Goal: Task Accomplishment & Management: Complete application form

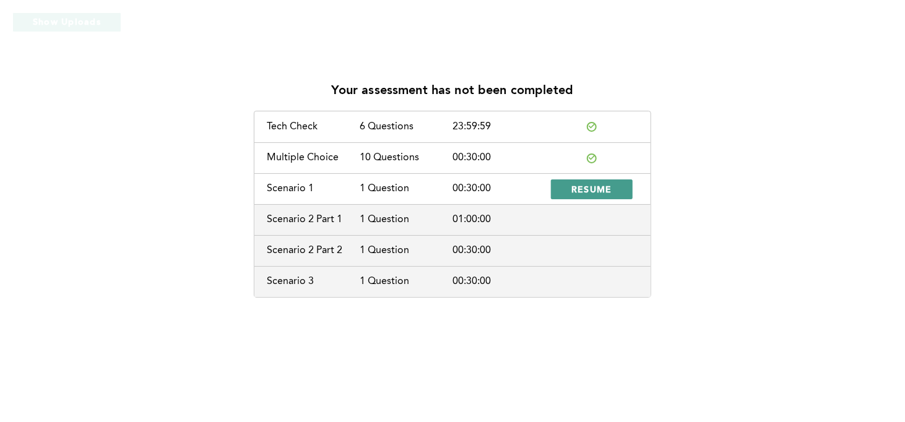
click at [595, 191] on span "RESUME" at bounding box center [591, 189] width 41 height 12
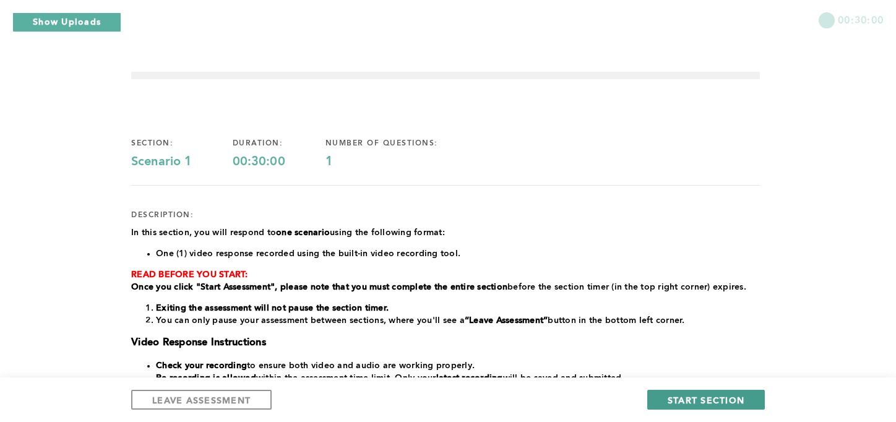
click at [701, 400] on span "START SECTION" at bounding box center [706, 400] width 77 height 12
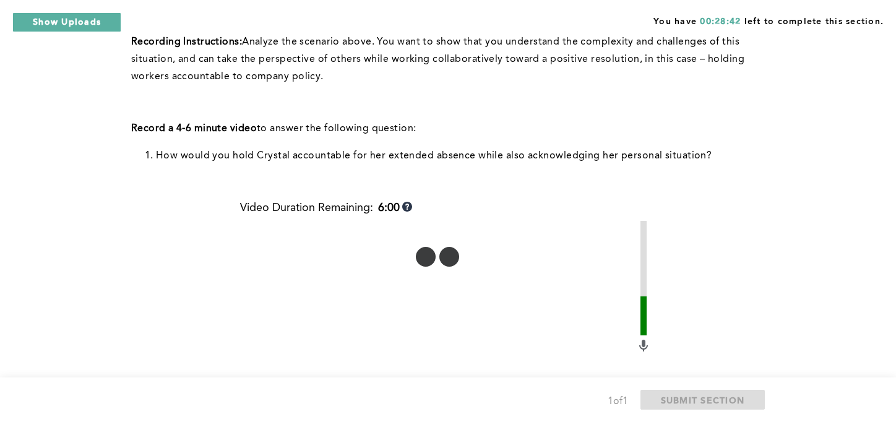
scroll to position [310, 0]
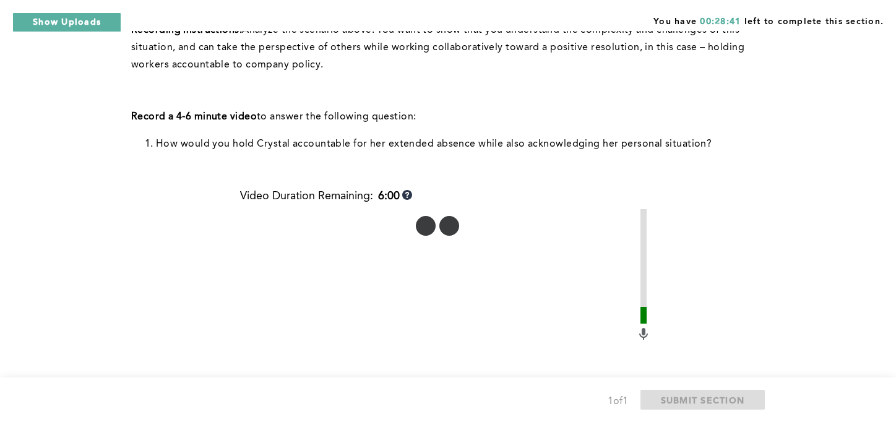
click at [725, 316] on div "Context: After the beginning of a shift, [PERSON_NAME], one of your team member…" at bounding box center [445, 216] width 629 height 770
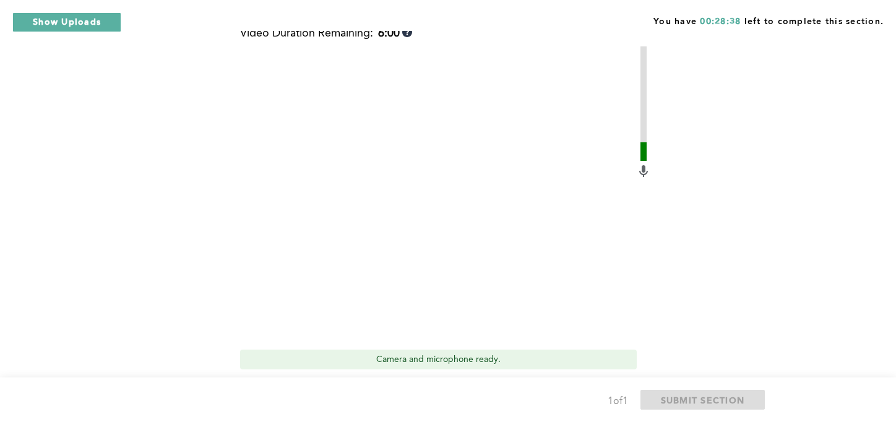
scroll to position [477, 0]
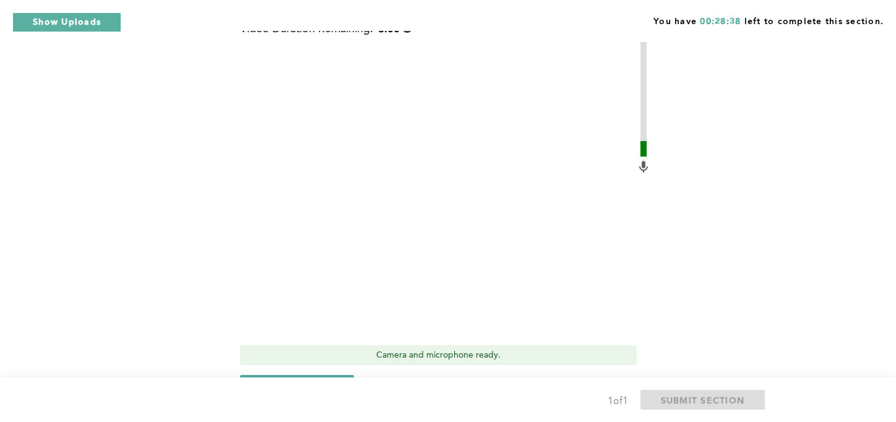
click at [801, 349] on div "You have 00:28:38 left to complete this section. Q1 Context: After the beginnin…" at bounding box center [448, 19] width 896 height 993
click at [772, 255] on div "You have 00:28:29 left to complete this section. Q1 Context: After the beginnin…" at bounding box center [448, 19] width 896 height 993
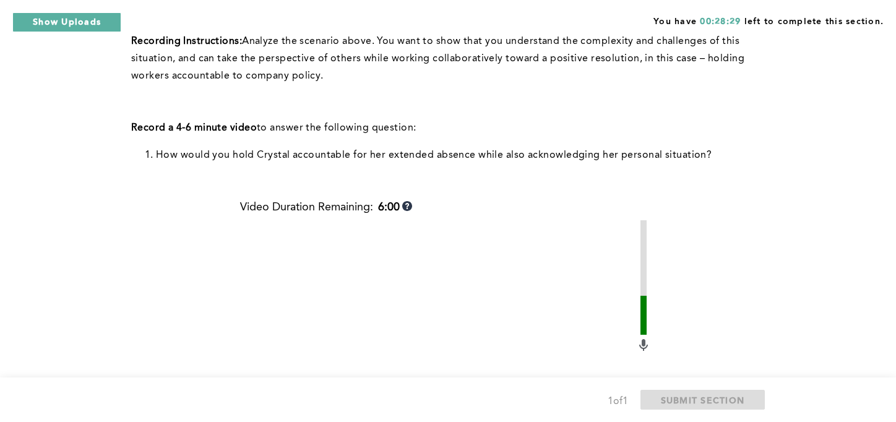
scroll to position [0, 0]
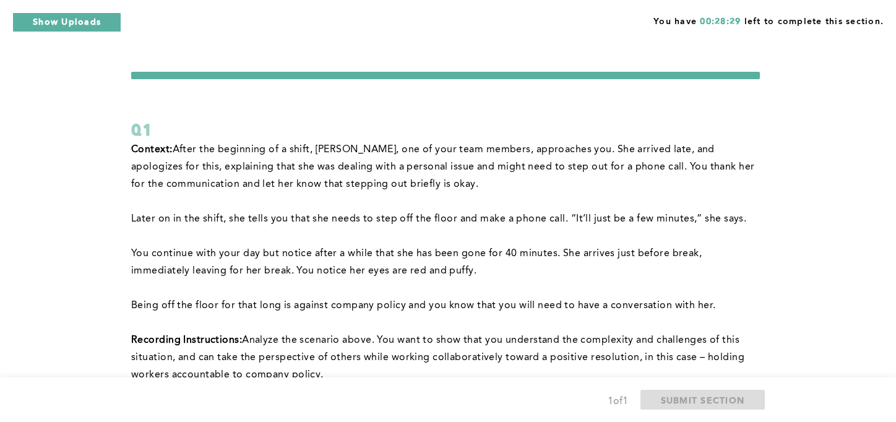
click at [705, 251] on span "You continue with your day but notice after a while that she has been gone for …" at bounding box center [418, 262] width 574 height 27
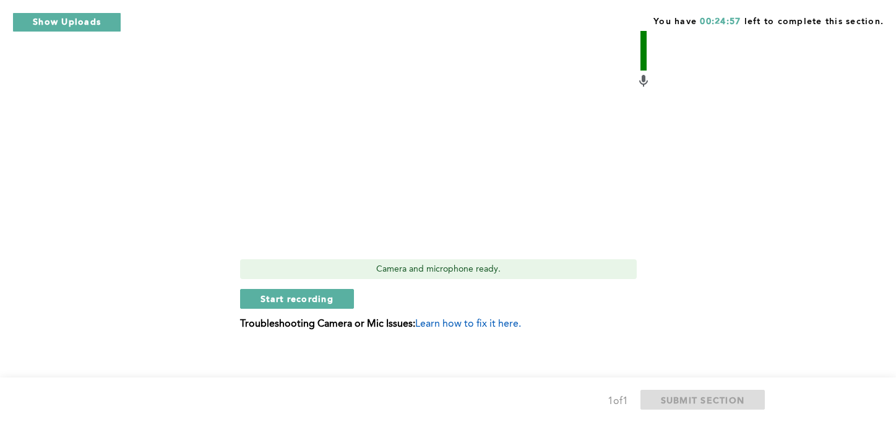
scroll to position [570, 0]
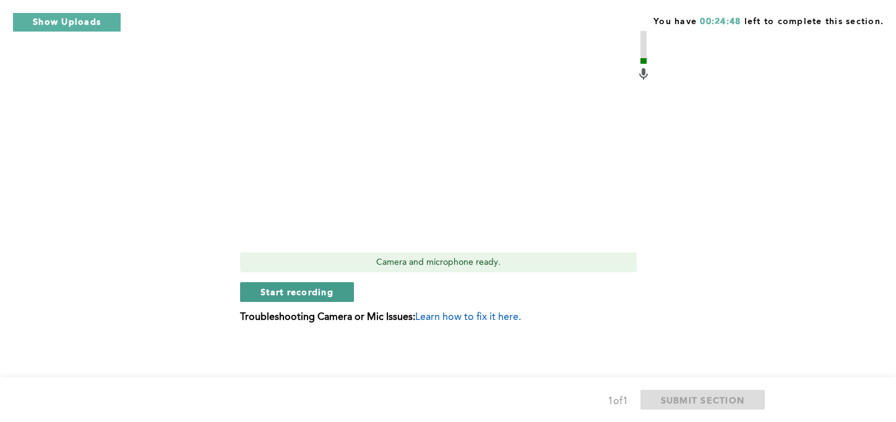
click at [293, 295] on span "Start recording" at bounding box center [297, 292] width 73 height 12
click at [322, 288] on span "Stop recording" at bounding box center [297, 292] width 72 height 12
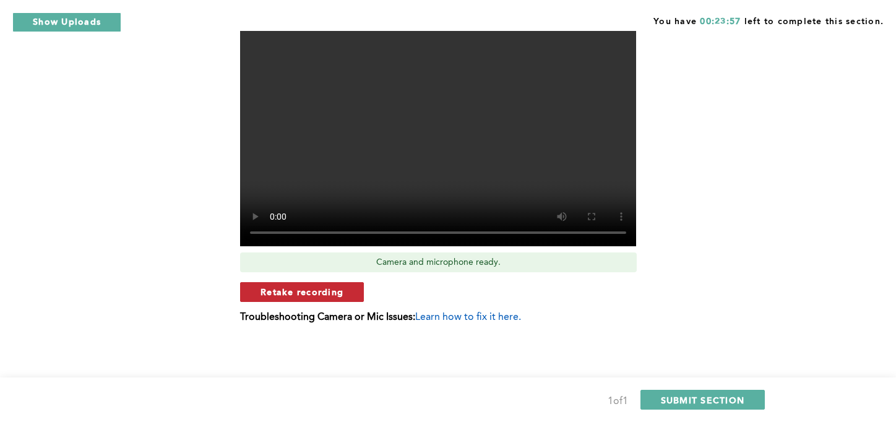
click at [322, 295] on span "Retake recording" at bounding box center [302, 292] width 83 height 12
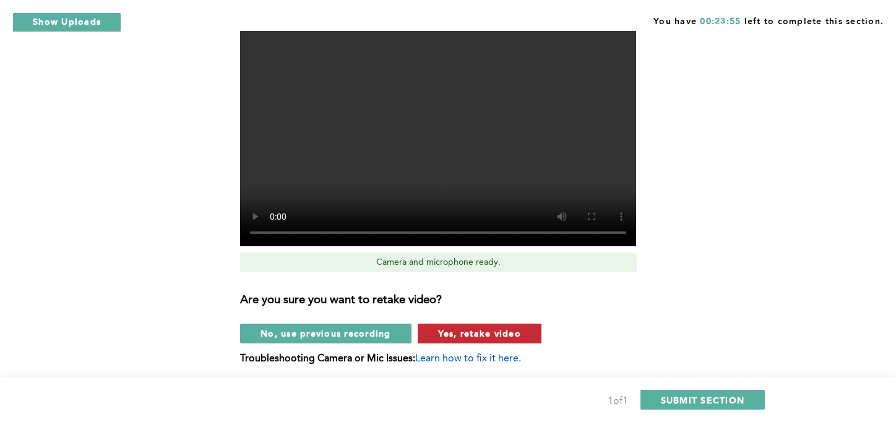
click at [449, 335] on span "Yes, retake video" at bounding box center [479, 333] width 83 height 12
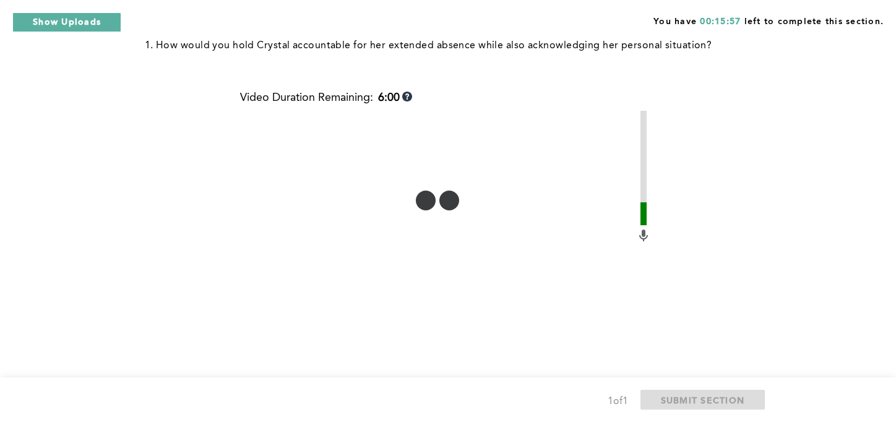
scroll to position [468, 0]
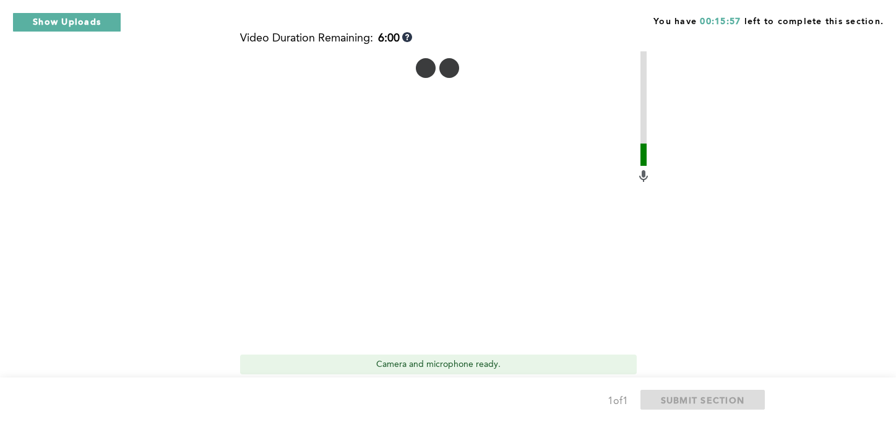
click at [788, 299] on div "You have 00:15:57 left to complete this section. Q1 Context: After the beginnin…" at bounding box center [448, 28] width 896 height 993
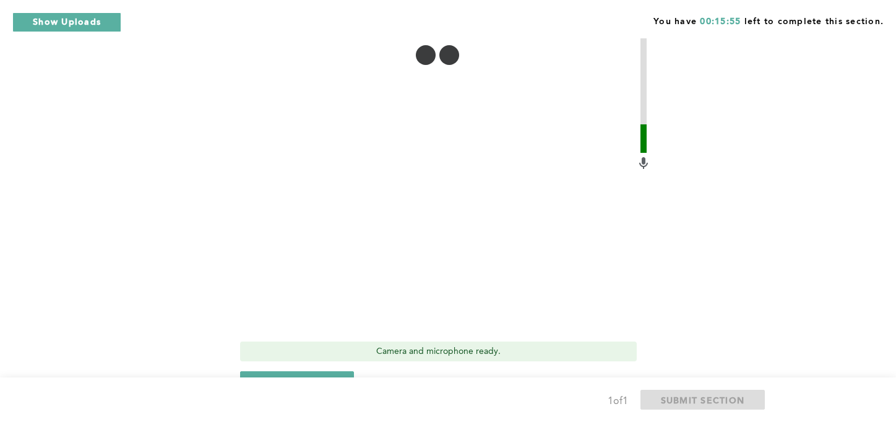
scroll to position [500, 0]
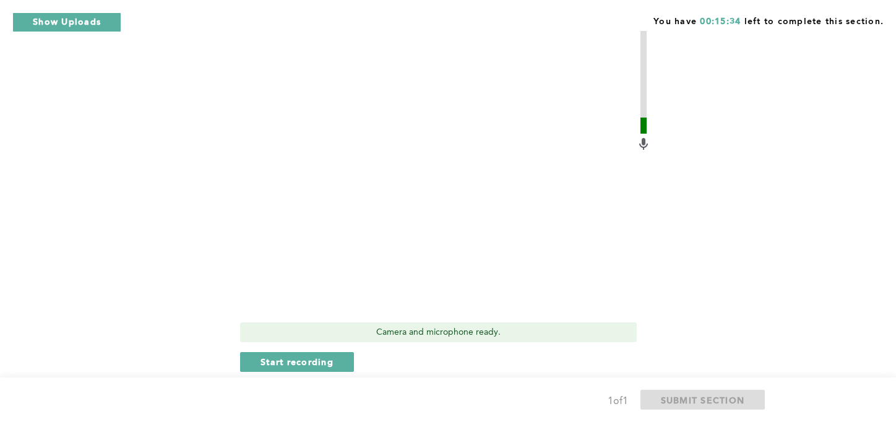
click at [730, 267] on div "Context: After the beginning of a shift, [PERSON_NAME], one of your team member…" at bounding box center [445, 26] width 629 height 770
click at [311, 357] on span "Start recording" at bounding box center [297, 362] width 73 height 12
click at [311, 357] on span "Stop recording" at bounding box center [297, 362] width 72 height 12
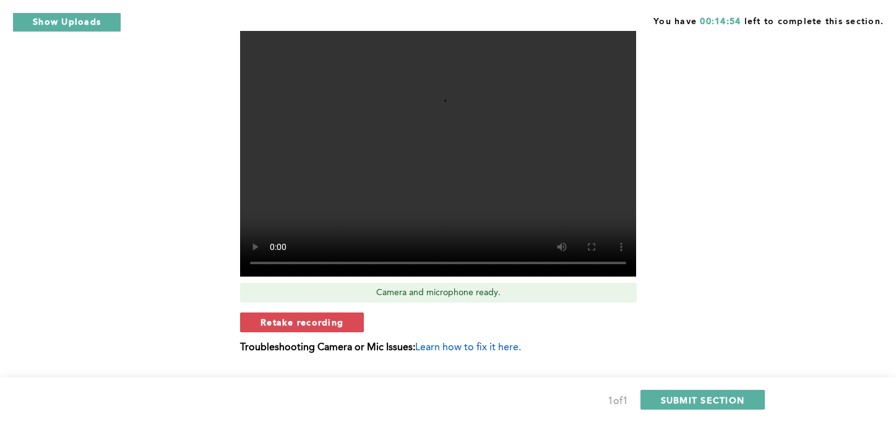
scroll to position [570, 0]
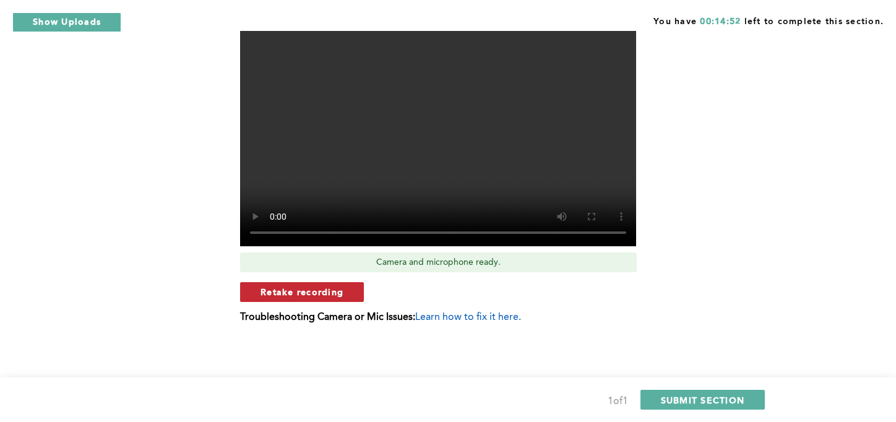
click at [316, 290] on span "Retake recording" at bounding box center [302, 292] width 83 height 12
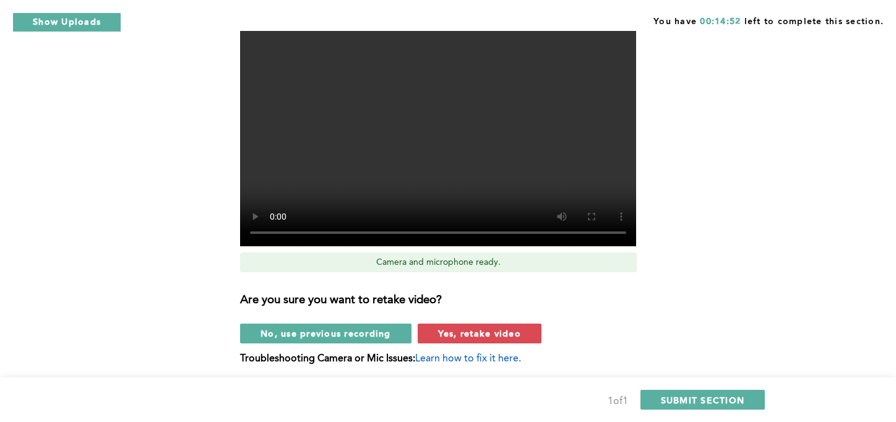
click at [483, 335] on span "Yes, retake video" at bounding box center [479, 333] width 83 height 12
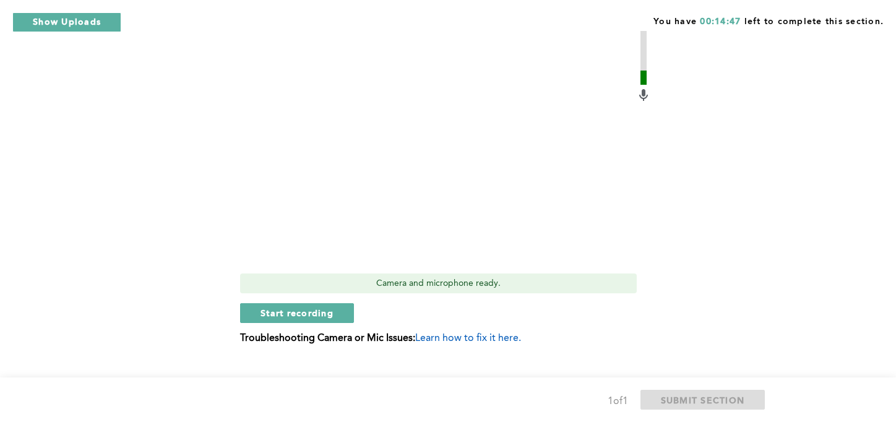
scroll to position [552, 0]
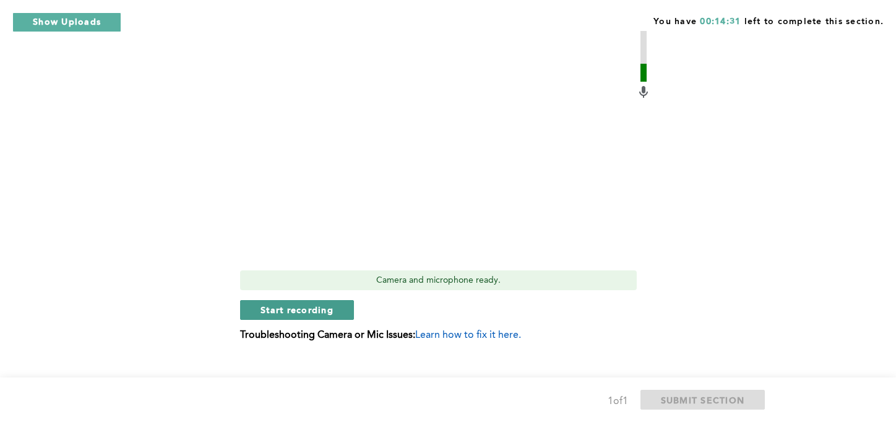
click at [295, 304] on span "Start recording" at bounding box center [297, 310] width 73 height 12
click at [295, 304] on span "Stop recording" at bounding box center [297, 310] width 72 height 12
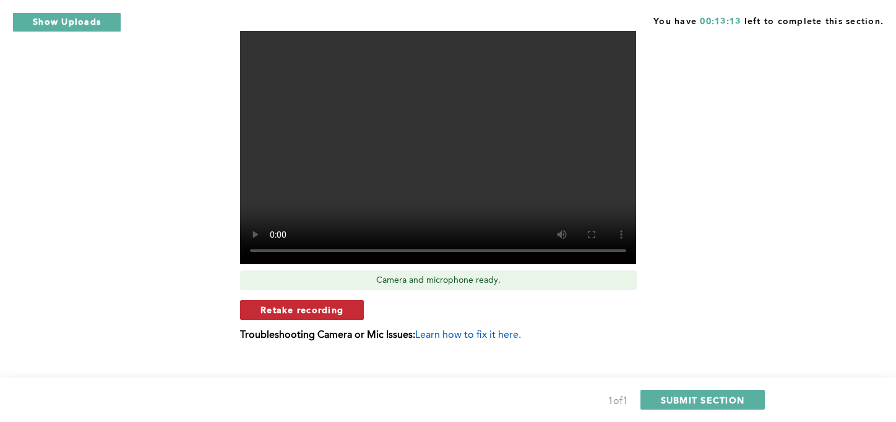
click at [324, 308] on span "Retake recording" at bounding box center [302, 310] width 83 height 12
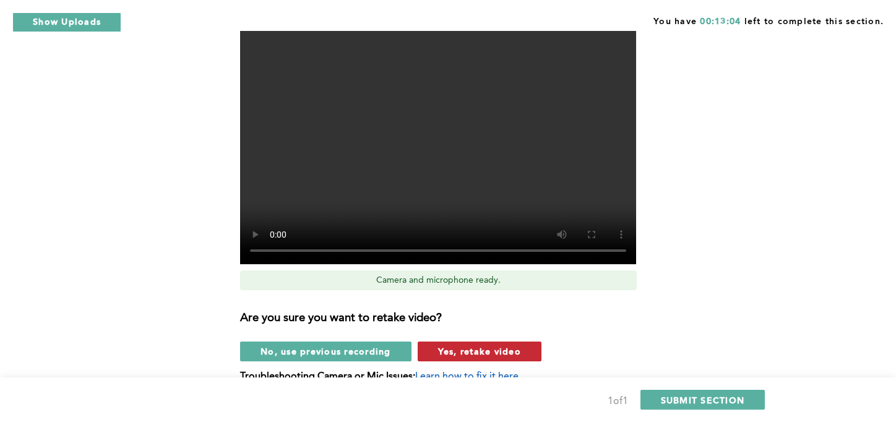
click at [479, 350] on span "Yes, retake video" at bounding box center [479, 351] width 83 height 12
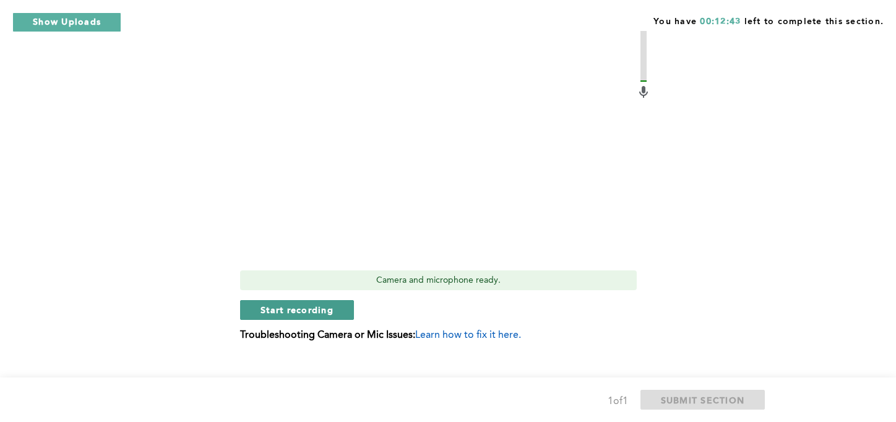
click at [322, 308] on span "Start recording" at bounding box center [297, 310] width 73 height 12
click at [322, 308] on span "Stop recording" at bounding box center [297, 310] width 72 height 12
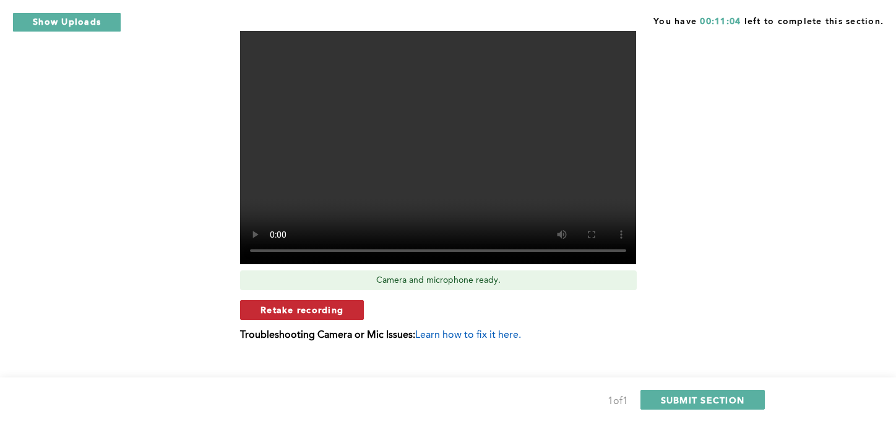
click at [330, 306] on span "Retake recording" at bounding box center [302, 310] width 83 height 12
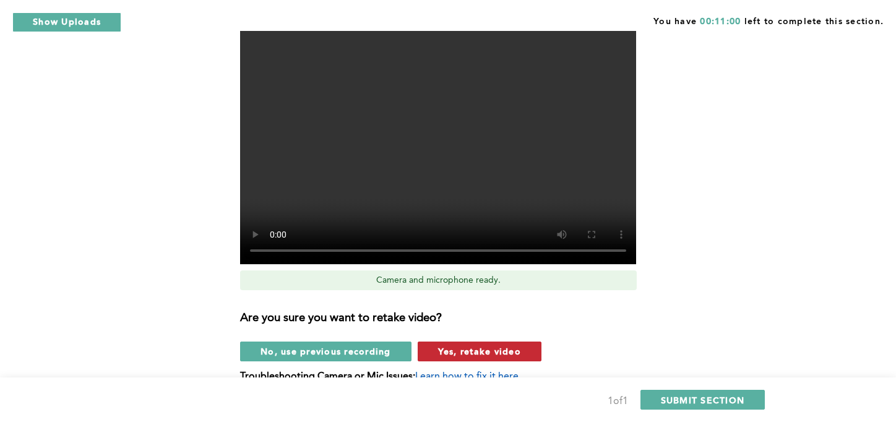
click at [452, 349] on span "Yes, retake video" at bounding box center [479, 351] width 83 height 12
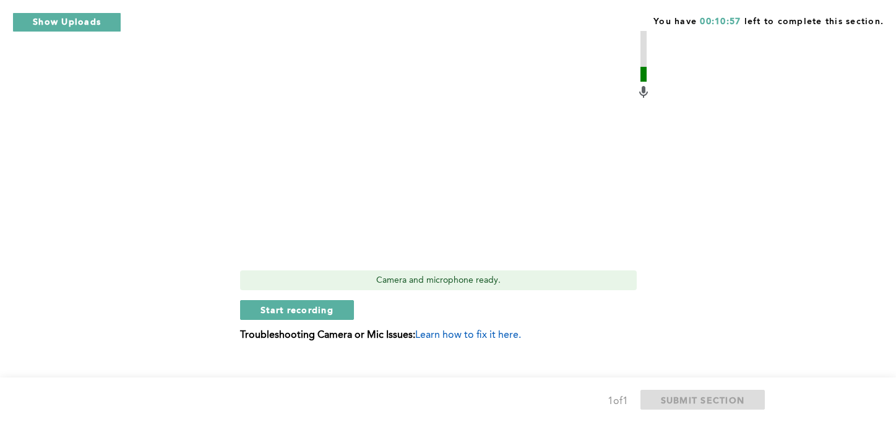
click at [295, 308] on span "Start recording" at bounding box center [297, 310] width 73 height 12
click at [295, 308] on span "Stop recording" at bounding box center [297, 310] width 72 height 12
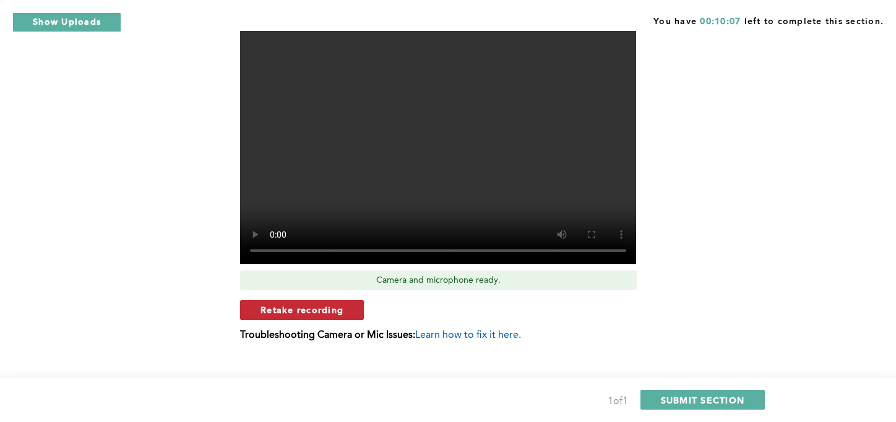
click at [326, 316] on button "Retake recording" at bounding box center [302, 310] width 124 height 20
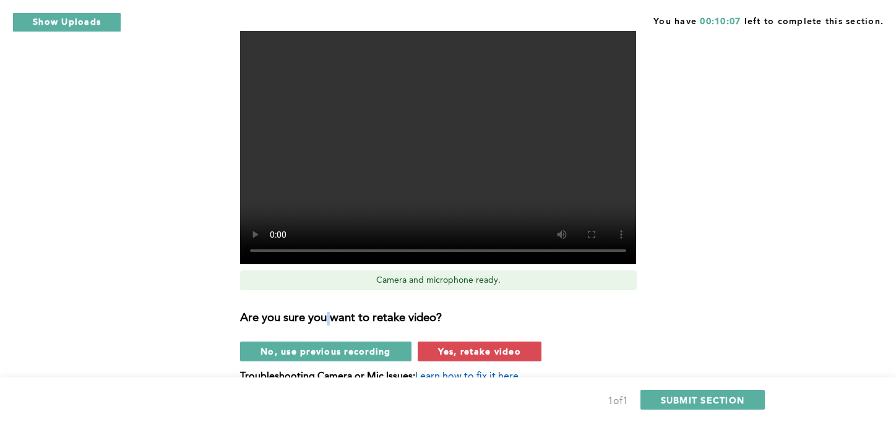
click at [326, 316] on h3 "Are you sure you want to retake video?" at bounding box center [445, 319] width 411 height 14
click at [503, 356] on span "Yes, retake video" at bounding box center [479, 351] width 83 height 12
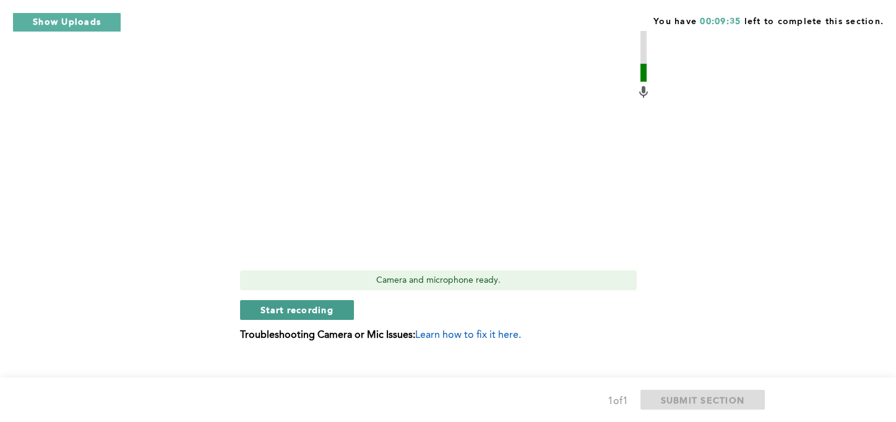
click at [312, 311] on span "Start recording" at bounding box center [297, 310] width 73 height 12
click at [316, 310] on span "Stop recording" at bounding box center [297, 310] width 72 height 12
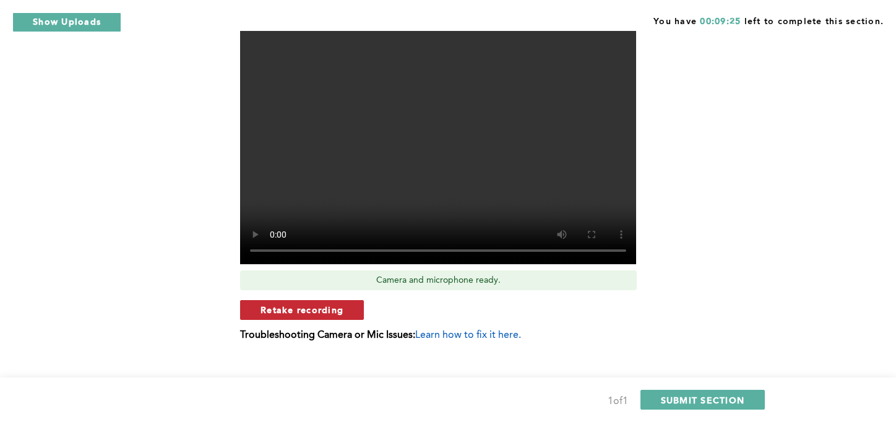
click at [338, 312] on span "Retake recording" at bounding box center [302, 310] width 83 height 12
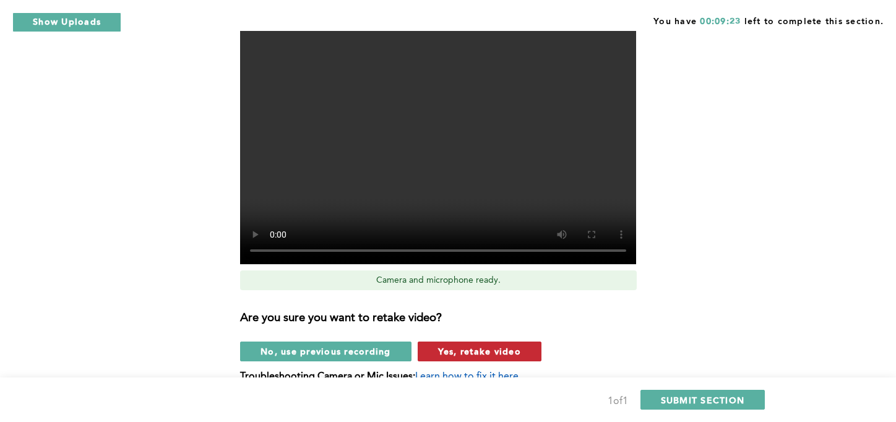
click at [474, 349] on span "Yes, retake video" at bounding box center [479, 351] width 83 height 12
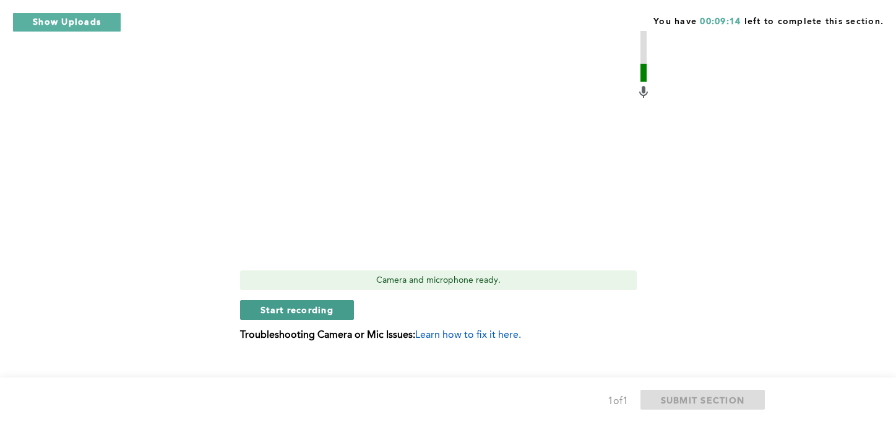
click at [278, 310] on span "Start recording" at bounding box center [297, 310] width 73 height 12
click at [321, 309] on span "Stop recording" at bounding box center [297, 310] width 72 height 12
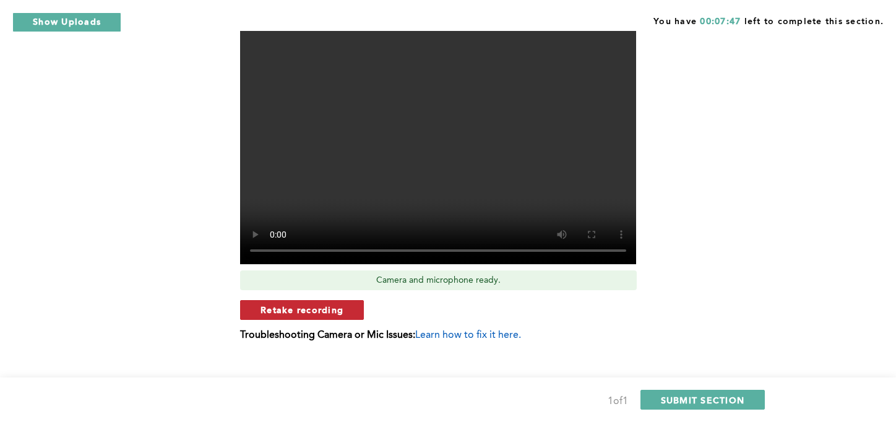
click at [331, 310] on span "Retake recording" at bounding box center [302, 310] width 83 height 12
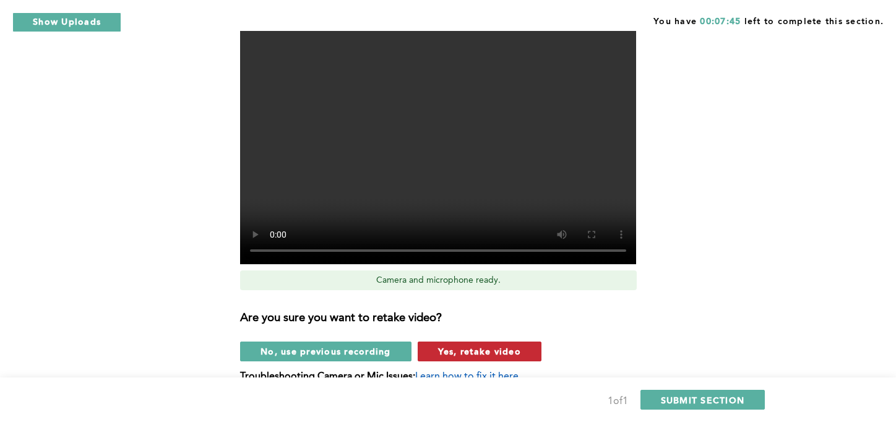
click at [449, 351] on span "Yes, retake video" at bounding box center [479, 351] width 83 height 12
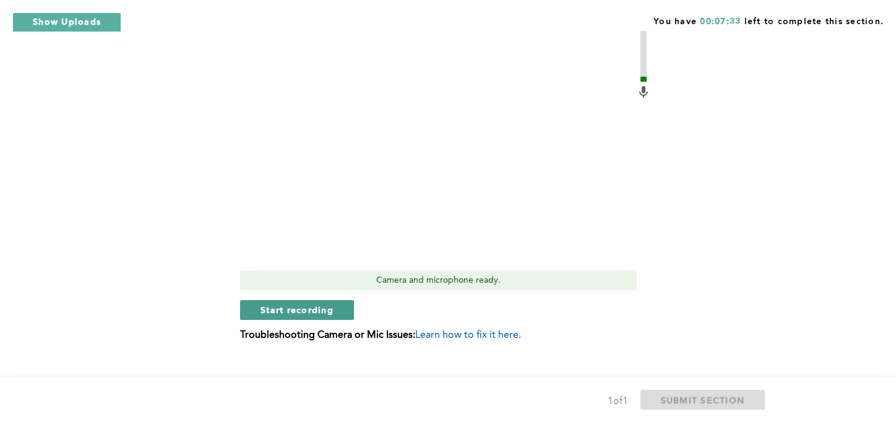
click at [303, 305] on span "Start recording" at bounding box center [297, 310] width 73 height 12
click at [303, 305] on span "Stop recording" at bounding box center [297, 310] width 72 height 12
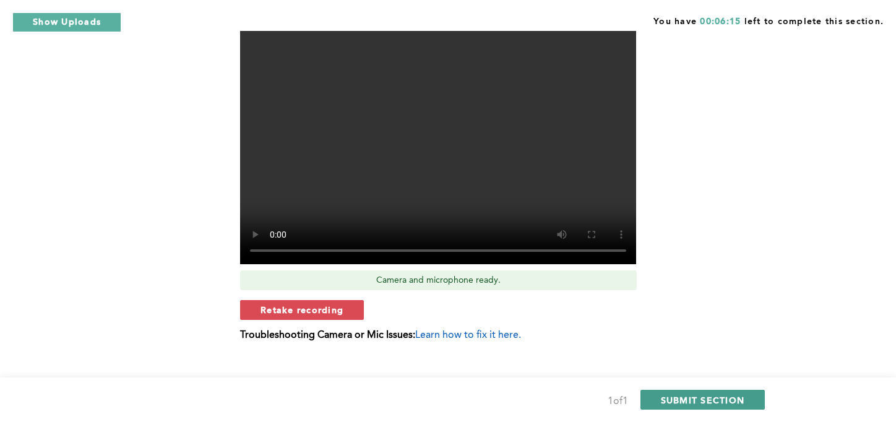
click at [673, 399] on span "SUBMIT SECTION" at bounding box center [703, 400] width 84 height 12
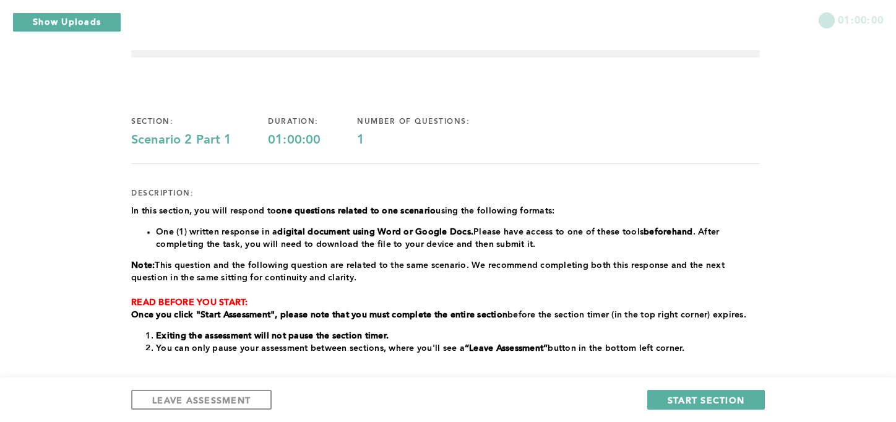
scroll to position [12, 0]
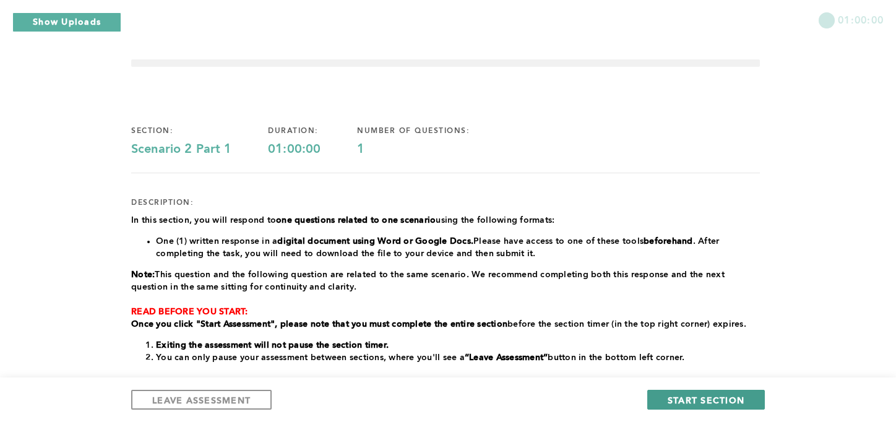
click at [718, 398] on span "START SECTION" at bounding box center [706, 400] width 77 height 12
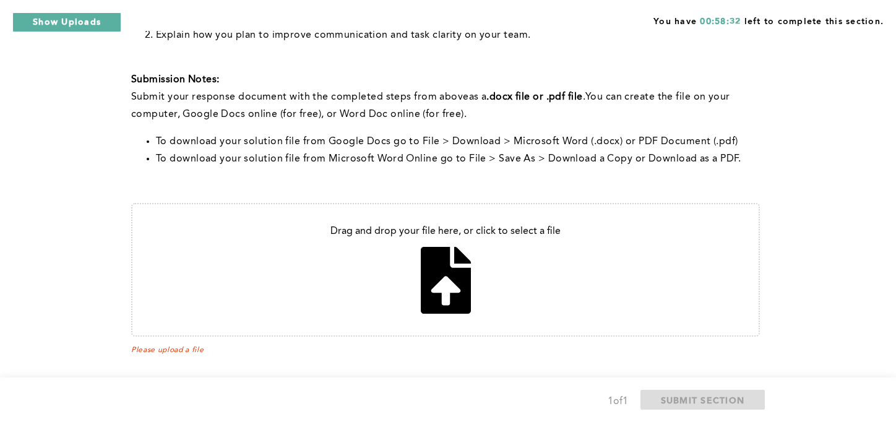
scroll to position [363, 0]
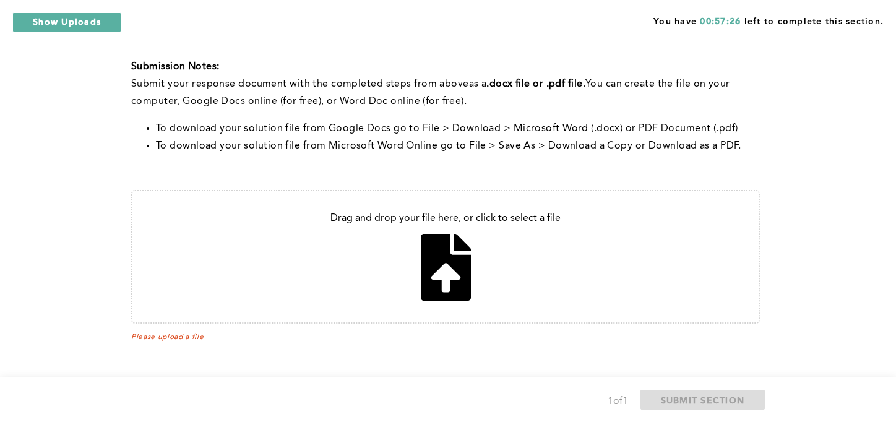
click at [817, 48] on div "You have 00:57:26 left to complete this section. Q1 Note: You will answer two q…" at bounding box center [448, 29] width 896 height 785
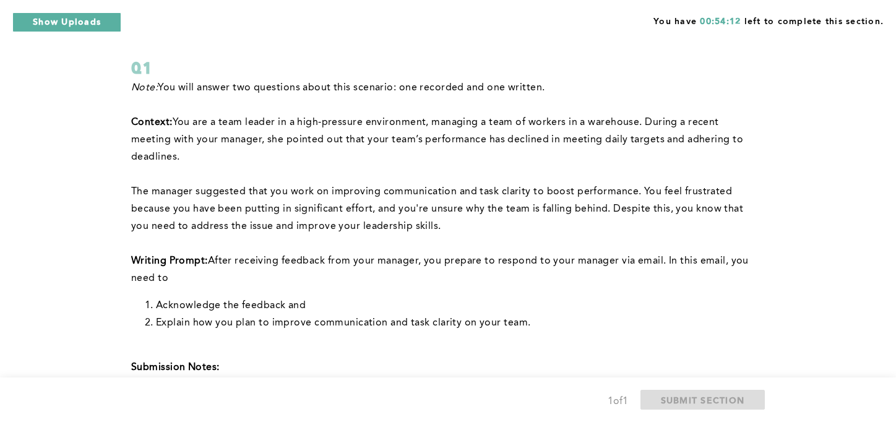
scroll to position [67, 0]
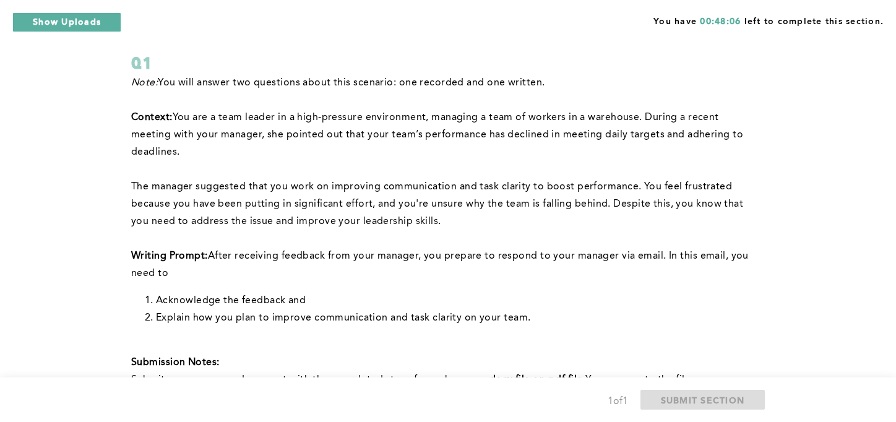
click at [794, 280] on div "You have 00:48:06 left to complete this section. Q1 Note: You will answer two q…" at bounding box center [448, 325] width 896 height 785
click at [813, 270] on div "You have 00:45:58 left to complete this section. Q1 Note: You will answer two q…" at bounding box center [448, 325] width 896 height 785
click at [782, 189] on div "You have 00:41:38 left to complete this section. Q1 Note: You will answer two q…" at bounding box center [448, 325] width 896 height 785
click at [796, 238] on div "You have 00:41:20 left to complete this section. Q1 Note: You will answer two q…" at bounding box center [448, 325] width 896 height 785
click at [802, 241] on div "You have 00:36:25 left to complete this section. Q1 Note: You will answer two q…" at bounding box center [448, 325] width 896 height 785
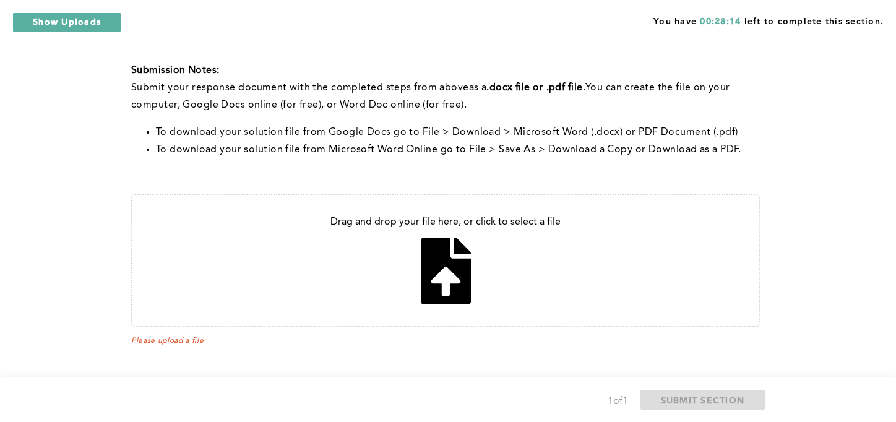
scroll to position [363, 0]
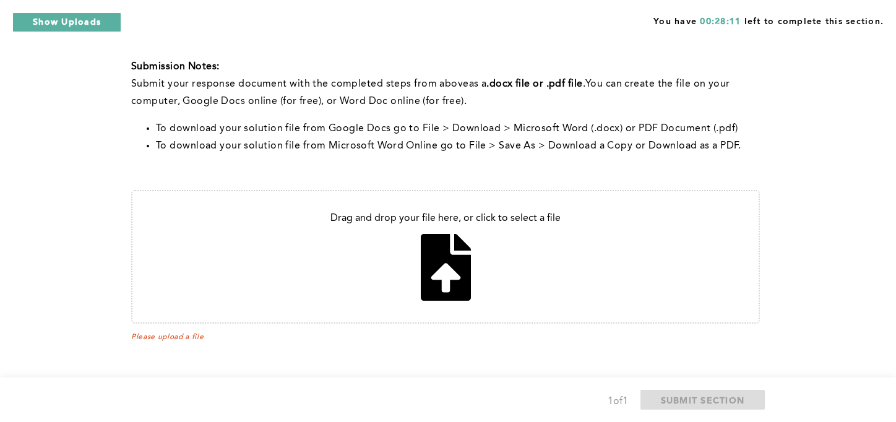
click at [458, 264] on input "file" at bounding box center [445, 256] width 626 height 131
click at [426, 257] on input "file" at bounding box center [445, 256] width 626 height 131
click at [467, 278] on input "file" at bounding box center [445, 256] width 626 height 131
type input "C:\fakepath\Document 20 1.pdf"
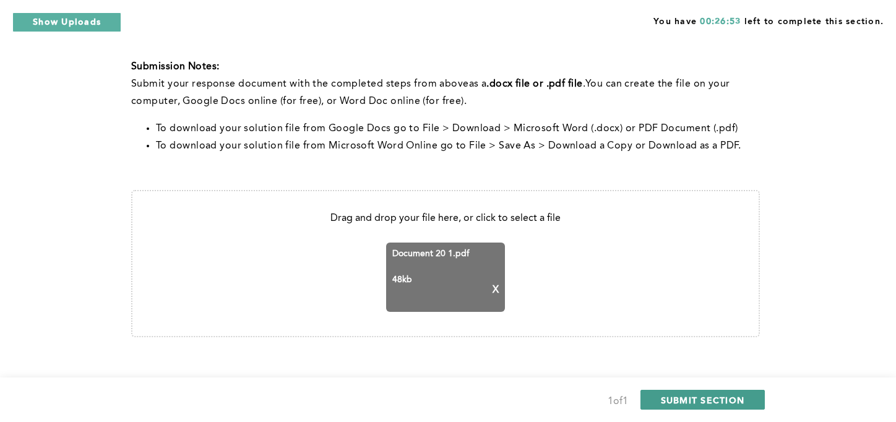
click at [705, 399] on span "SUBMIT SECTION" at bounding box center [703, 400] width 84 height 12
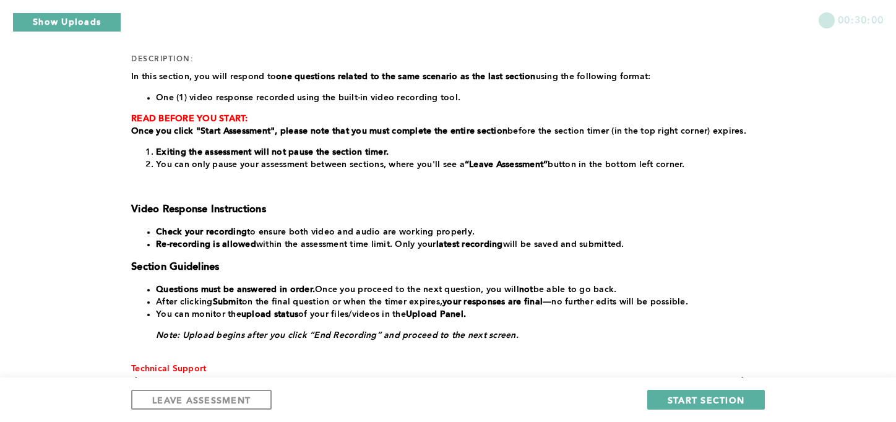
scroll to position [267, 0]
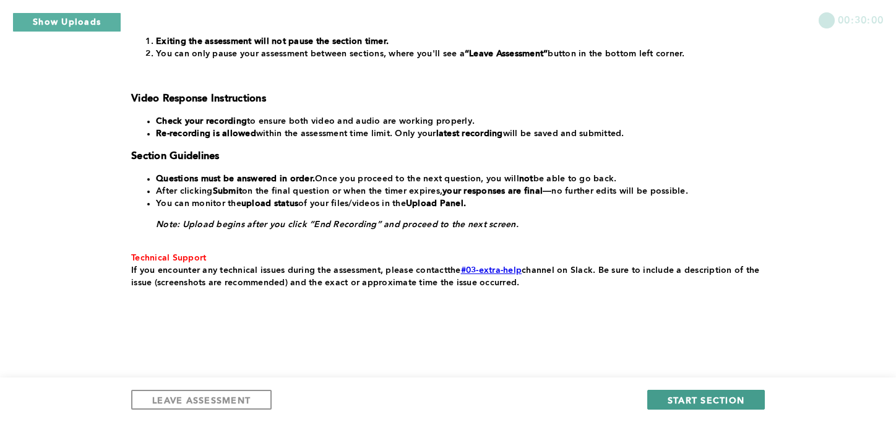
click at [667, 407] on button "START SECTION" at bounding box center [706, 400] width 118 height 20
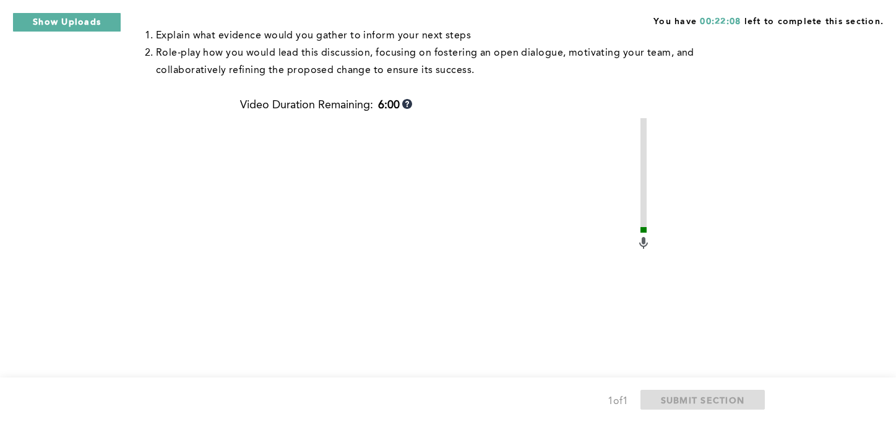
scroll to position [488, 0]
click at [40, 324] on div "You have 00:21:36 left to complete this section. Q1 This question is related to…" at bounding box center [448, 51] width 896 height 1079
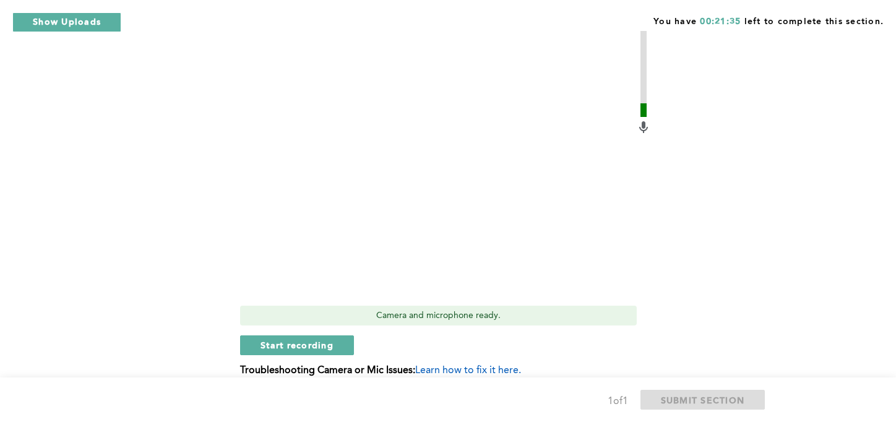
scroll to position [585, 0]
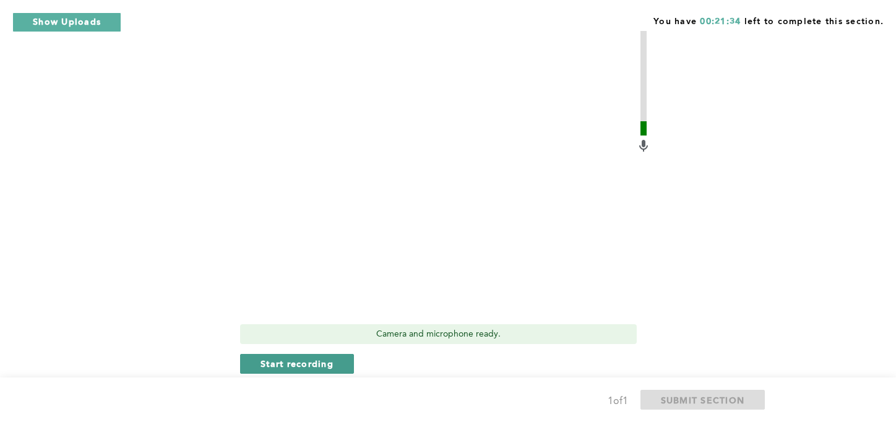
click at [304, 365] on span "Start recording" at bounding box center [297, 364] width 73 height 12
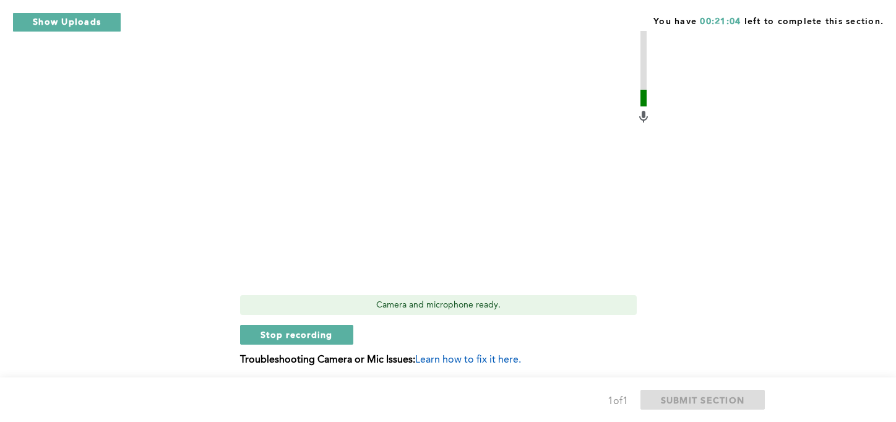
scroll to position [623, 0]
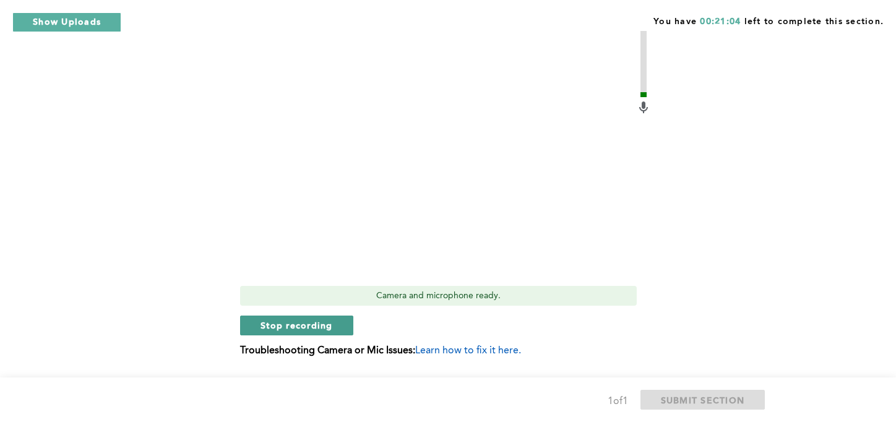
click at [300, 324] on span "Stop recording" at bounding box center [297, 325] width 72 height 12
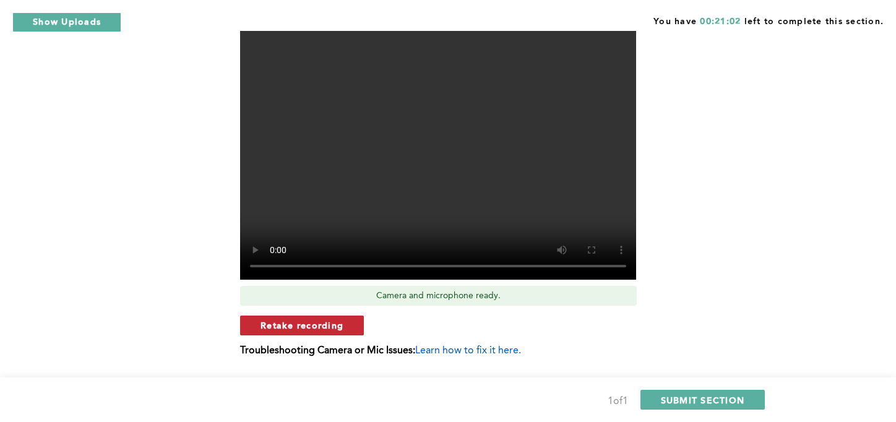
click at [315, 324] on span "Retake recording" at bounding box center [302, 325] width 83 height 12
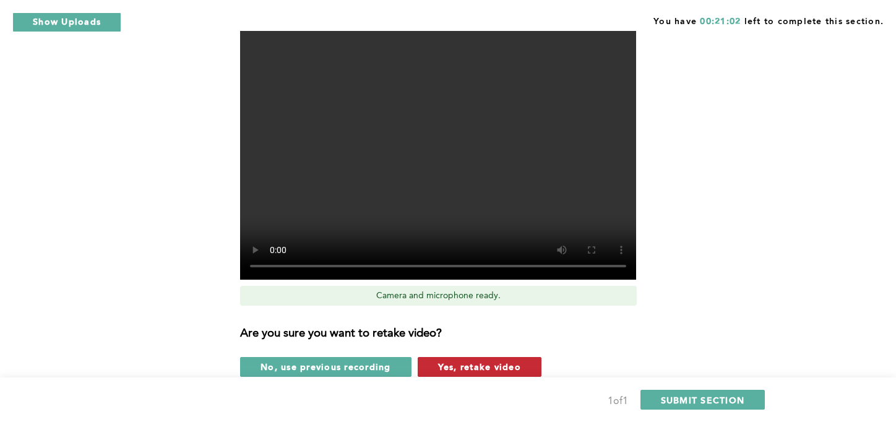
click at [472, 369] on span "Yes, retake video" at bounding box center [479, 367] width 83 height 12
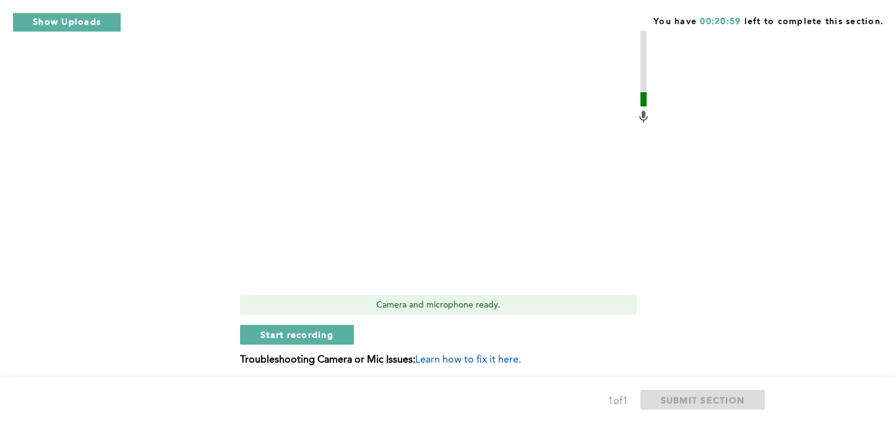
scroll to position [616, 0]
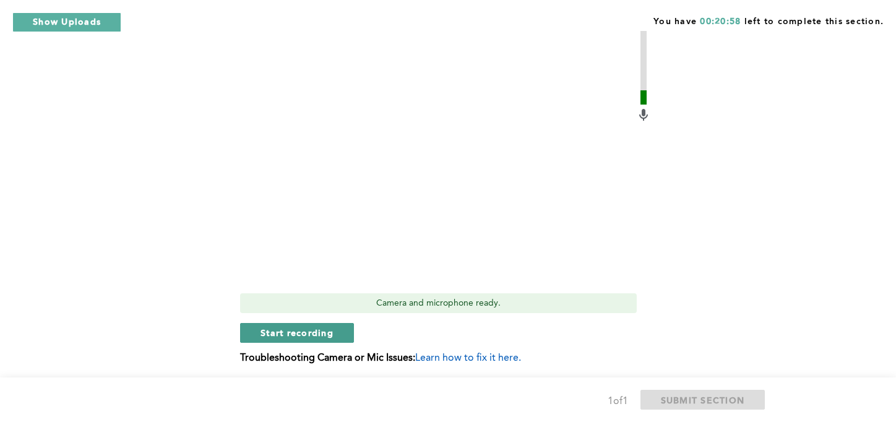
click at [319, 334] on span "Start recording" at bounding box center [297, 333] width 73 height 12
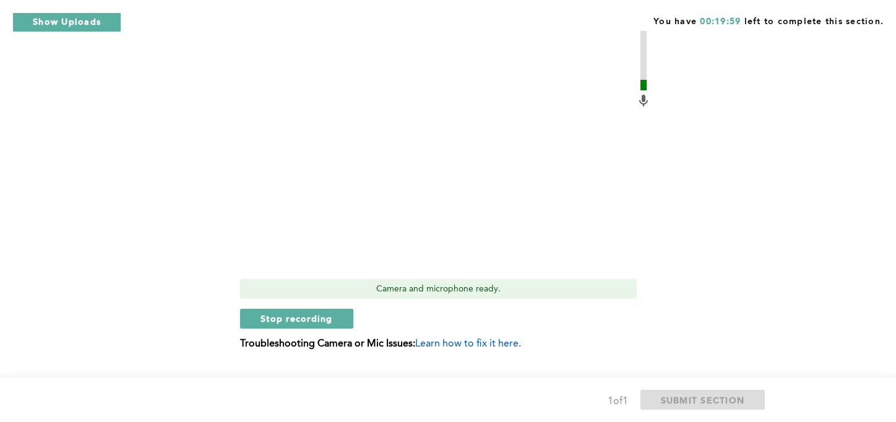
scroll to position [619, 0]
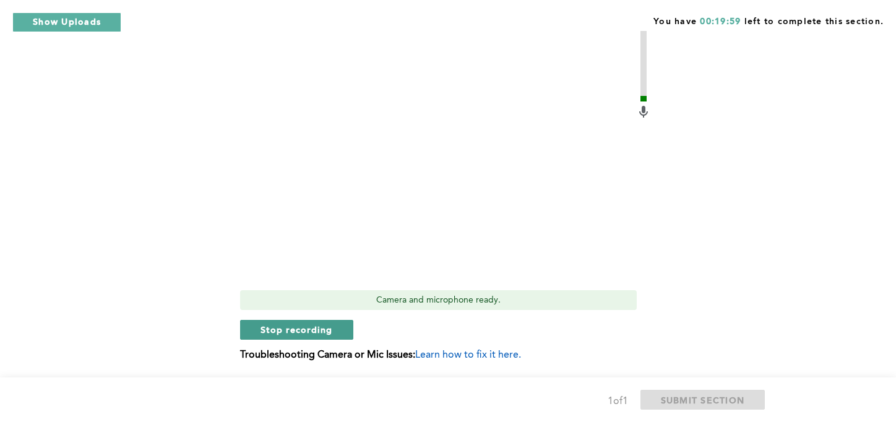
click at [291, 332] on span "Stop recording" at bounding box center [297, 330] width 72 height 12
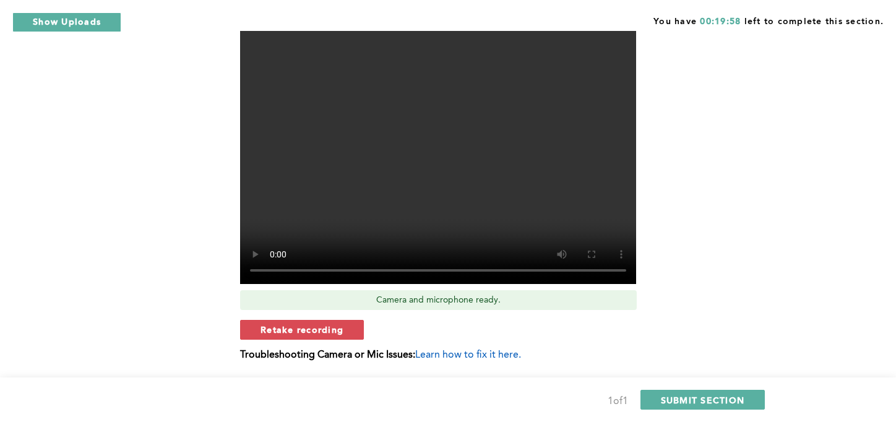
click at [327, 322] on button "Retake recording" at bounding box center [302, 330] width 124 height 20
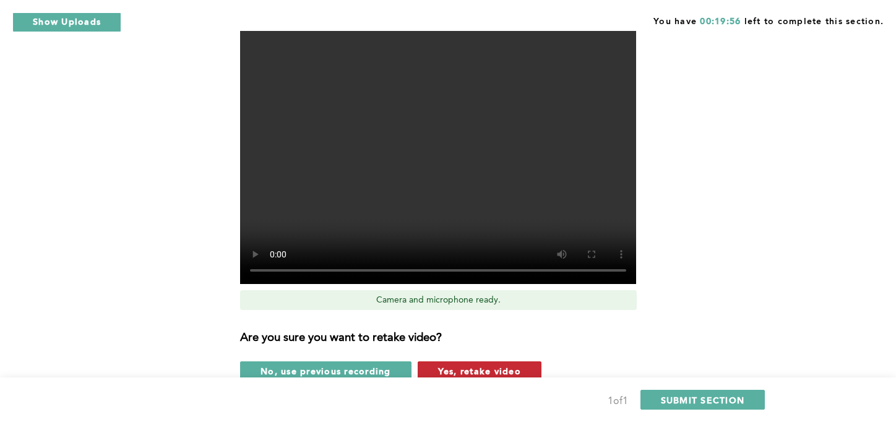
click at [483, 371] on span "Yes, retake video" at bounding box center [479, 371] width 83 height 12
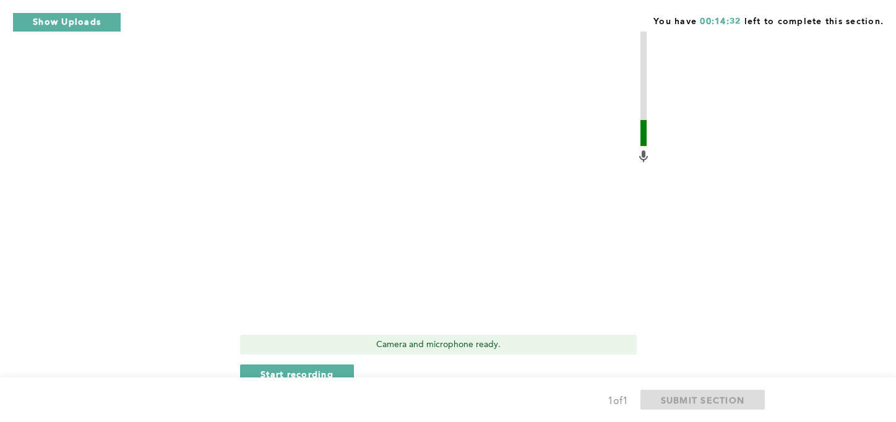
scroll to position [574, 0]
click at [324, 371] on span "Start recording" at bounding box center [297, 374] width 73 height 12
click at [324, 371] on span "Stop recording" at bounding box center [297, 374] width 72 height 12
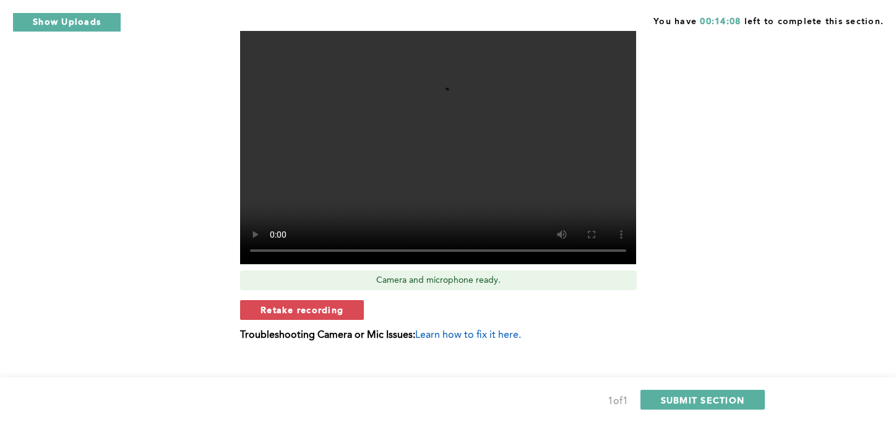
scroll to position [657, 0]
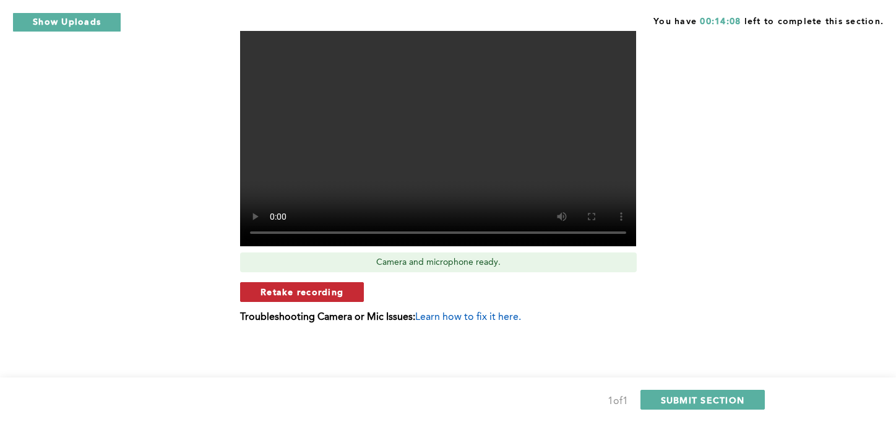
click at [319, 283] on button "Retake recording" at bounding box center [302, 292] width 124 height 20
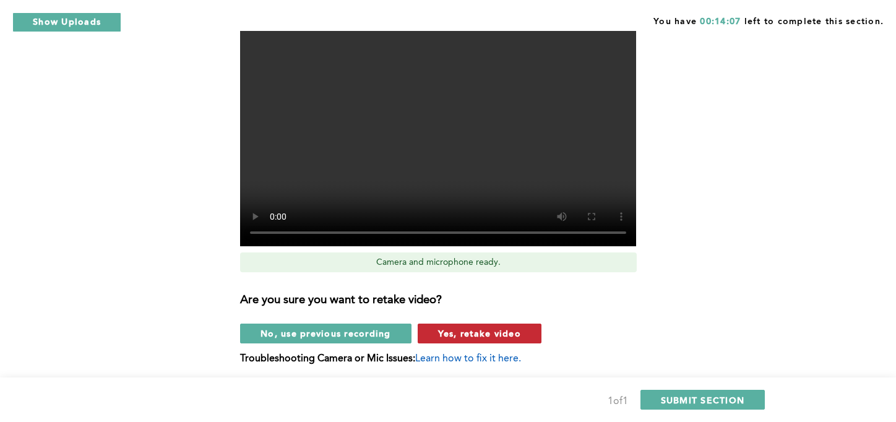
click at [495, 342] on button "Yes, retake video" at bounding box center [480, 334] width 124 height 20
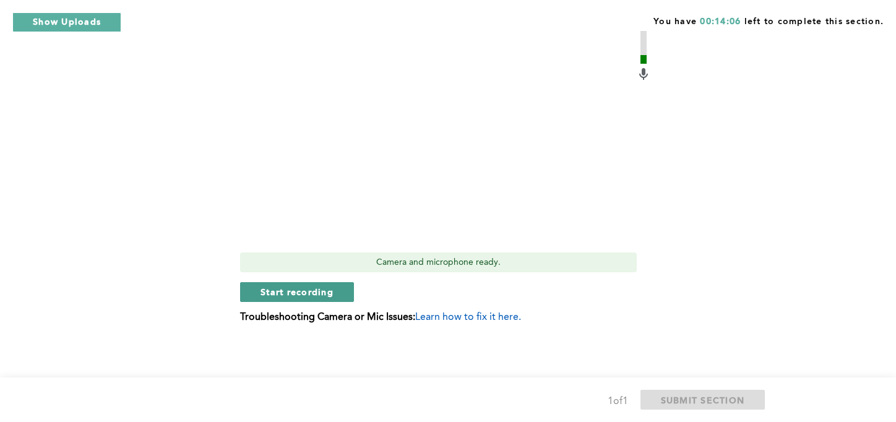
click at [317, 285] on button "Start recording" at bounding box center [297, 292] width 114 height 20
click at [301, 293] on span "Stop recording" at bounding box center [297, 292] width 72 height 12
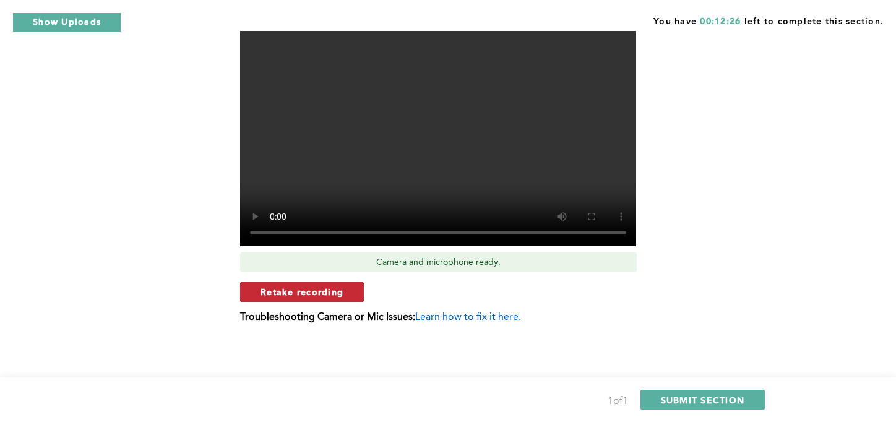
click at [317, 290] on span "Retake recording" at bounding box center [302, 292] width 83 height 12
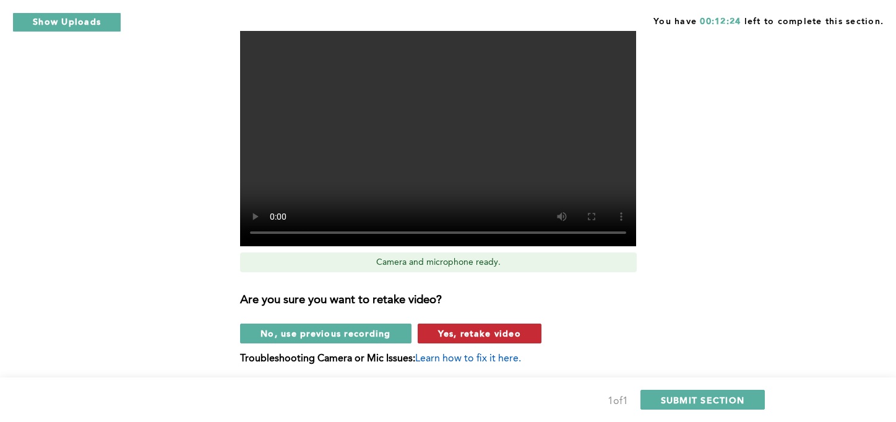
click at [499, 335] on span "Yes, retake video" at bounding box center [479, 333] width 83 height 12
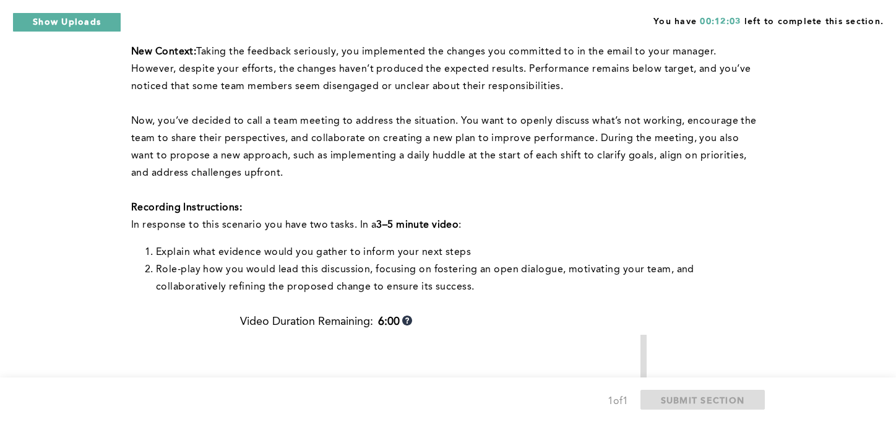
scroll to position [264, 0]
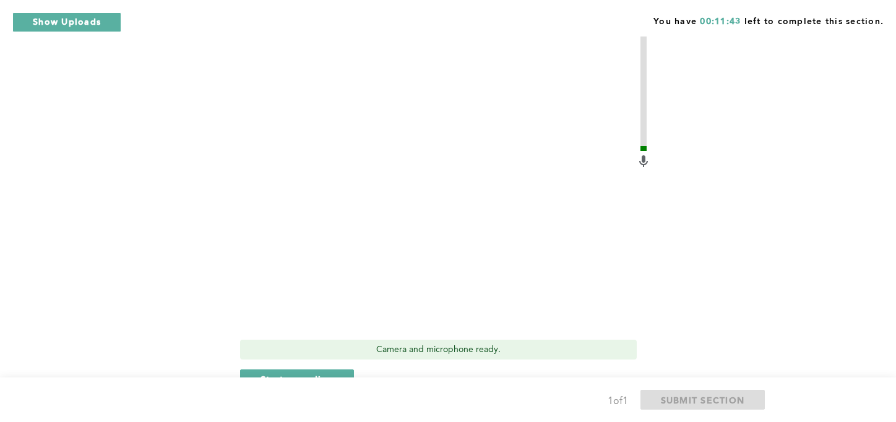
click at [648, 266] on div at bounding box center [445, 185] width 411 height 297
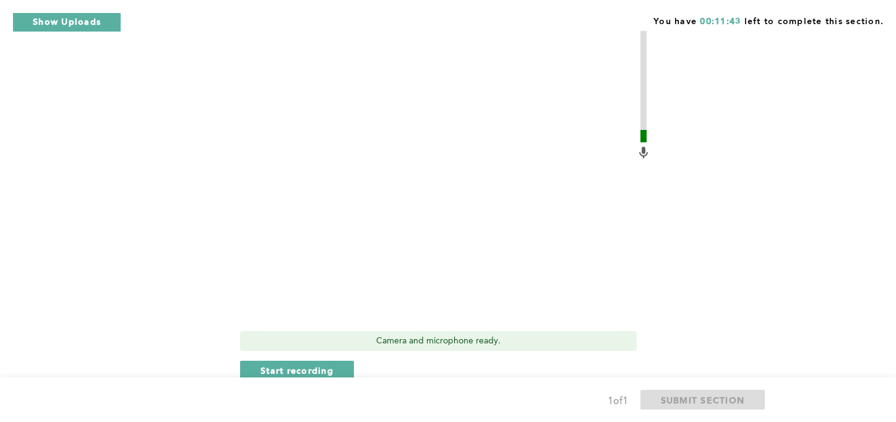
scroll to position [587, 0]
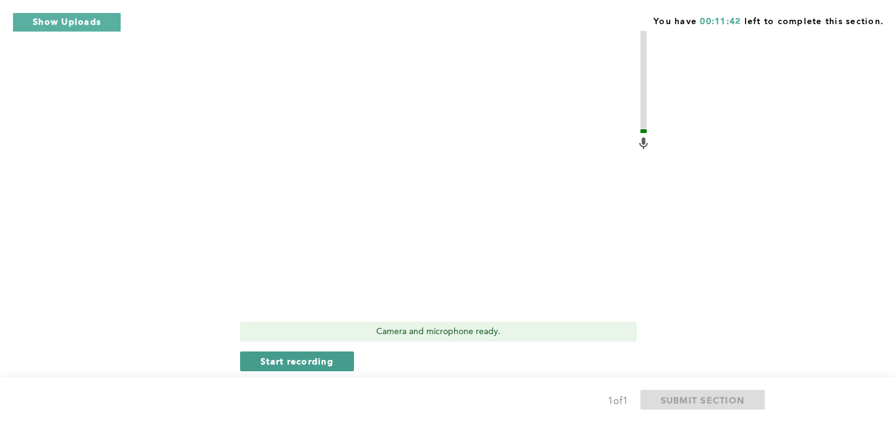
click at [328, 369] on button "Start recording" at bounding box center [297, 361] width 114 height 20
click at [309, 359] on span "Stop recording" at bounding box center [297, 361] width 72 height 12
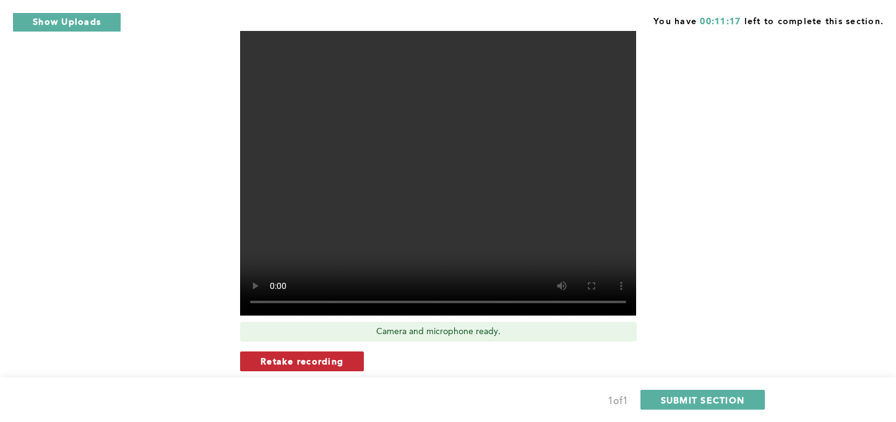
click at [339, 354] on button "Retake recording" at bounding box center [302, 361] width 124 height 20
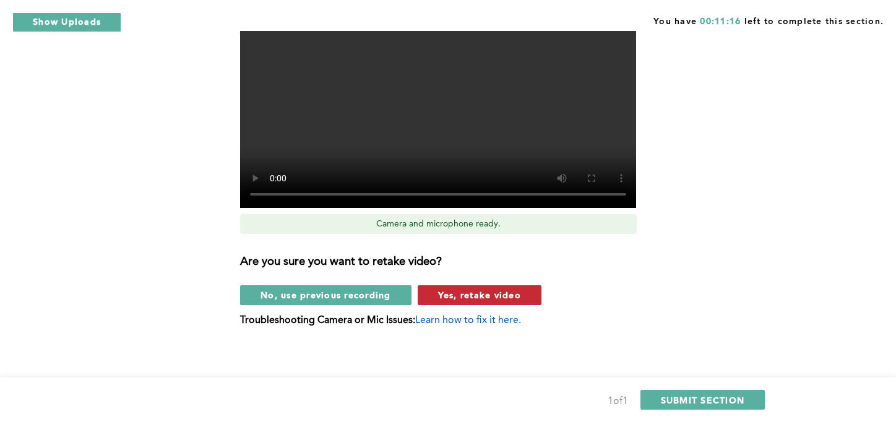
click at [502, 302] on button "Yes, retake video" at bounding box center [480, 295] width 124 height 20
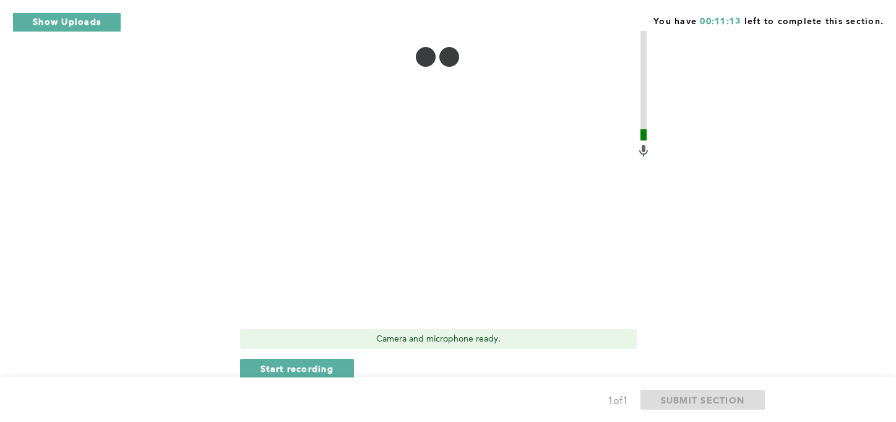
scroll to position [589, 0]
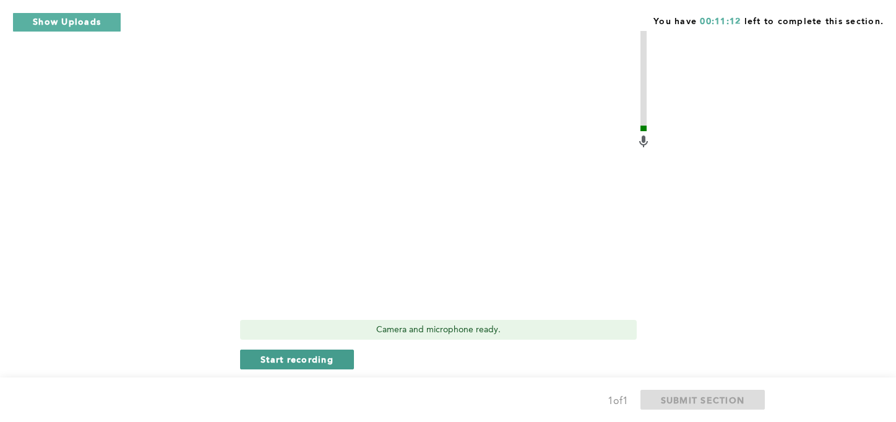
click at [311, 361] on span "Start recording" at bounding box center [297, 359] width 73 height 12
click at [329, 359] on span "Stop recording" at bounding box center [297, 359] width 72 height 12
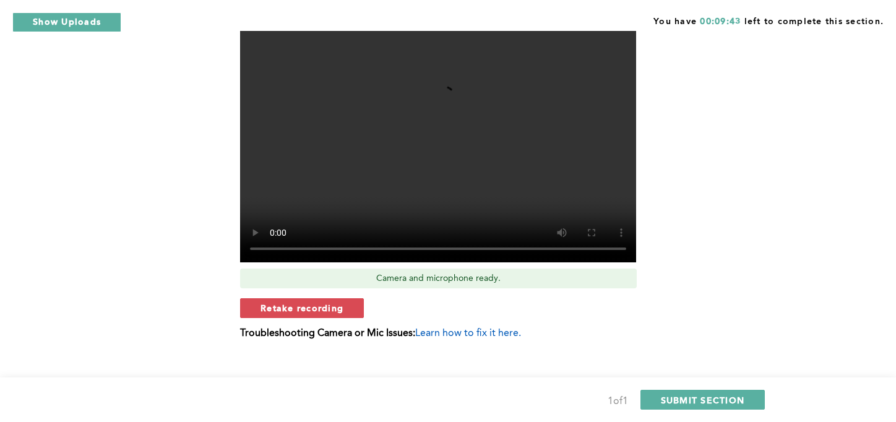
scroll to position [657, 0]
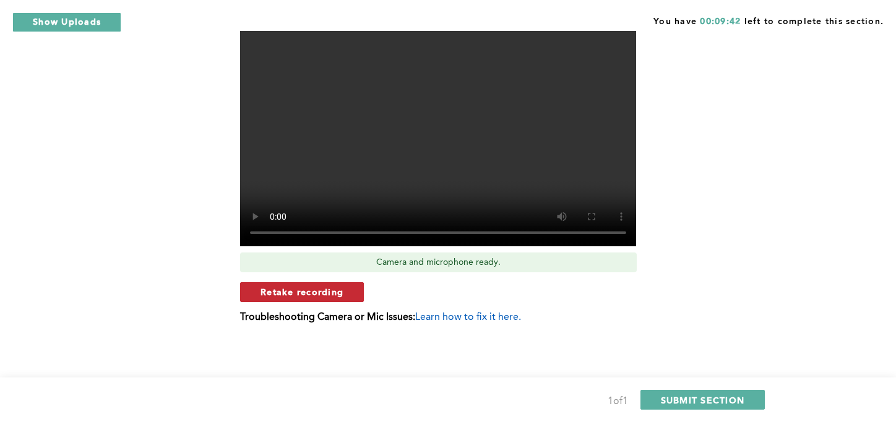
click at [325, 295] on span "Retake recording" at bounding box center [302, 292] width 83 height 12
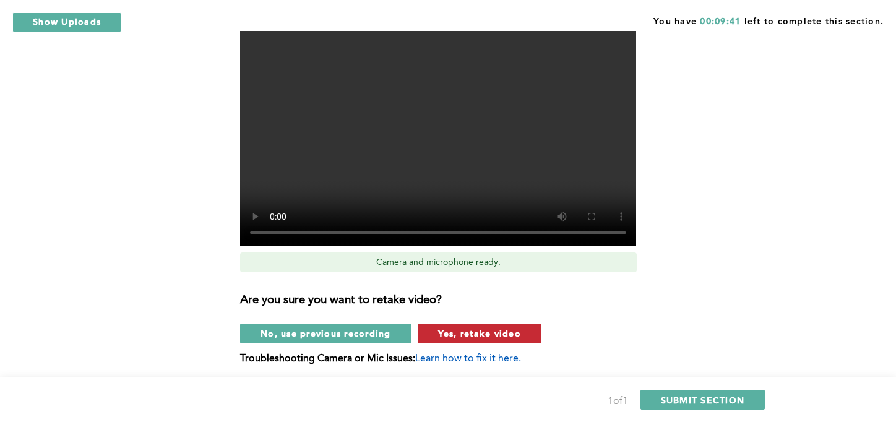
click at [507, 334] on span "Yes, retake video" at bounding box center [479, 333] width 83 height 12
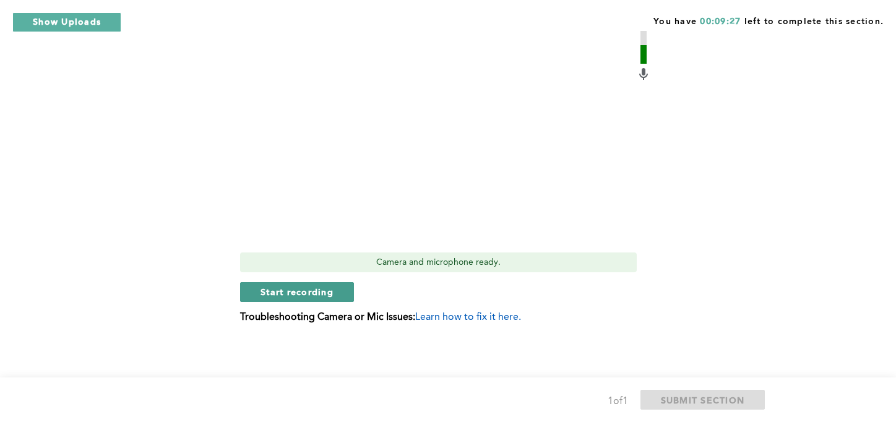
click at [331, 291] on span "Start recording" at bounding box center [297, 292] width 73 height 12
click at [285, 295] on span "Stop recording" at bounding box center [297, 292] width 72 height 12
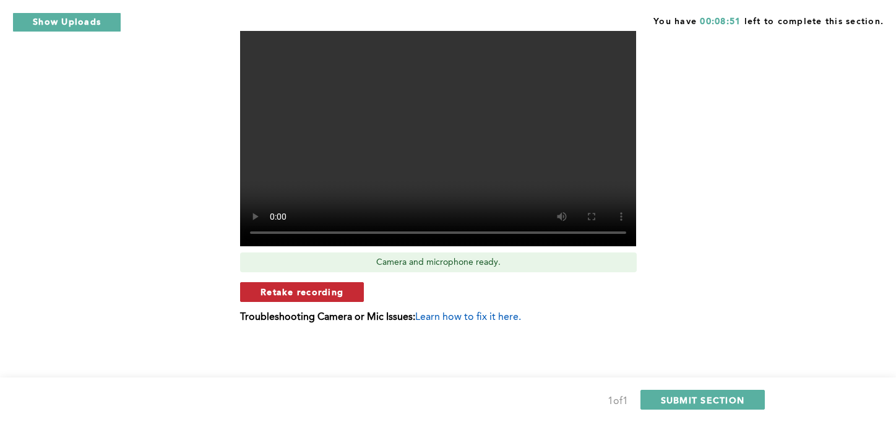
click at [341, 288] on span "Retake recording" at bounding box center [302, 292] width 83 height 12
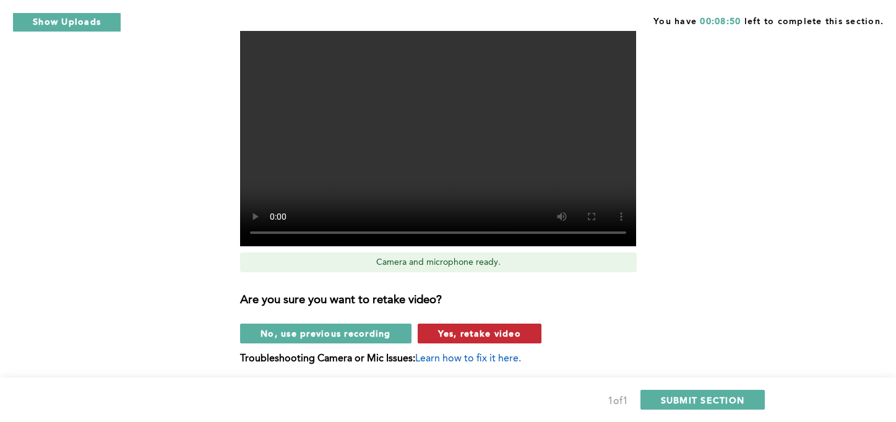
click at [461, 334] on span "Yes, retake video" at bounding box center [479, 333] width 83 height 12
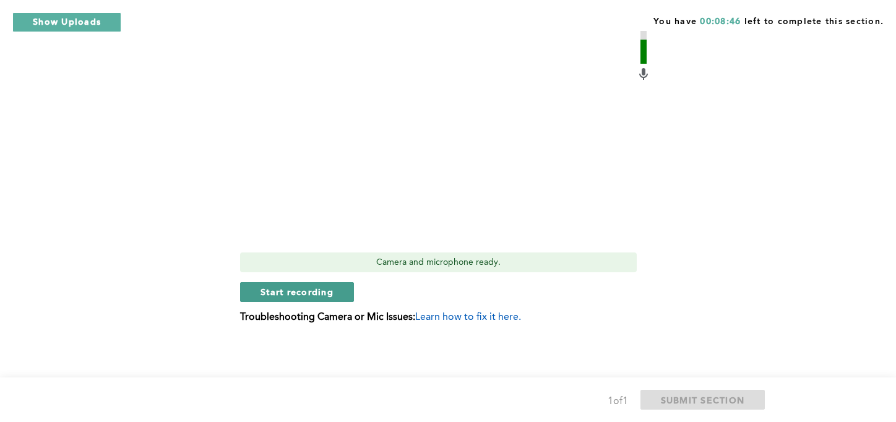
click at [327, 296] on span "Start recording" at bounding box center [297, 292] width 73 height 12
click at [327, 296] on span "Stop recording" at bounding box center [297, 292] width 72 height 12
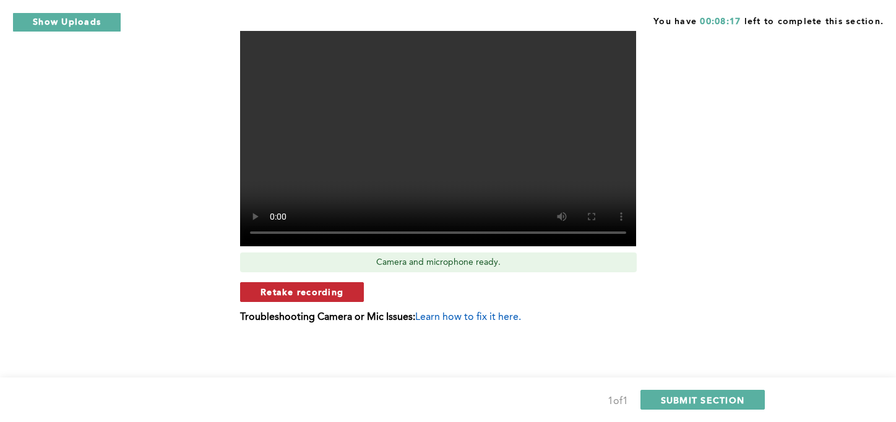
click at [332, 289] on span "Retake recording" at bounding box center [302, 292] width 83 height 12
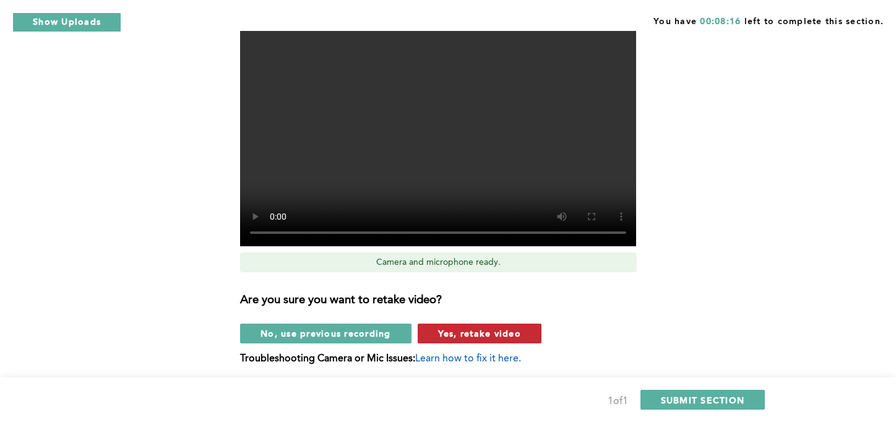
click at [464, 342] on button "Yes, retake video" at bounding box center [480, 334] width 124 height 20
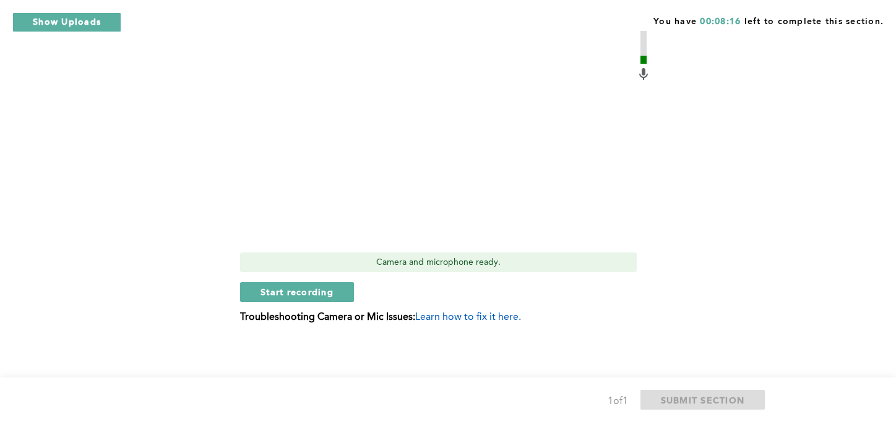
click at [317, 297] on span "Start recording" at bounding box center [297, 292] width 73 height 12
click at [310, 295] on span "Stop recording" at bounding box center [297, 292] width 72 height 12
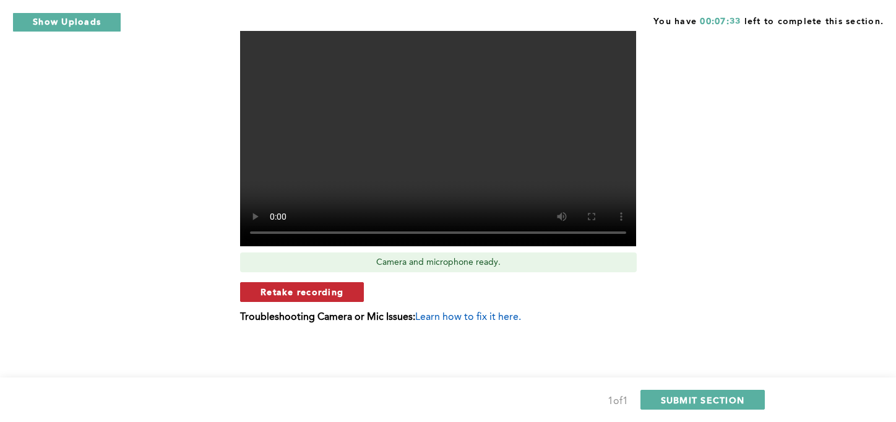
click at [344, 292] on button "Retake recording" at bounding box center [302, 292] width 124 height 20
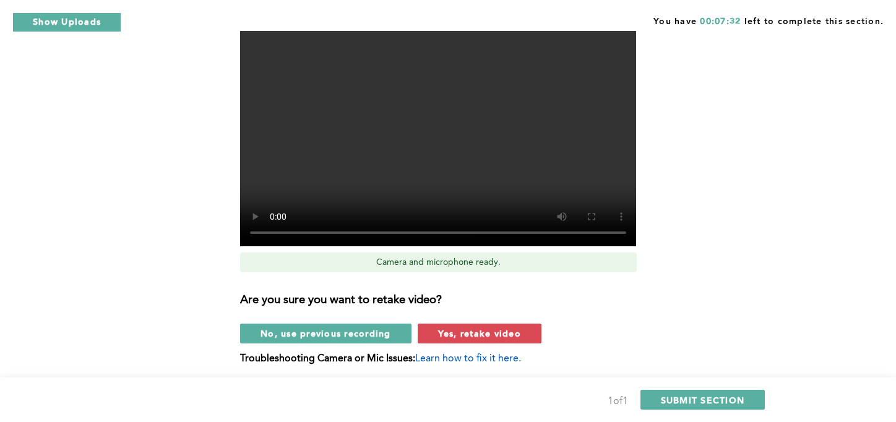
click at [493, 330] on span "Yes, retake video" at bounding box center [479, 333] width 83 height 12
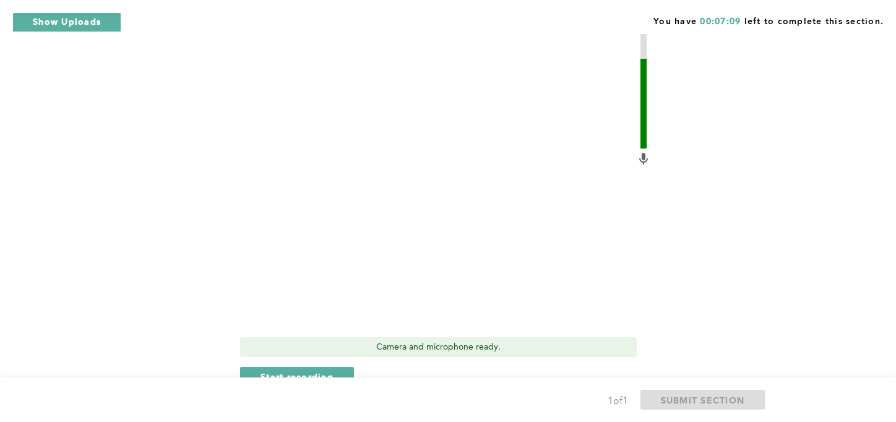
scroll to position [568, 0]
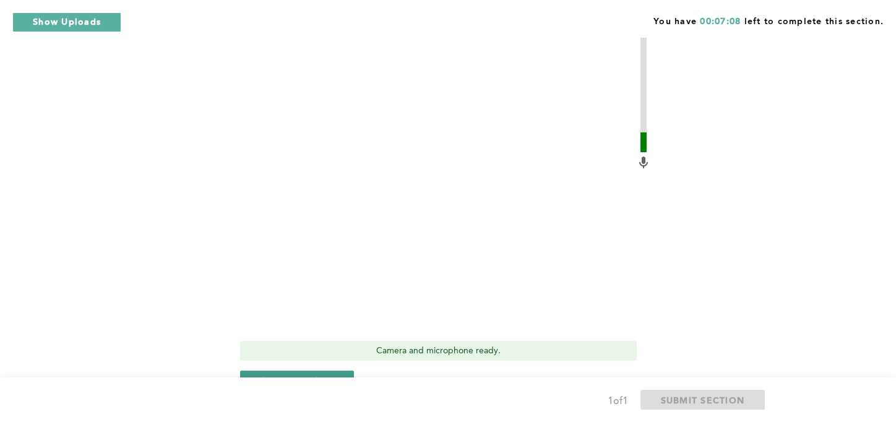
click at [325, 374] on span "Start recording" at bounding box center [297, 380] width 73 height 12
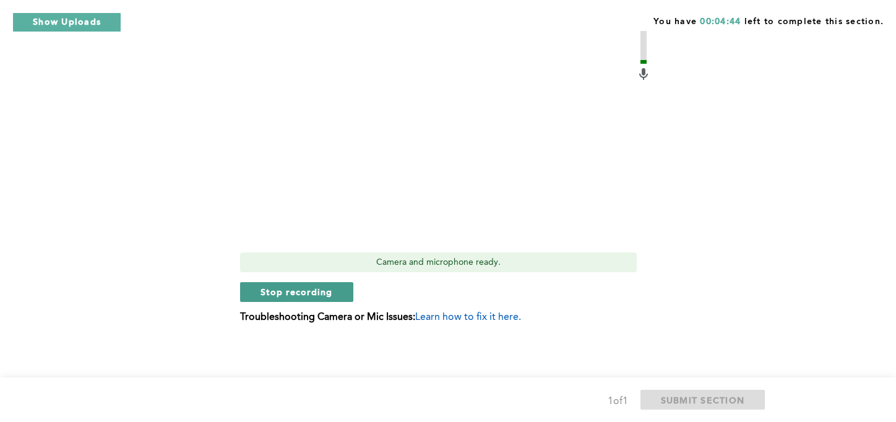
click at [301, 288] on span "Stop recording" at bounding box center [297, 292] width 72 height 12
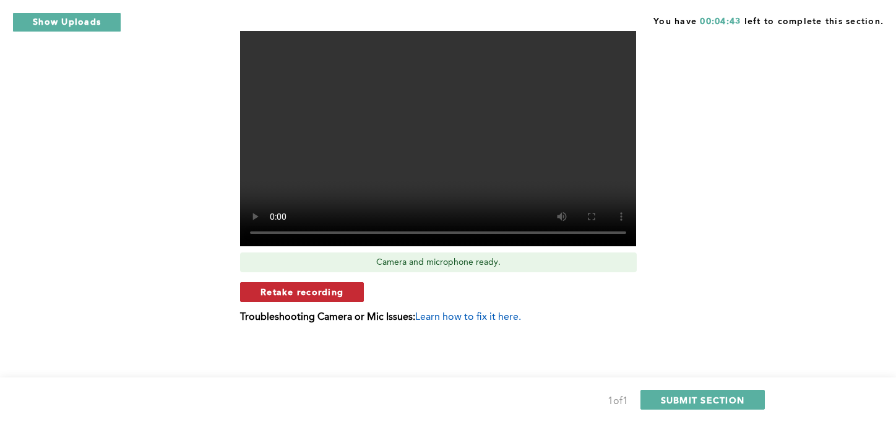
click at [345, 298] on button "Retake recording" at bounding box center [302, 292] width 124 height 20
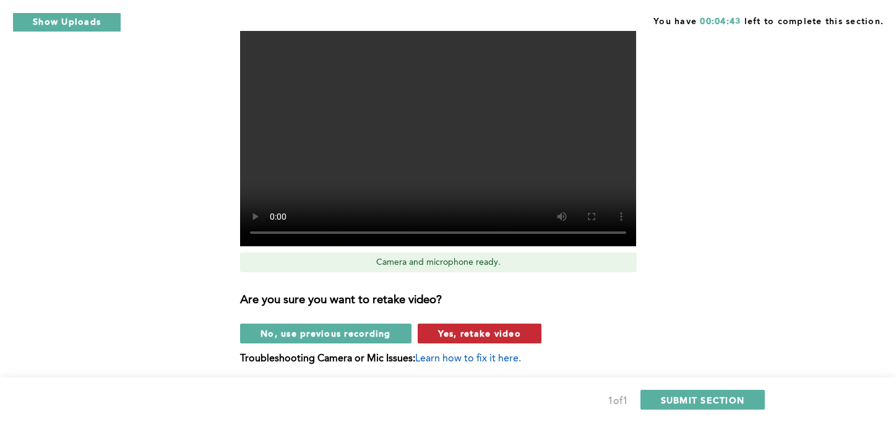
click at [470, 338] on span "Yes, retake video" at bounding box center [479, 333] width 83 height 12
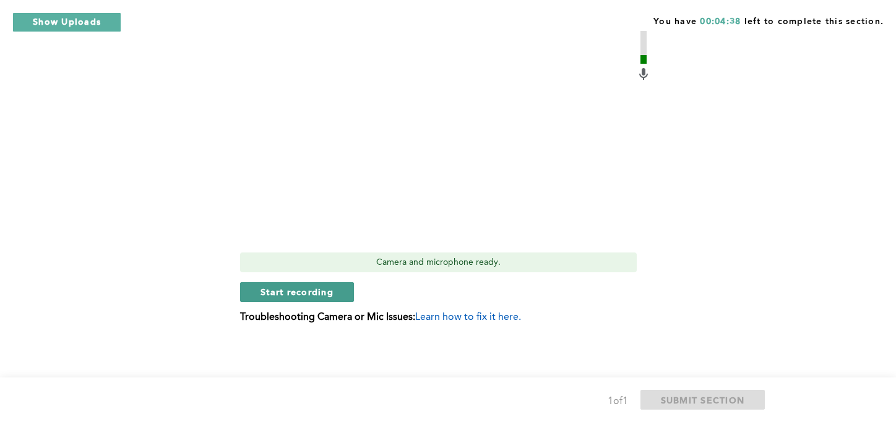
click at [303, 296] on span "Start recording" at bounding box center [297, 292] width 73 height 12
click at [274, 295] on span "Stop recording" at bounding box center [297, 292] width 72 height 12
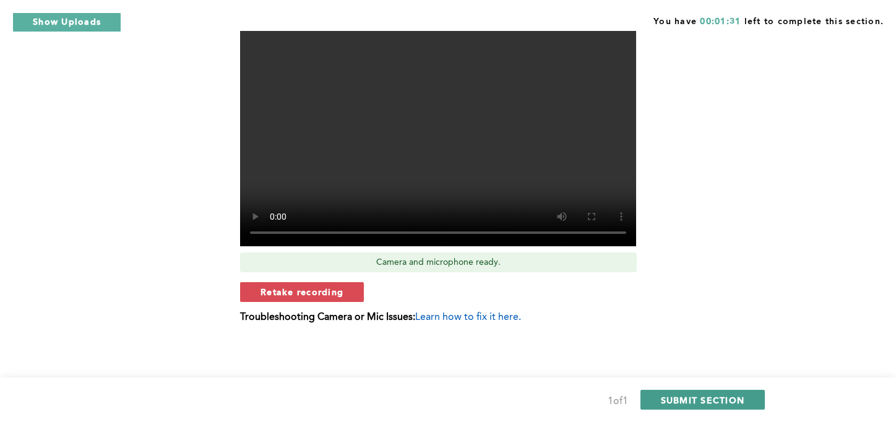
click at [682, 400] on span "SUBMIT SECTION" at bounding box center [703, 400] width 84 height 12
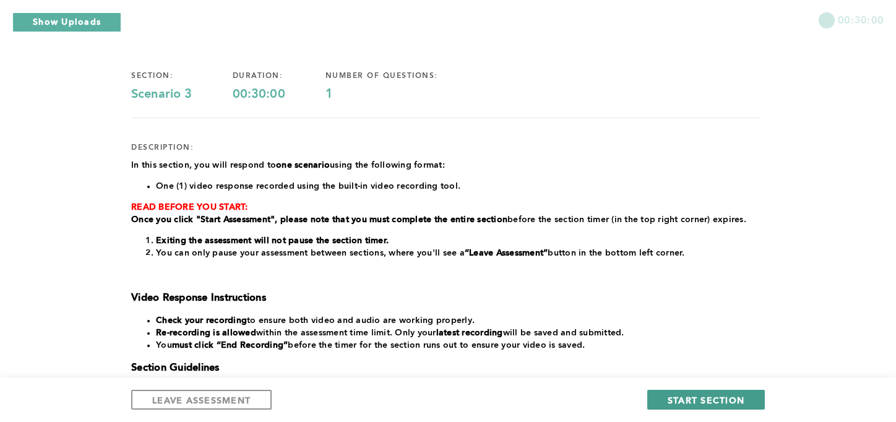
scroll to position [279, 0]
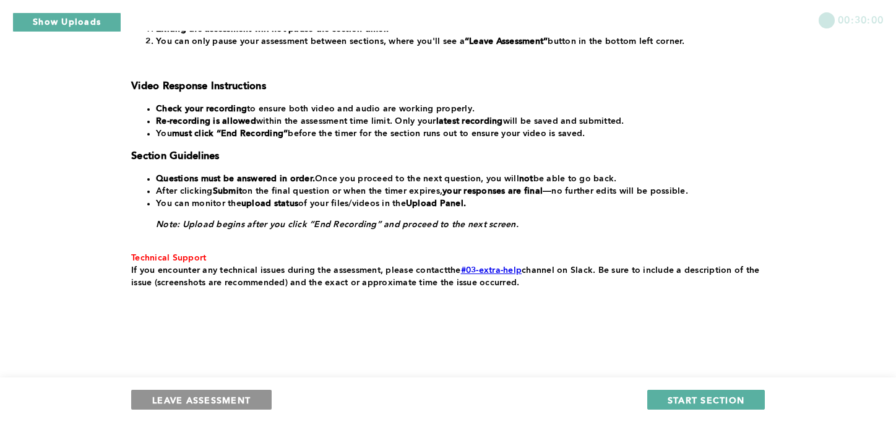
click at [230, 403] on span "LEAVE ASSESSMENT" at bounding box center [201, 400] width 98 height 12
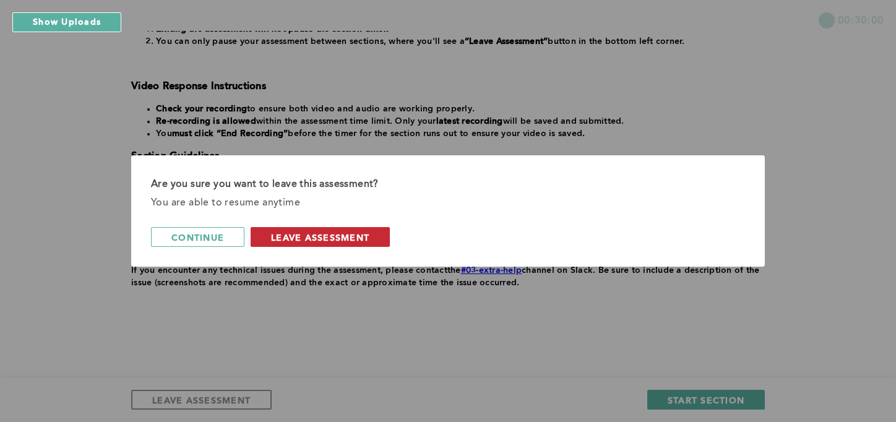
click at [327, 233] on span "leave assessment" at bounding box center [320, 237] width 98 height 12
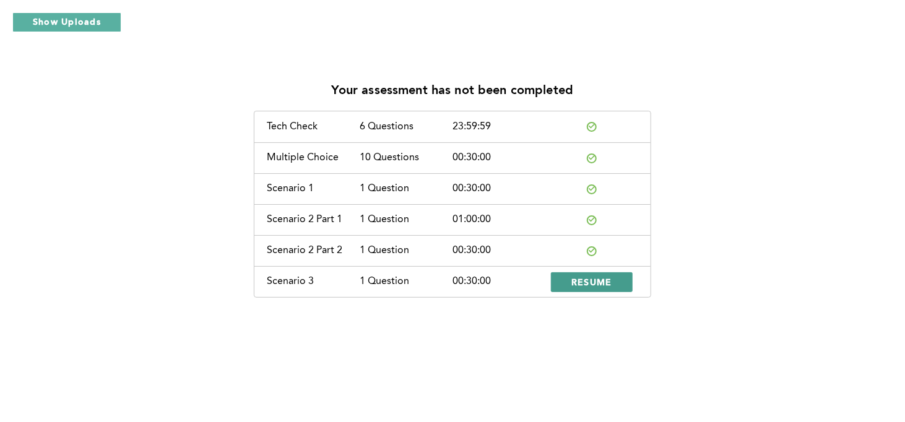
click at [592, 281] on span "RESUME" at bounding box center [591, 282] width 41 height 12
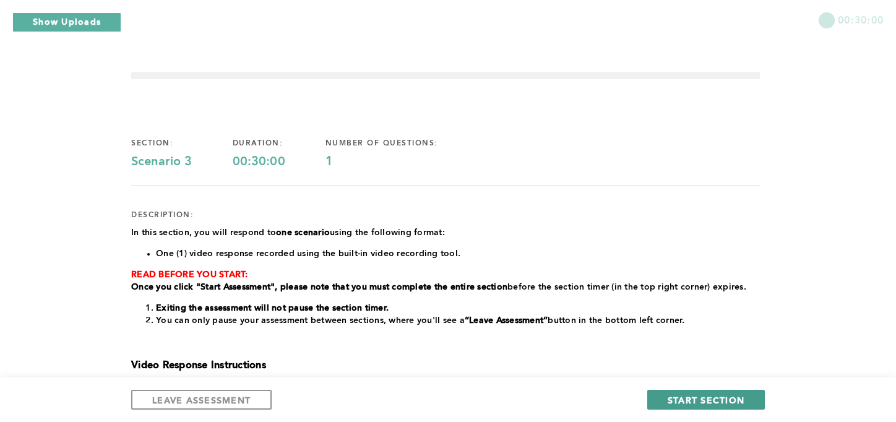
click at [658, 397] on button "START SECTION" at bounding box center [706, 400] width 118 height 20
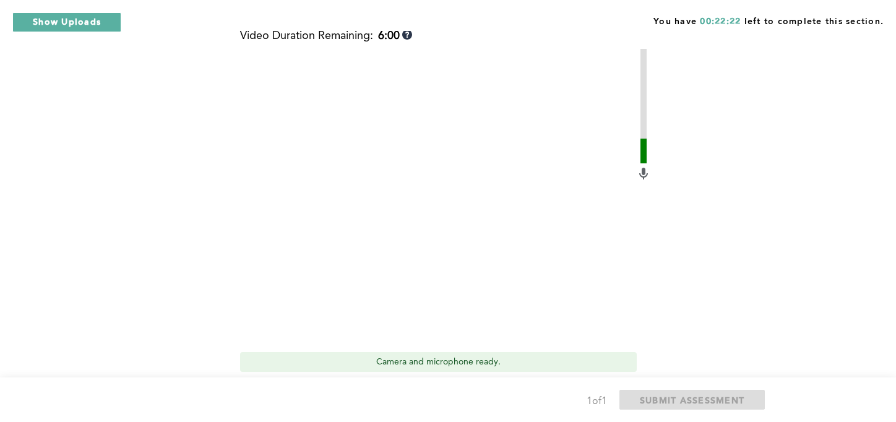
scroll to position [337, 0]
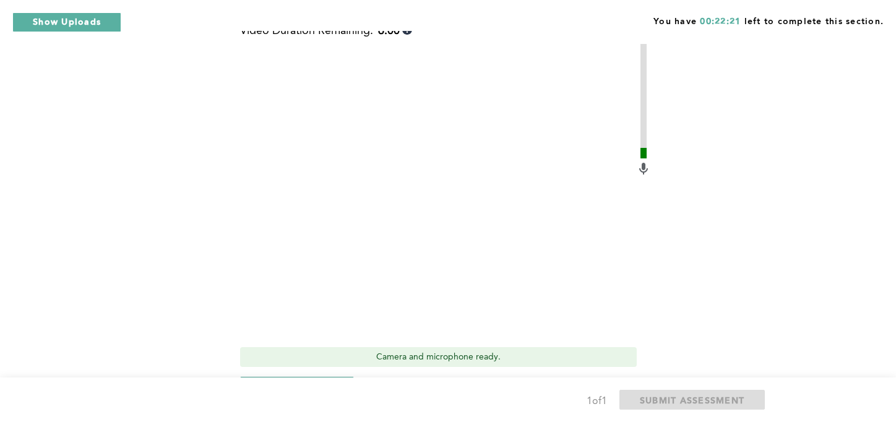
click at [307, 377] on button "Start recording" at bounding box center [297, 387] width 114 height 20
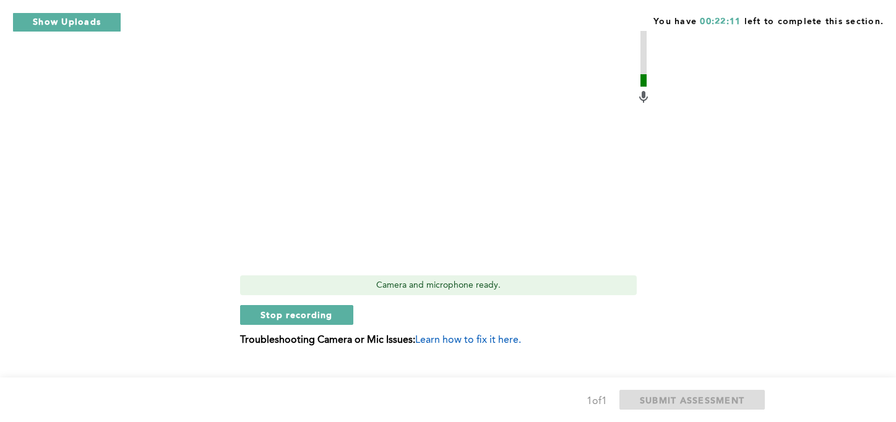
scroll to position [406, 0]
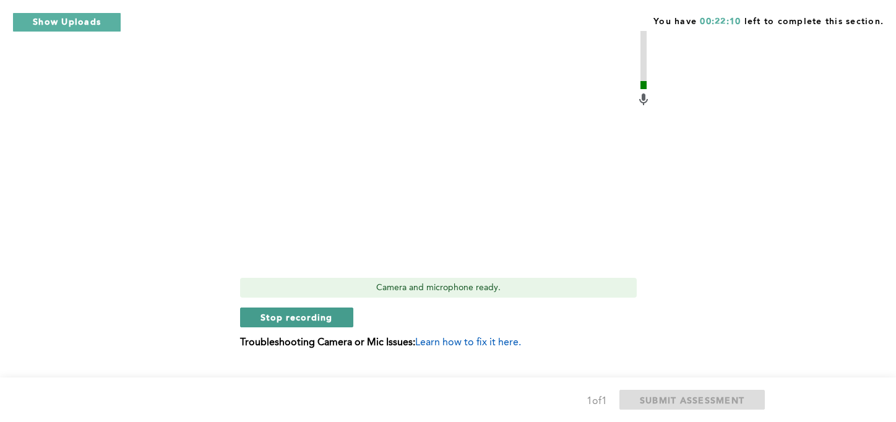
click at [314, 311] on span "Stop recording" at bounding box center [297, 317] width 72 height 12
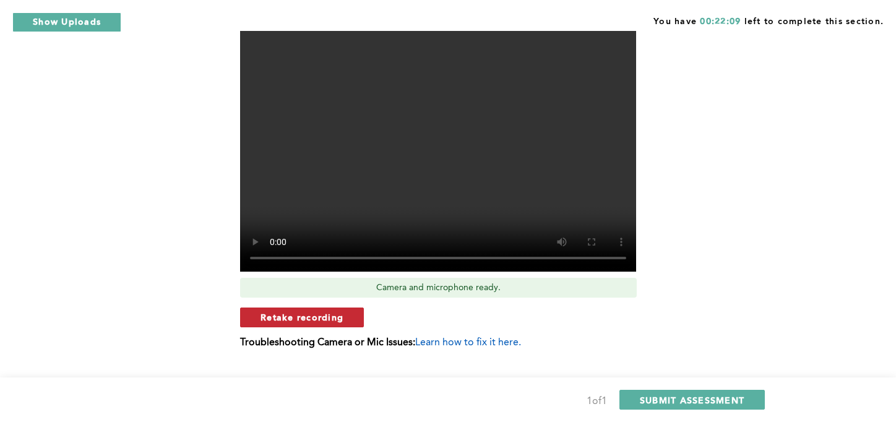
click at [346, 308] on button "Retake recording" at bounding box center [302, 318] width 124 height 20
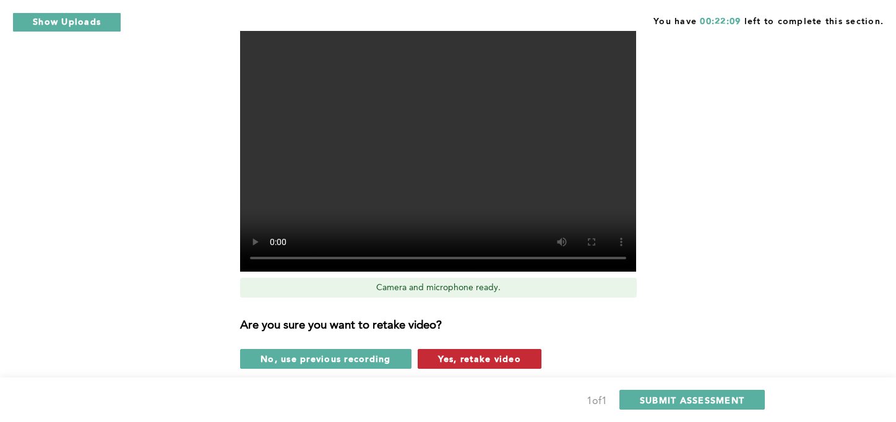
click at [499, 353] on span "Yes, retake video" at bounding box center [479, 359] width 83 height 12
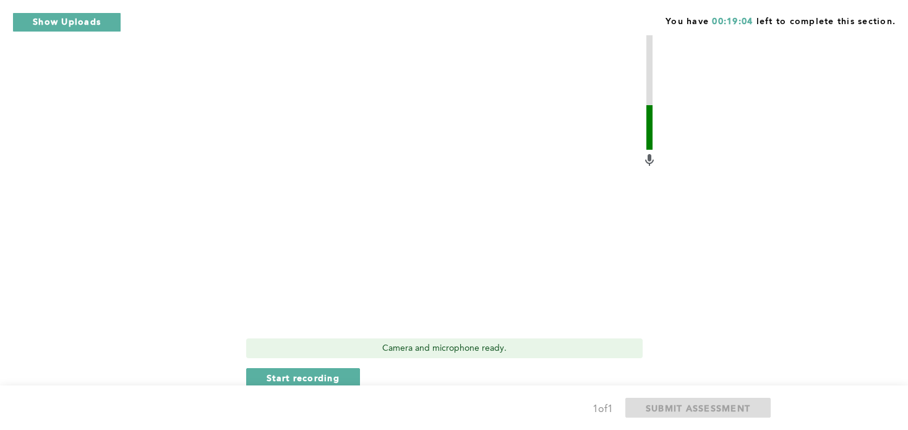
scroll to position [351, 0]
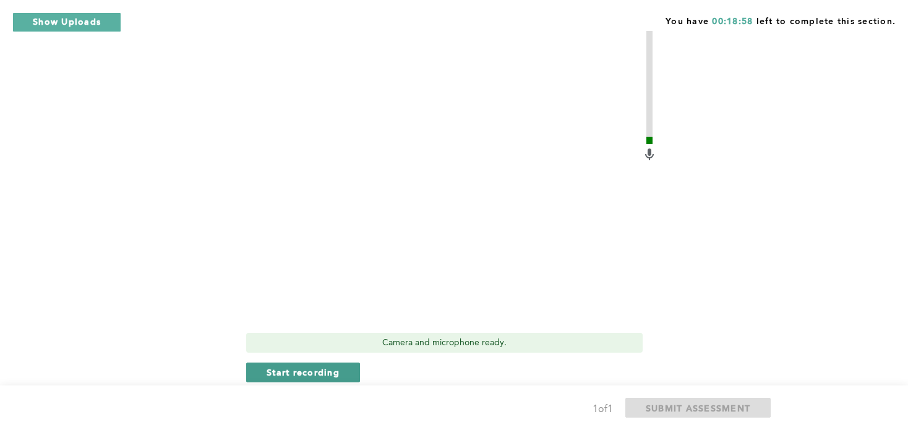
click at [330, 366] on span "Start recording" at bounding box center [303, 372] width 73 height 12
click at [311, 366] on span "Stop recording" at bounding box center [303, 372] width 72 height 12
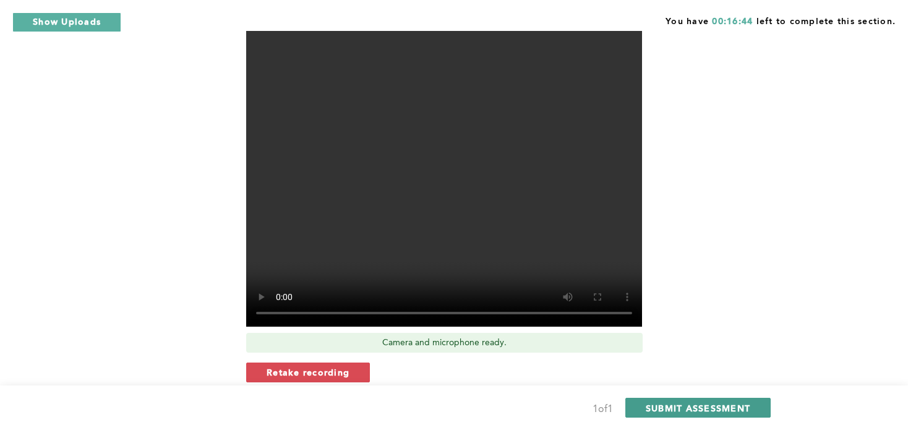
click at [681, 407] on span "SUBMIT ASSESSMENT" at bounding box center [698, 408] width 105 height 12
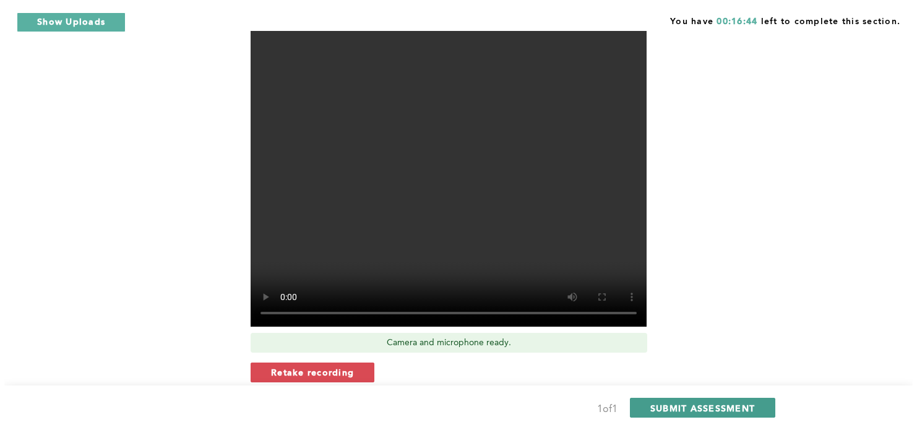
scroll to position [0, 0]
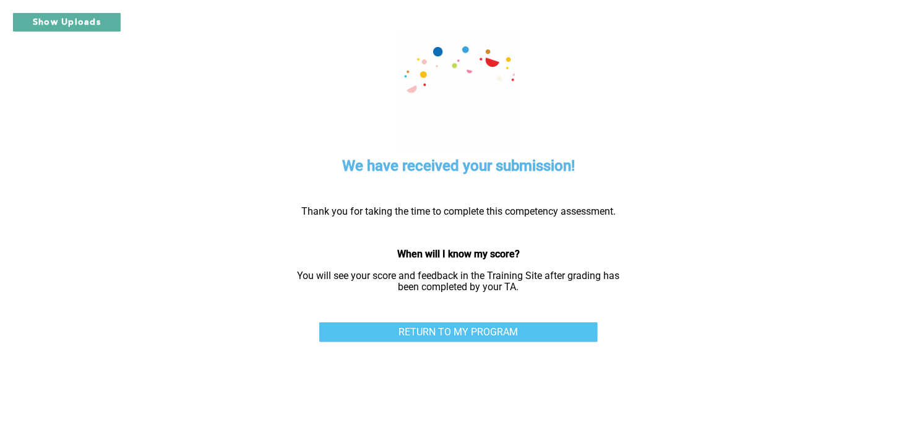
click at [501, 336] on link "RETURN TO MY PROGRAM" at bounding box center [458, 332] width 278 height 20
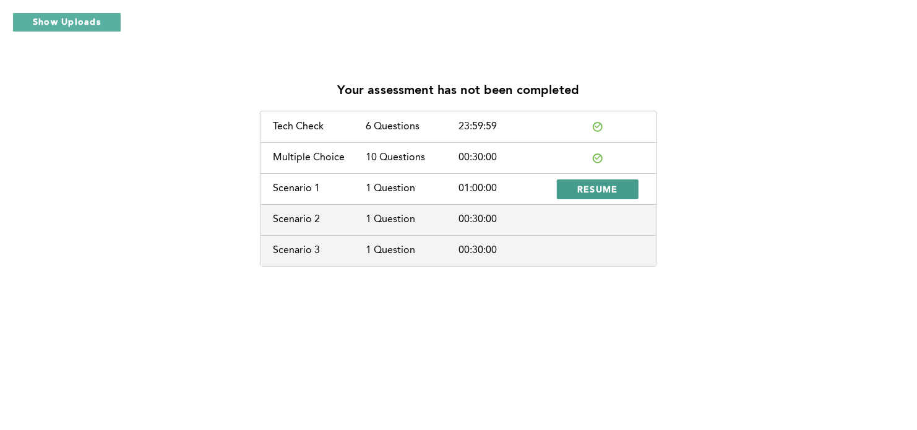
click at [581, 186] on span "RESUME" at bounding box center [597, 189] width 41 height 12
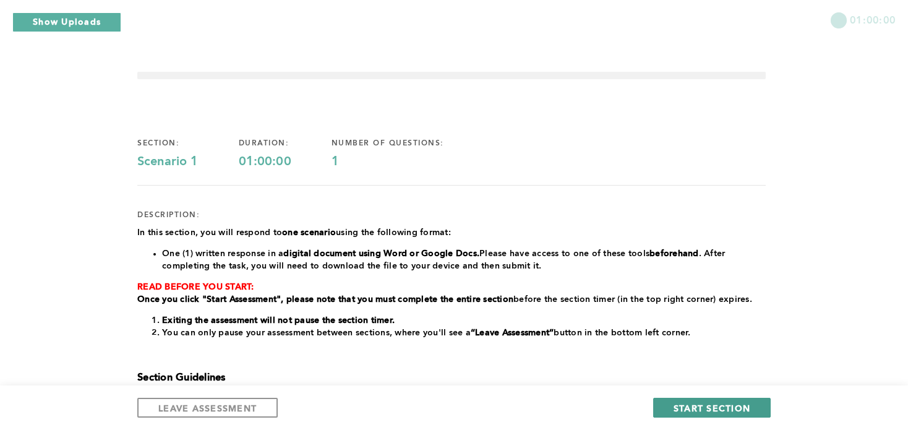
click at [687, 408] on span "START SECTION" at bounding box center [712, 408] width 77 height 12
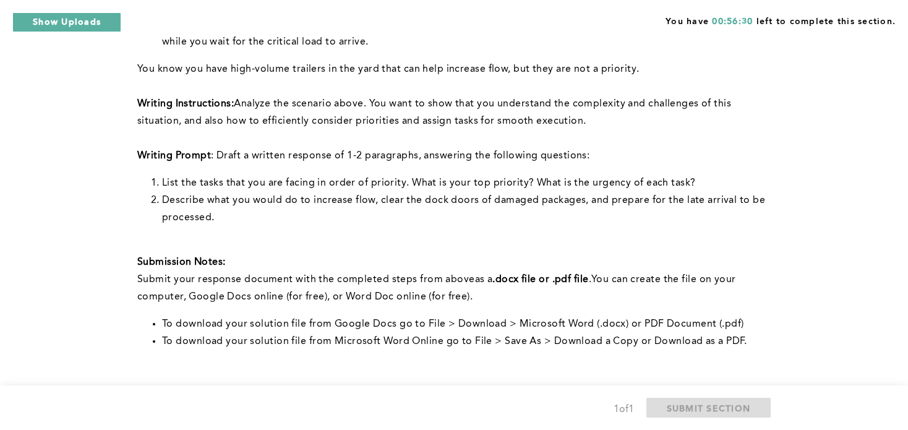
scroll to position [325, 0]
click at [655, 337] on li "To download your solution file from Microsoft Word Online go to File > Save As …" at bounding box center [464, 342] width 604 height 17
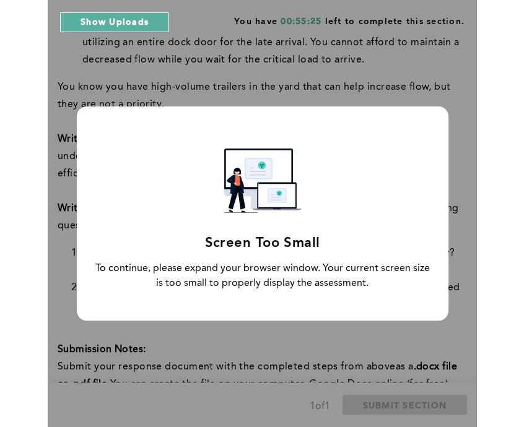
scroll to position [360, 0]
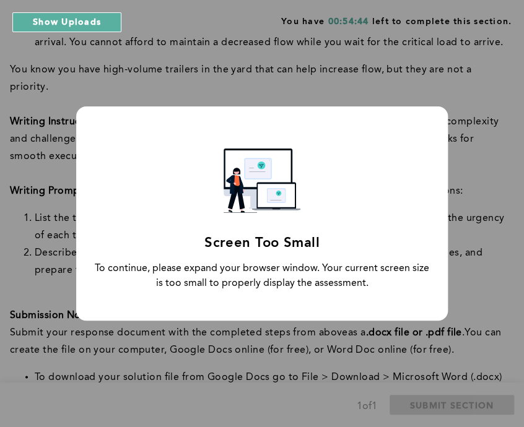
click at [304, 354] on div "Screen Too Small To continue, please expand your browser window. Your current s…" at bounding box center [262, 213] width 524 height 427
click at [369, 333] on div "Screen Too Small To continue, please expand your browser window. Your current s…" at bounding box center [262, 213] width 524 height 427
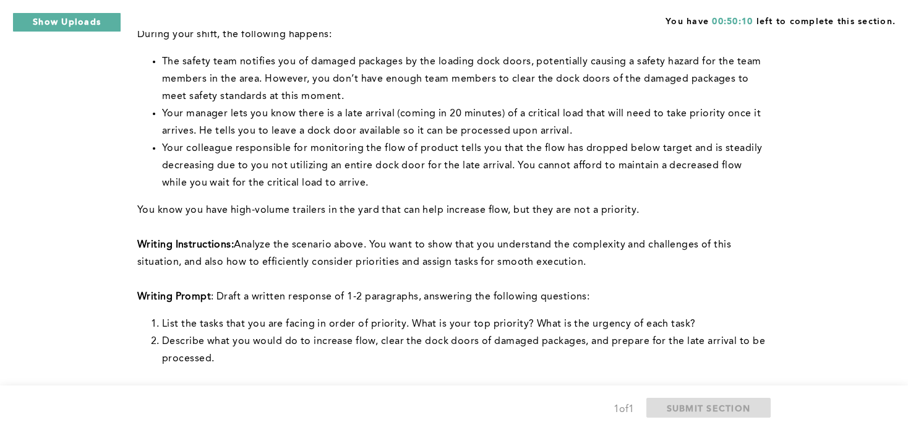
scroll to position [179, 0]
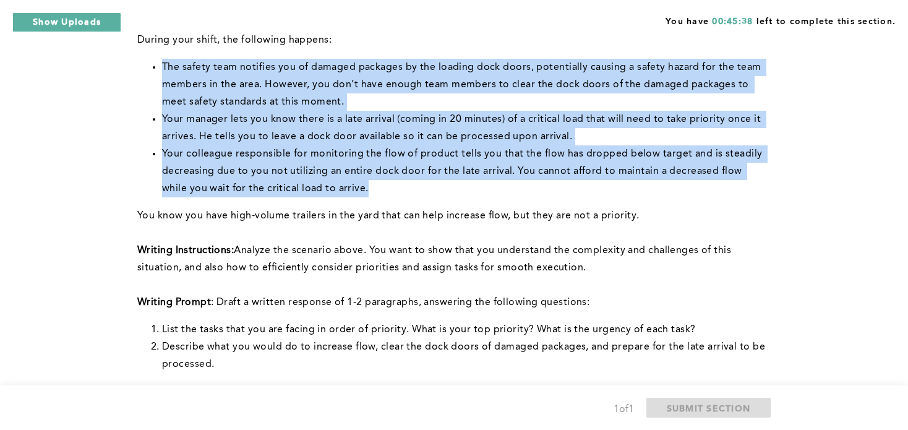
drag, startPoint x: 345, startPoint y: 188, endPoint x: 155, endPoint y: 60, distance: 229.1
click at [155, 60] on ul "The safety team notifies you of damaged packages by the loading dock doors, pot…" at bounding box center [451, 128] width 629 height 139
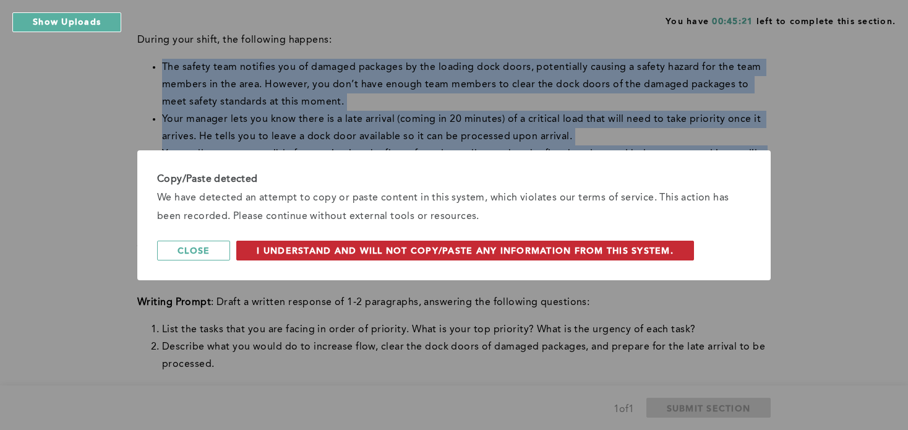
click at [278, 251] on span "I understand and will not copy/paste any information from this system." at bounding box center [465, 250] width 417 height 12
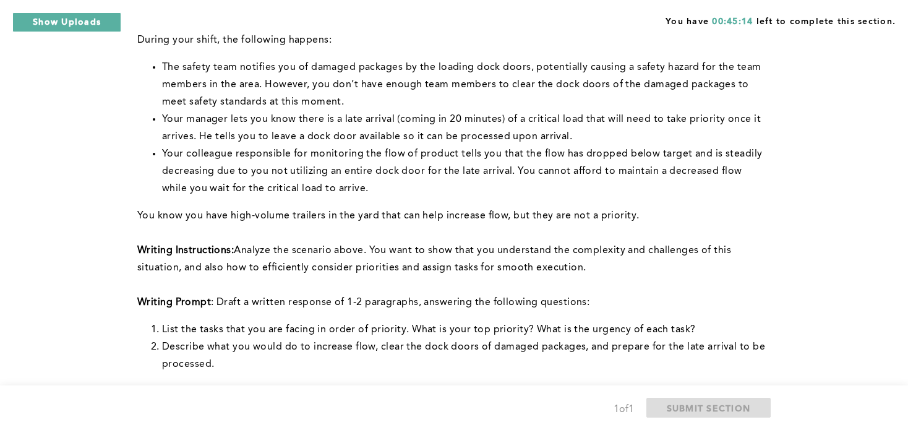
click at [784, 239] on div "You have 00:45:14 left to complete this section. Q1 Context: You are the Lead O…" at bounding box center [454, 293] width 908 height 944
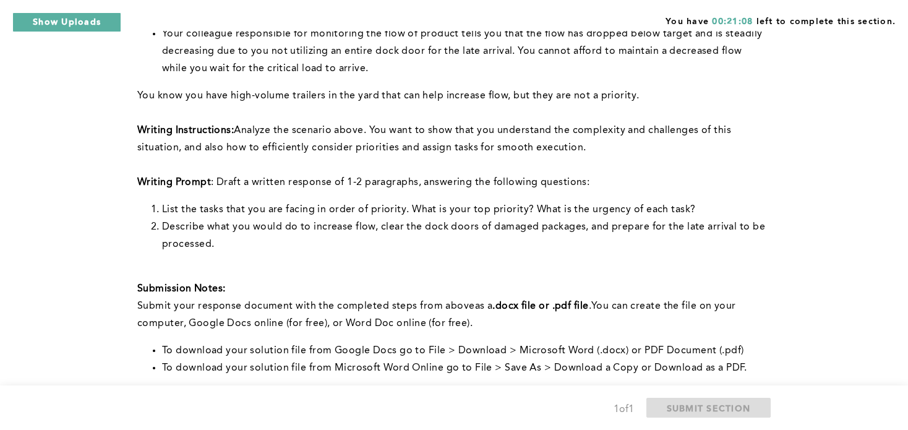
scroll to position [513, 0]
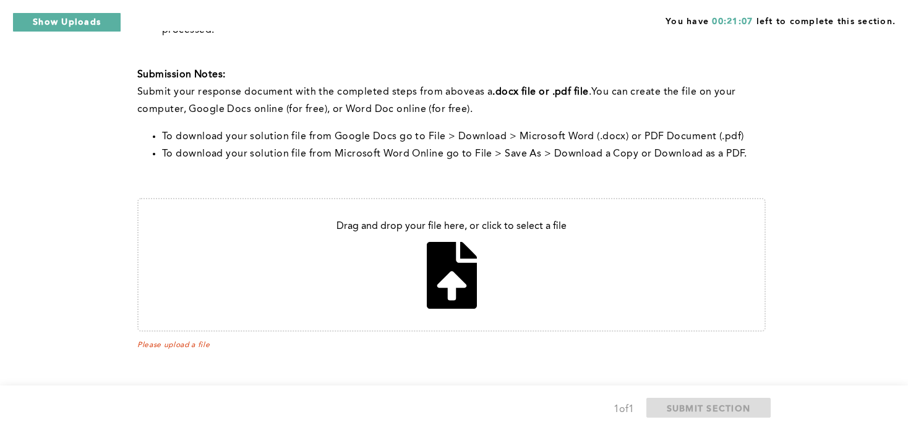
click at [430, 273] on input "file" at bounding box center [452, 264] width 626 height 131
type input "C:\fakepath\Document 20 n.pdf"
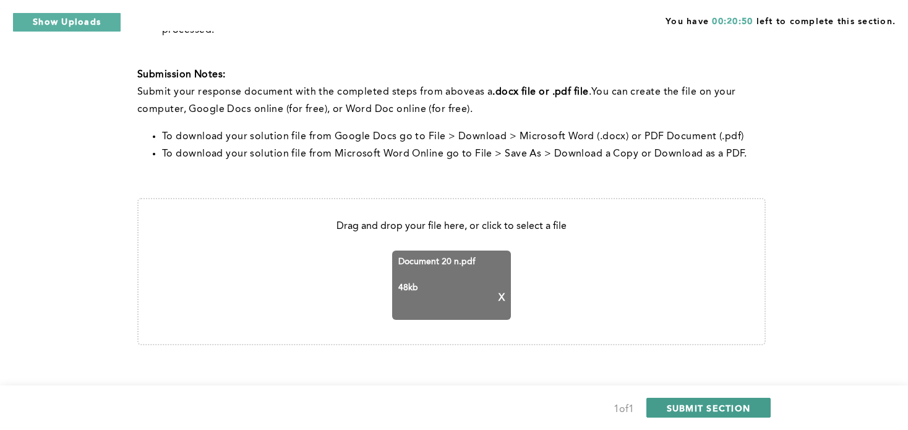
click at [691, 407] on span "SUBMIT SECTION" at bounding box center [709, 408] width 84 height 12
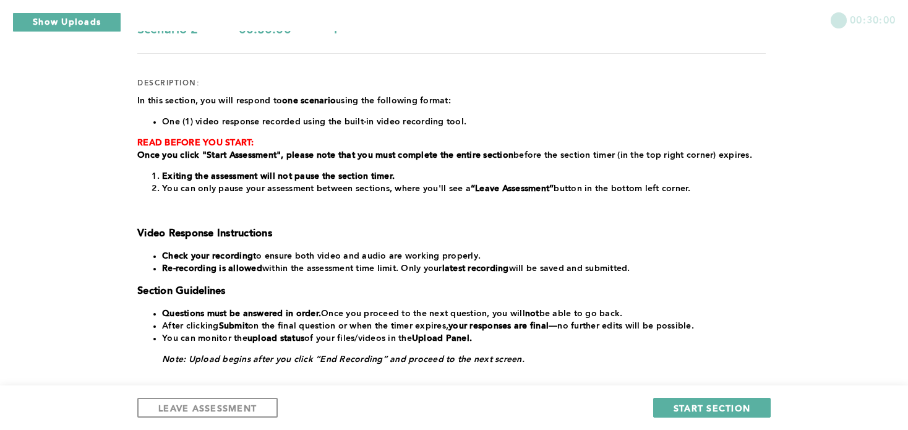
scroll to position [135, 0]
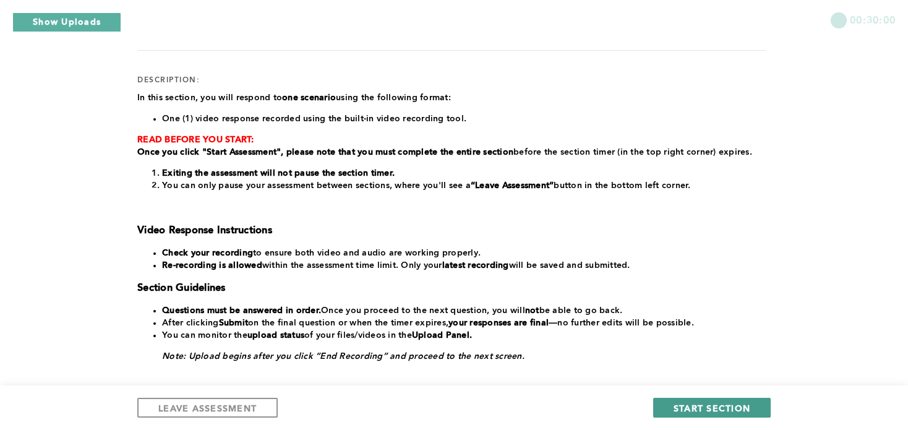
click at [742, 405] on span "START SECTION" at bounding box center [712, 408] width 77 height 12
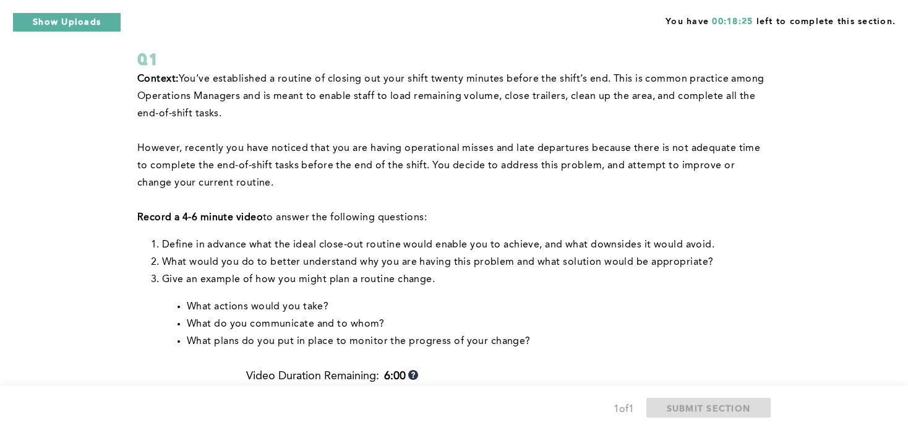
scroll to position [0, 0]
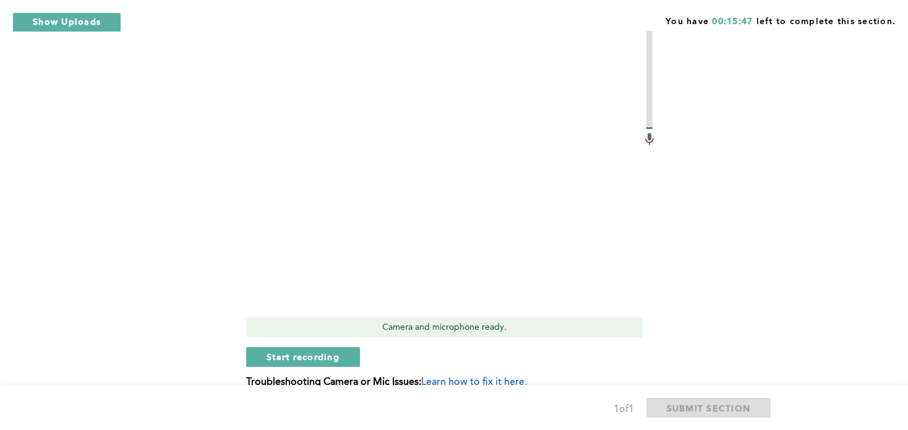
click at [768, 306] on div "Q1 Context: You’ve established a routine of closing out your shift twenty minut…" at bounding box center [454, 21] width 634 height 790
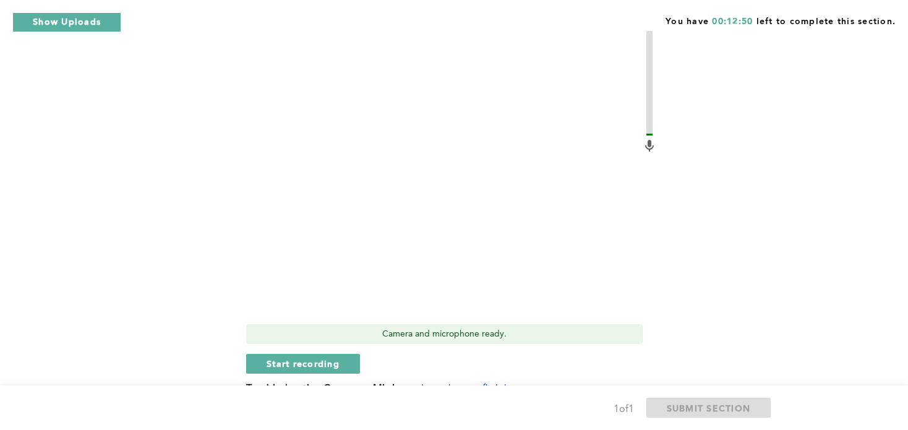
scroll to position [434, 0]
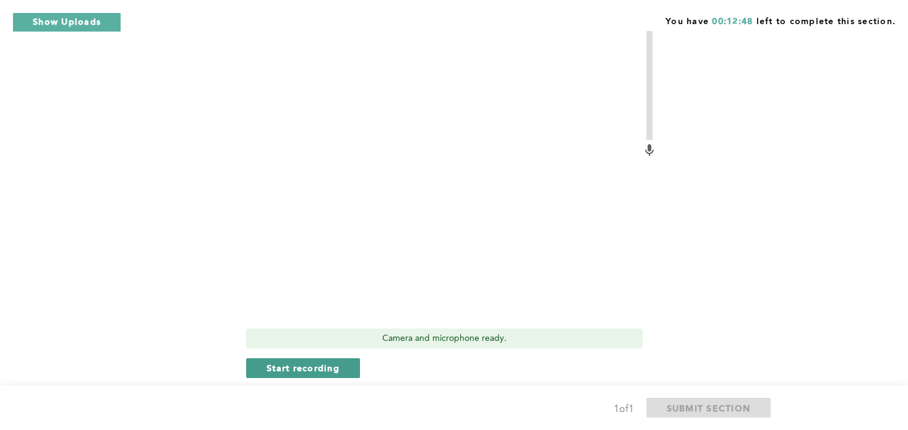
click at [327, 364] on span "Start recording" at bounding box center [303, 368] width 73 height 12
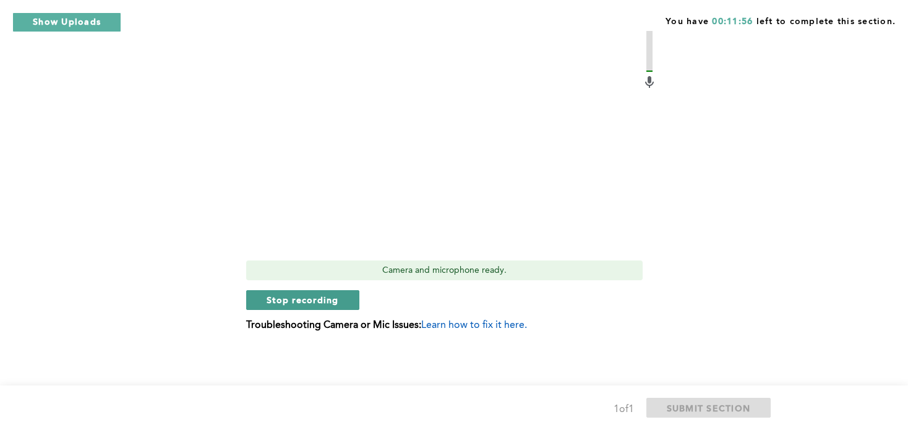
click at [316, 298] on span "Stop recording" at bounding box center [303, 300] width 72 height 12
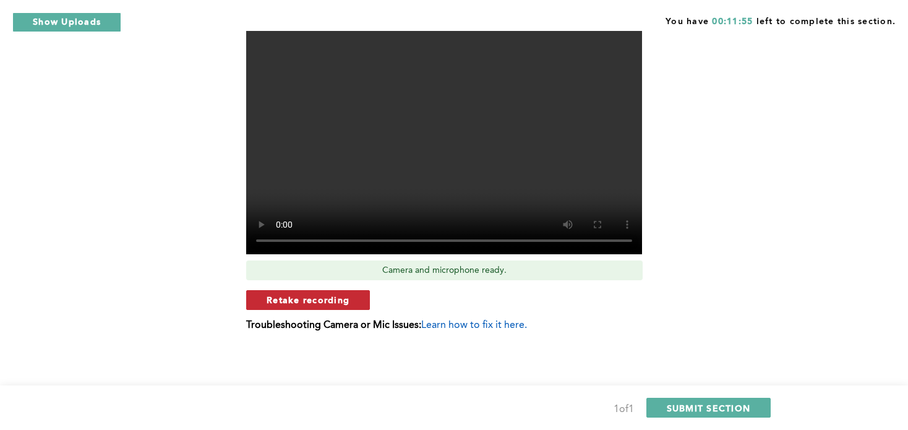
click at [360, 302] on button "Retake recording" at bounding box center [308, 300] width 124 height 20
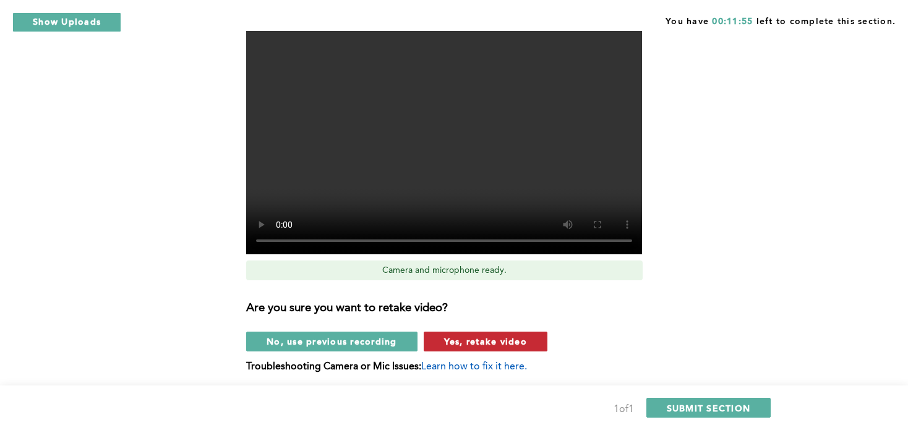
click at [495, 338] on span "Yes, retake video" at bounding box center [485, 341] width 83 height 12
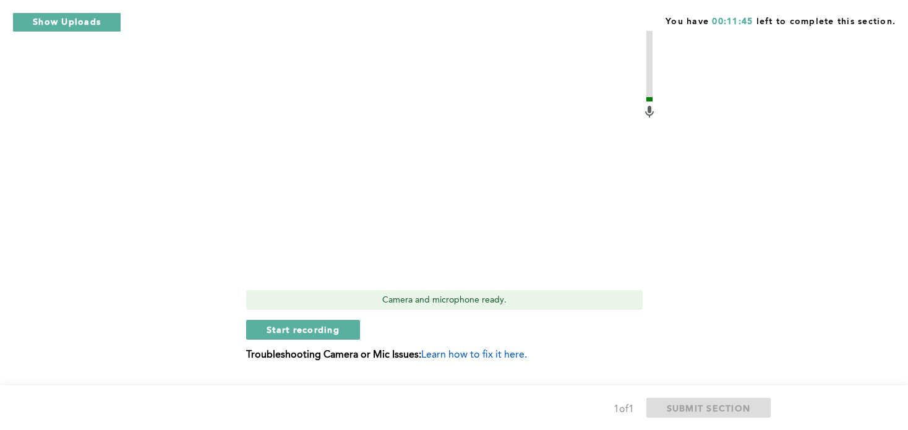
scroll to position [478, 0]
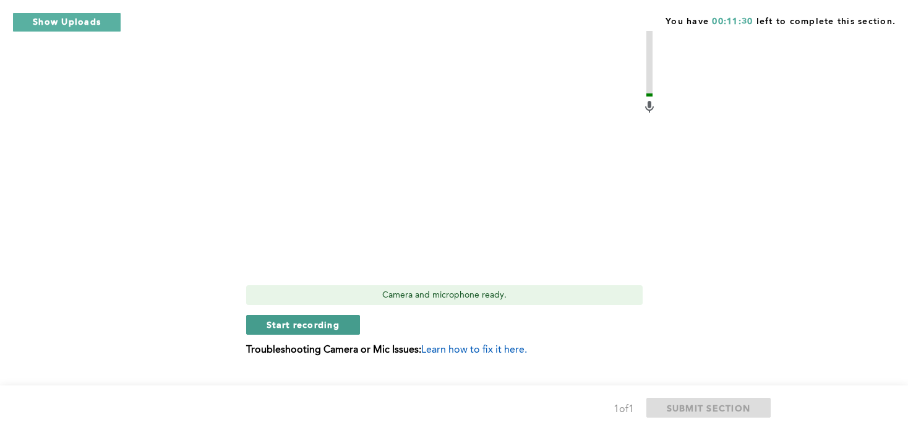
click at [303, 323] on span "Start recording" at bounding box center [303, 325] width 73 height 12
click at [303, 323] on span "Stop recording" at bounding box center [303, 325] width 72 height 12
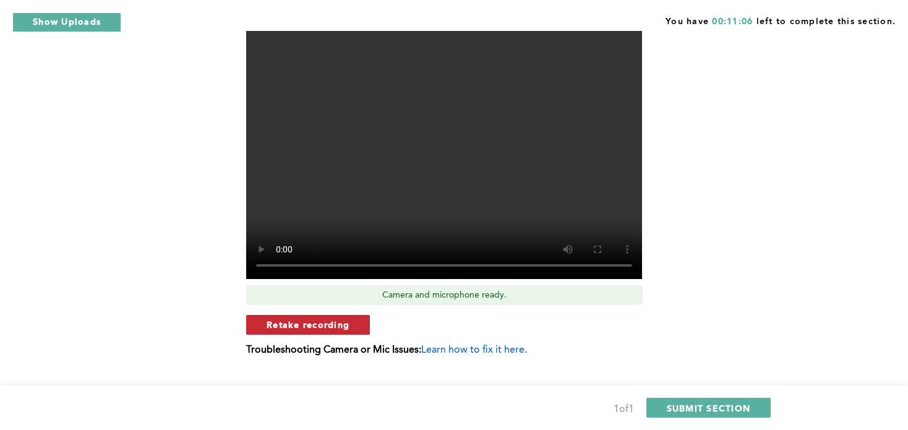
click at [331, 326] on span "Retake recording" at bounding box center [308, 325] width 83 height 12
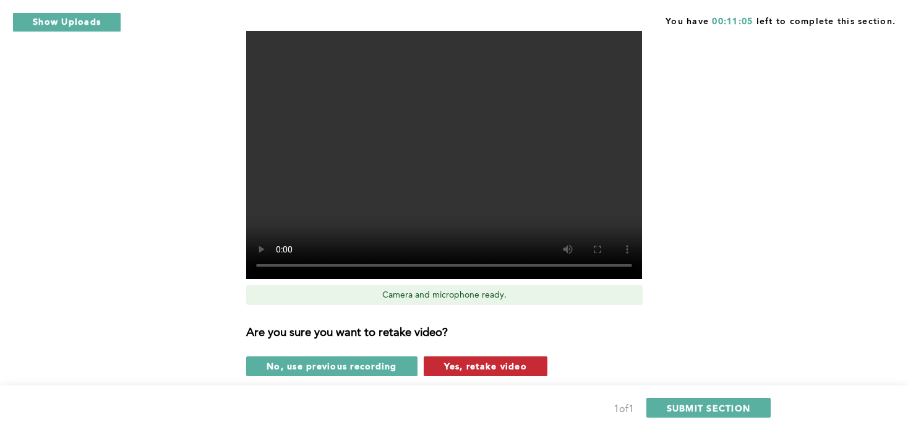
click at [475, 366] on span "Yes, retake video" at bounding box center [485, 366] width 83 height 12
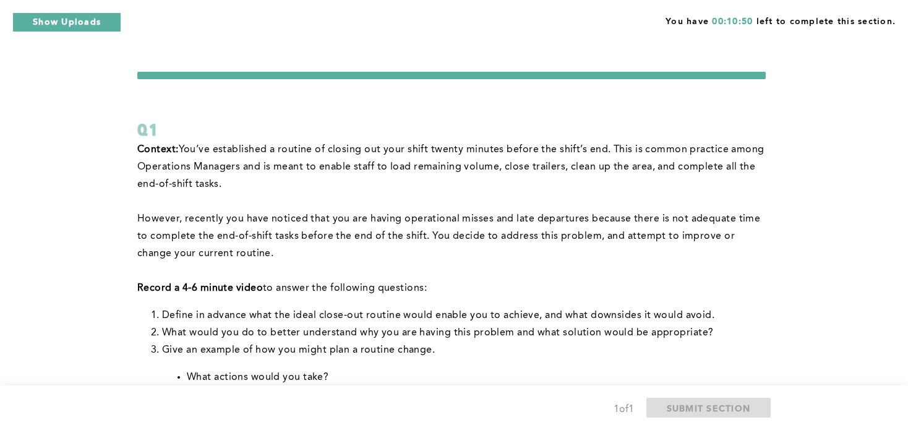
scroll to position [2, 0]
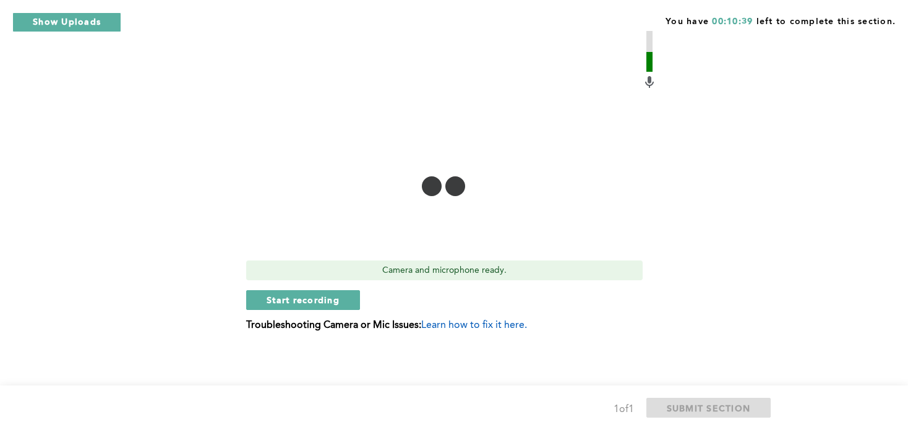
click at [589, 321] on p "Troubleshooting Camera or Mic Issues: Learn how to fix it here." at bounding box center [451, 325] width 411 height 11
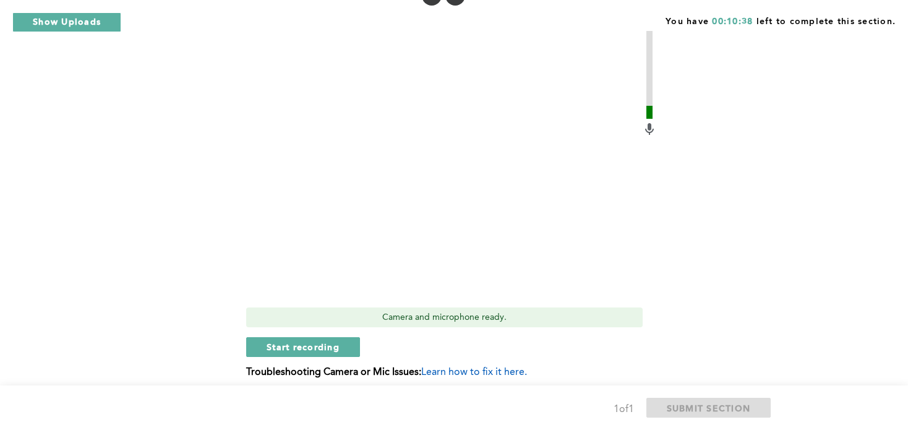
scroll to position [444, 0]
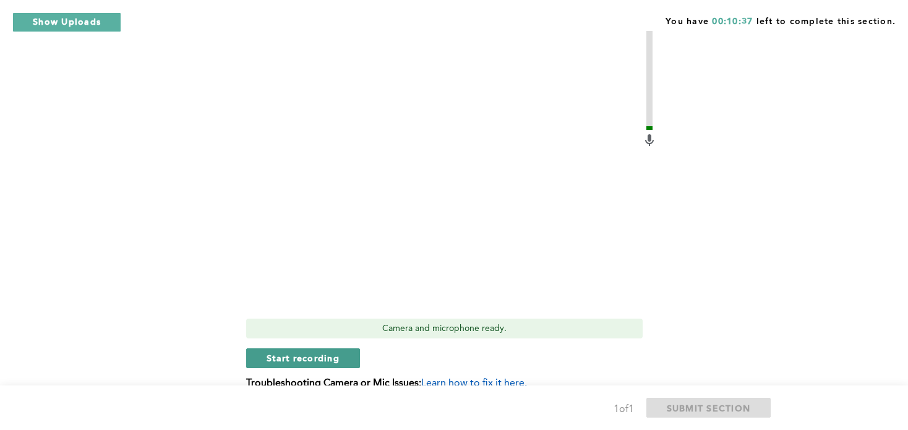
click at [334, 353] on span "Start recording" at bounding box center [303, 358] width 73 height 12
click at [327, 358] on span "Stop recording" at bounding box center [303, 358] width 72 height 12
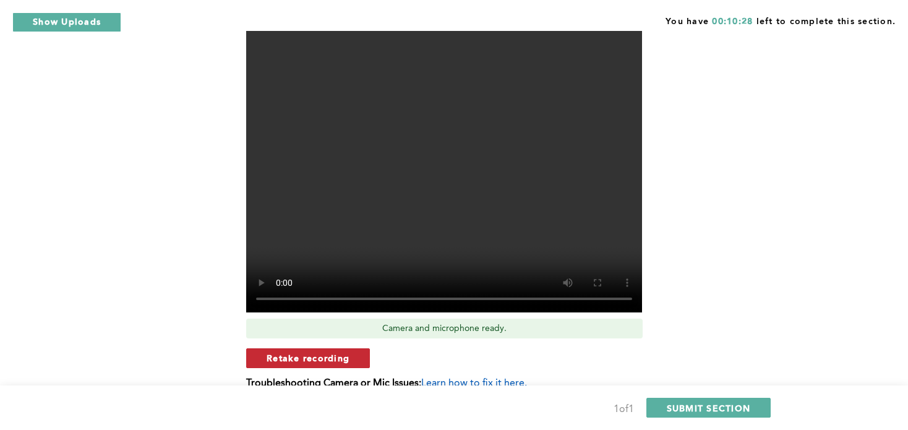
click at [335, 364] on button "Retake recording" at bounding box center [308, 358] width 124 height 20
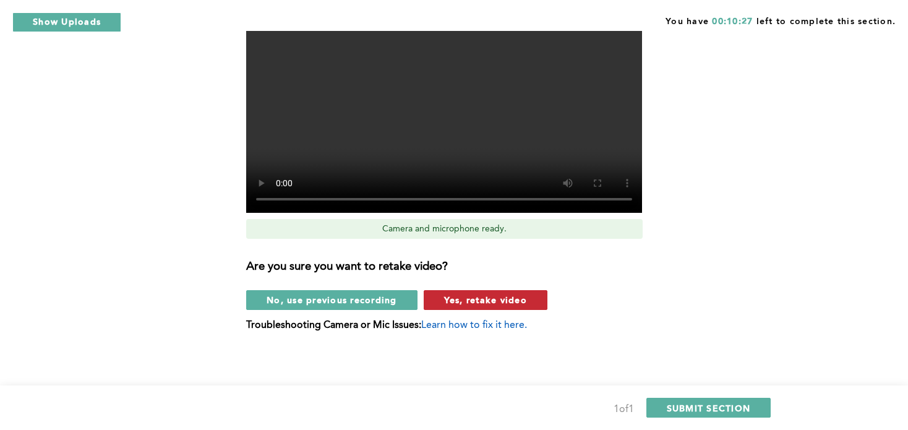
click at [505, 308] on button "Yes, retake video" at bounding box center [486, 300] width 124 height 20
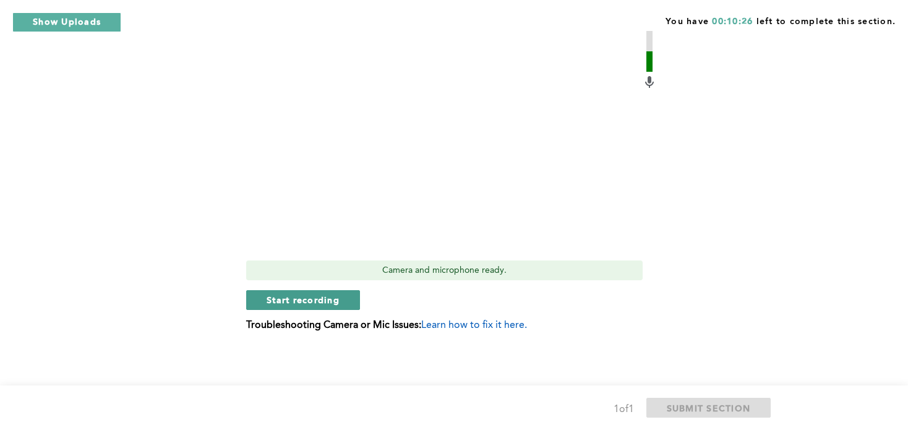
click at [335, 299] on span "Start recording" at bounding box center [303, 300] width 73 height 12
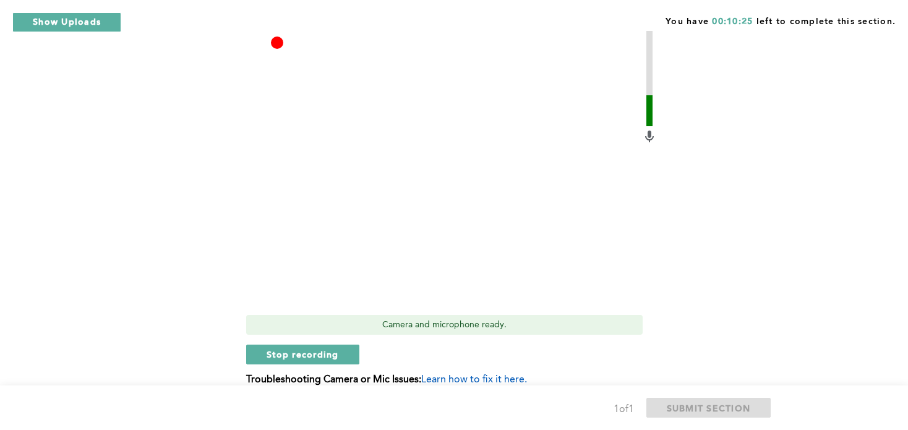
scroll to position [434, 0]
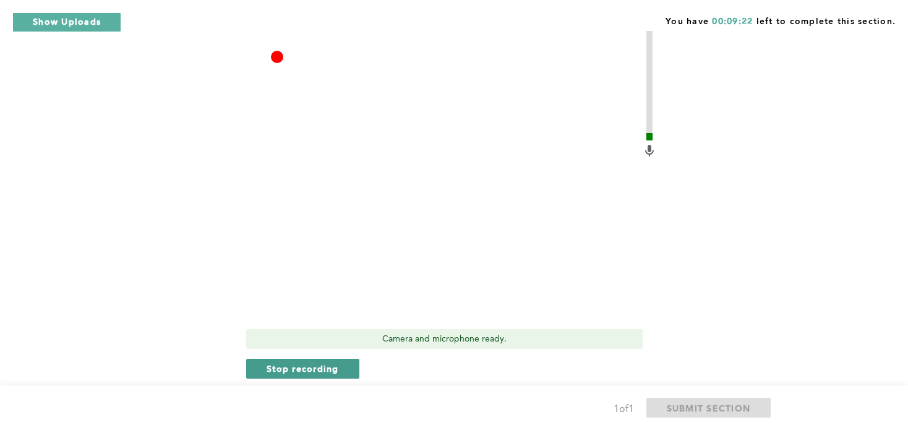
click at [339, 371] on button "Stop recording" at bounding box center [302, 369] width 113 height 20
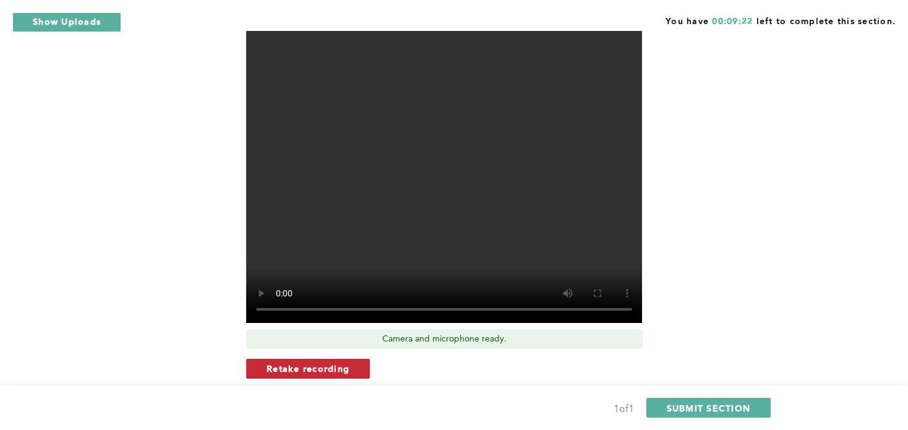
click at [352, 371] on button "Retake recording" at bounding box center [308, 369] width 124 height 20
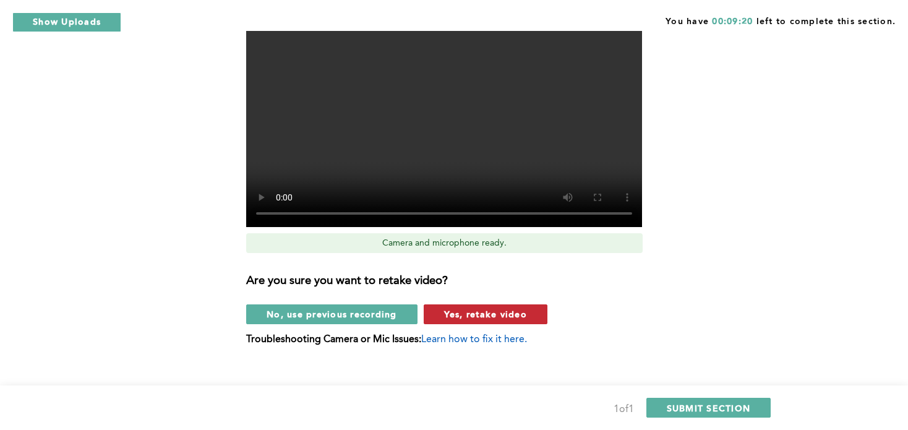
click at [504, 321] on button "Yes, retake video" at bounding box center [486, 314] width 124 height 20
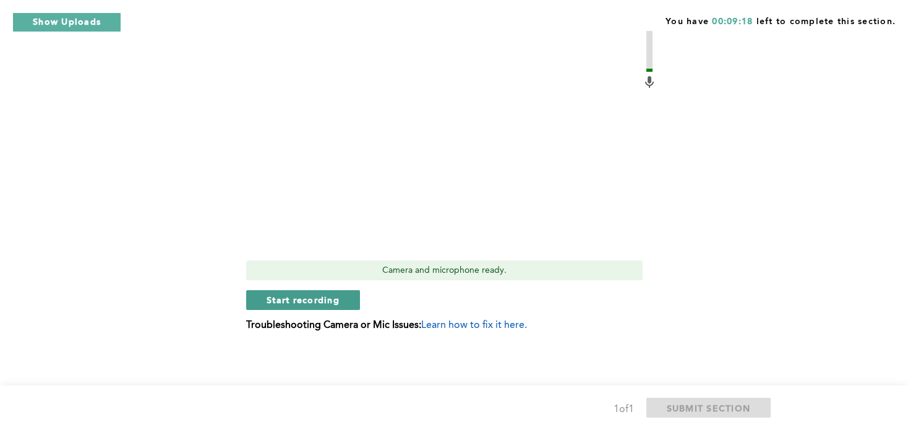
click at [317, 298] on span "Start recording" at bounding box center [303, 300] width 73 height 12
click at [303, 301] on span "Stop recording" at bounding box center [303, 300] width 72 height 12
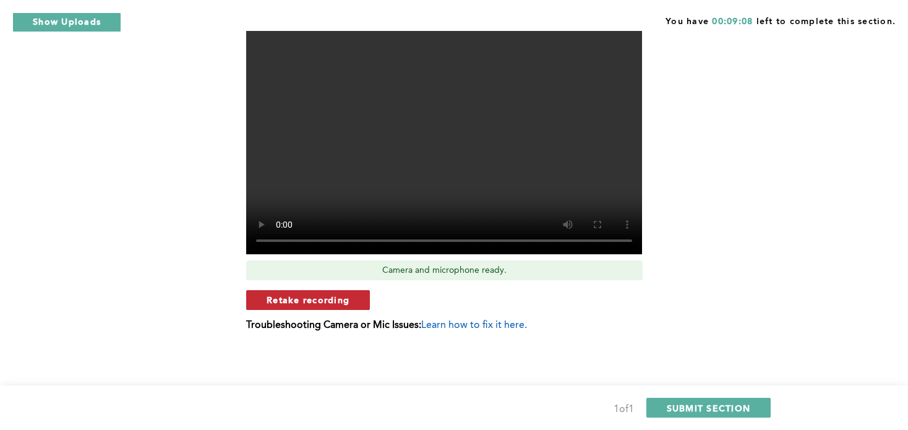
click at [337, 299] on span "Retake recording" at bounding box center [308, 300] width 83 height 12
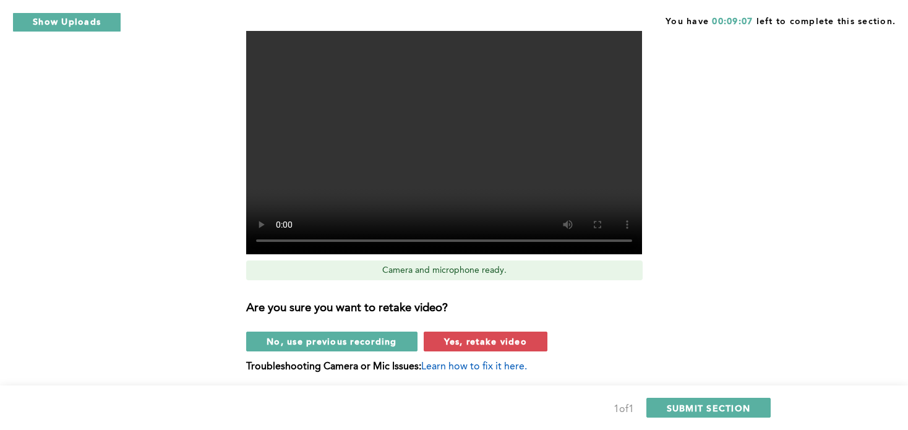
click at [491, 345] on span "Yes, retake video" at bounding box center [485, 341] width 83 height 12
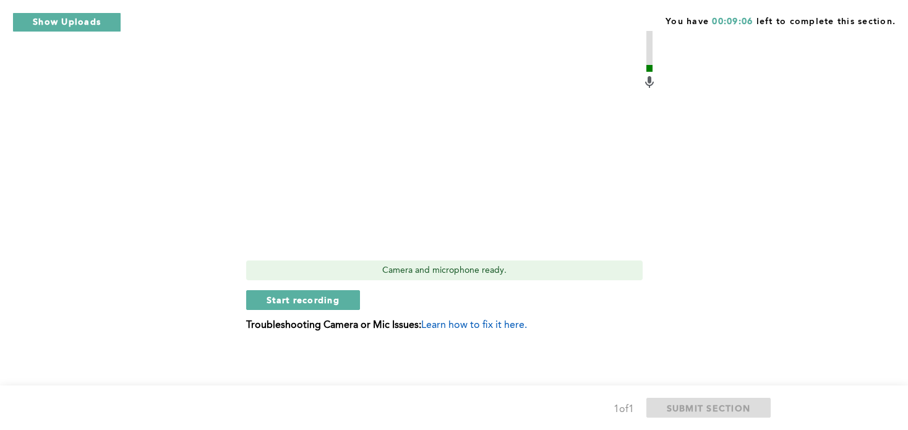
click at [329, 297] on span "Start recording" at bounding box center [303, 300] width 73 height 12
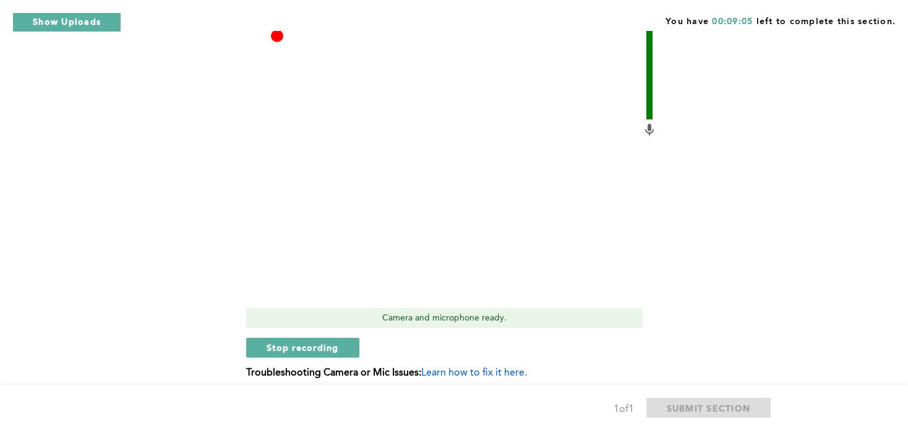
scroll to position [454, 0]
click at [299, 349] on span "Stop recording" at bounding box center [303, 348] width 72 height 12
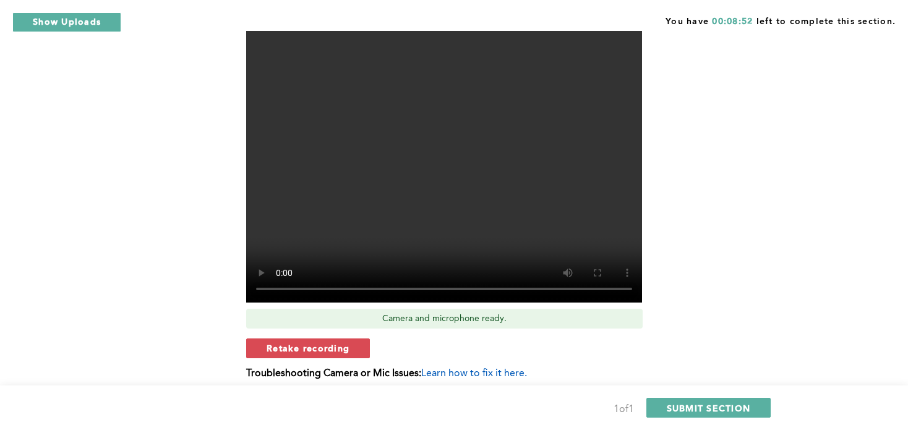
click at [304, 351] on span "Retake recording" at bounding box center [308, 348] width 83 height 12
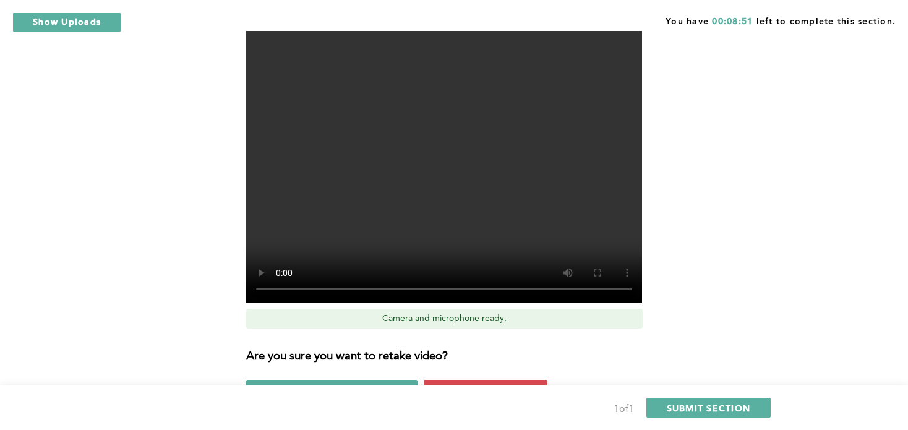
click at [467, 386] on div "1 of 1 SUBMIT SECTION" at bounding box center [454, 408] width 908 height 45
click at [491, 391] on div "1 of 1 SUBMIT SECTION" at bounding box center [454, 408] width 908 height 45
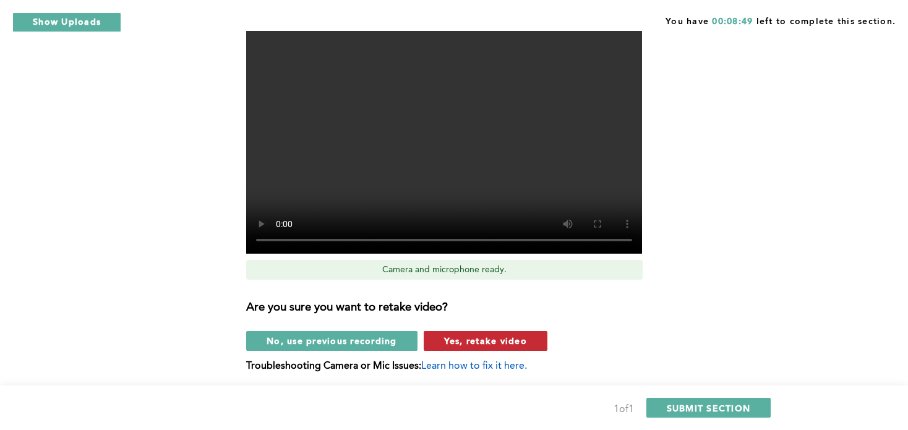
click at [491, 348] on button "Yes, retake video" at bounding box center [486, 341] width 124 height 20
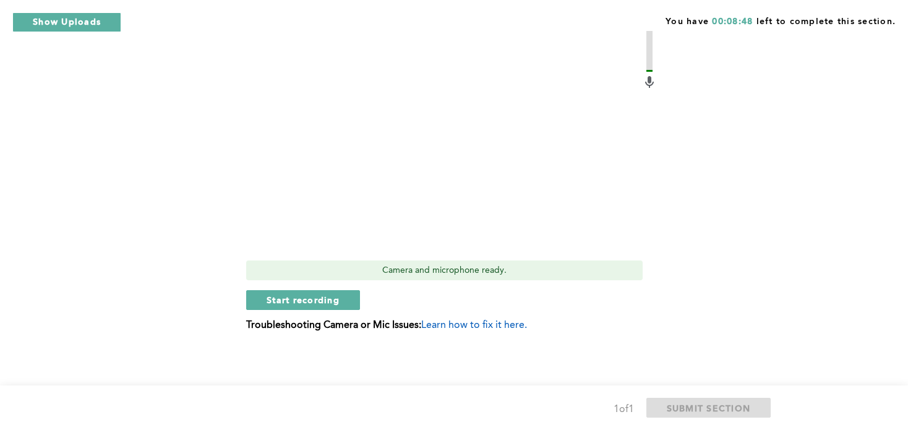
click at [317, 304] on span "Start recording" at bounding box center [303, 300] width 73 height 12
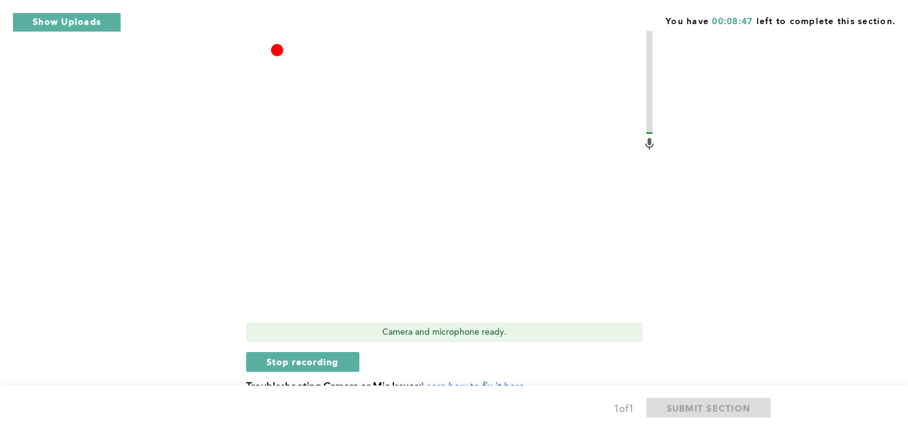
scroll to position [441, 0]
click at [311, 361] on span "Stop recording" at bounding box center [303, 362] width 72 height 12
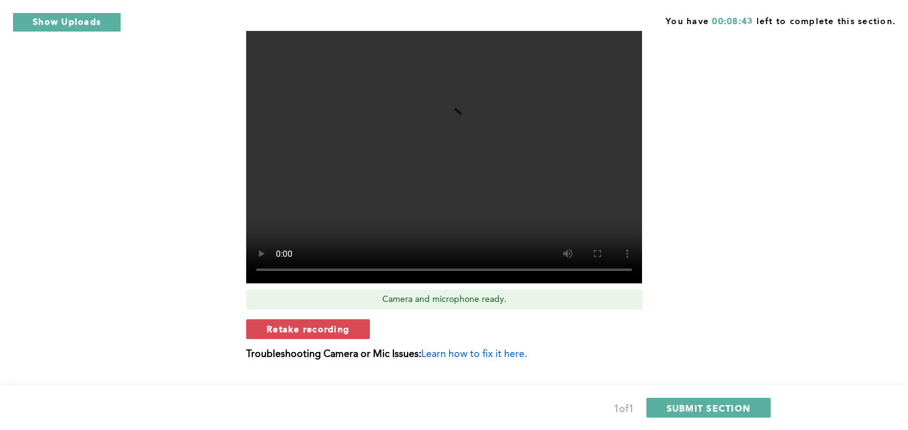
scroll to position [502, 0]
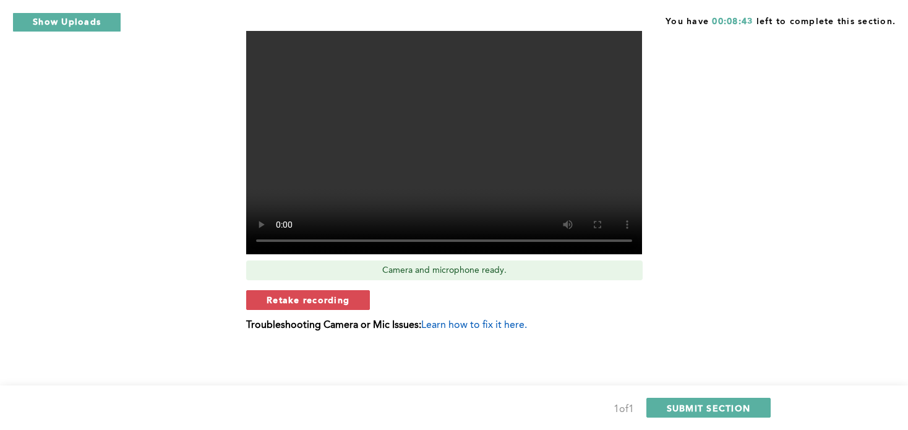
click at [338, 297] on span "Retake recording" at bounding box center [308, 300] width 83 height 12
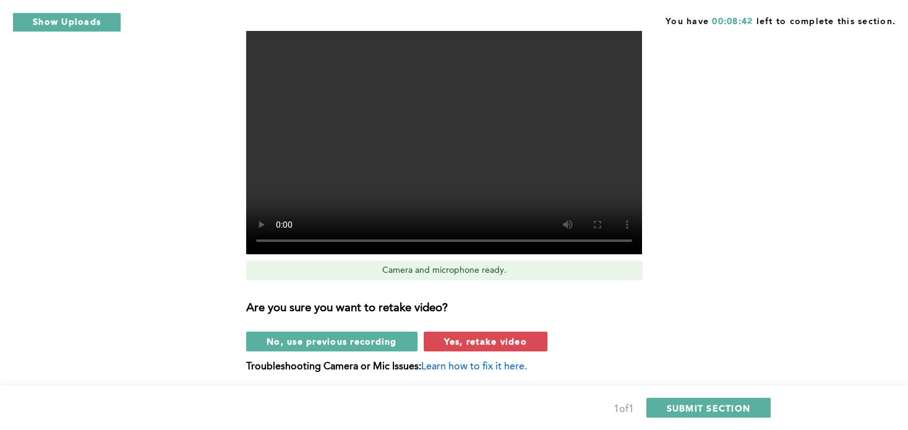
click at [478, 338] on span "Yes, retake video" at bounding box center [485, 341] width 83 height 12
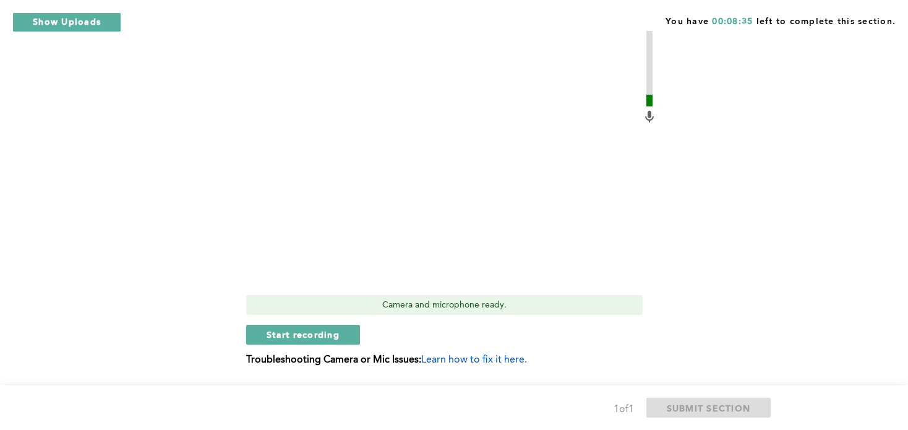
scroll to position [470, 0]
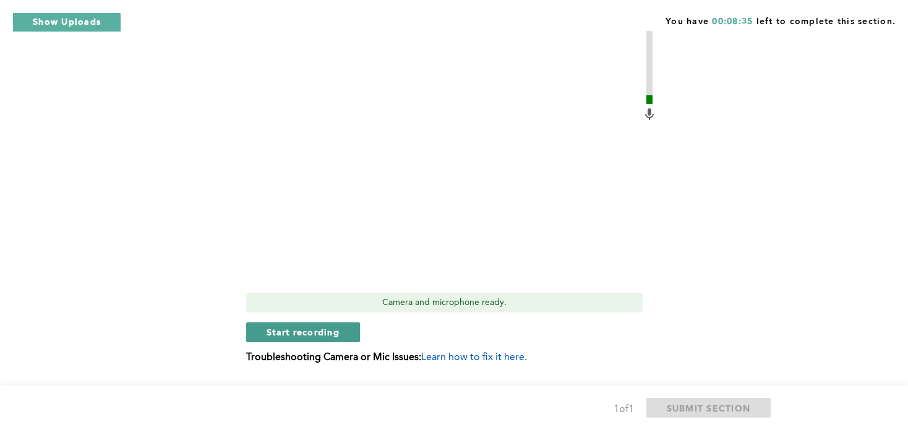
click at [329, 329] on span "Start recording" at bounding box center [303, 332] width 73 height 12
click at [329, 338] on button "Stop recording" at bounding box center [302, 332] width 113 height 20
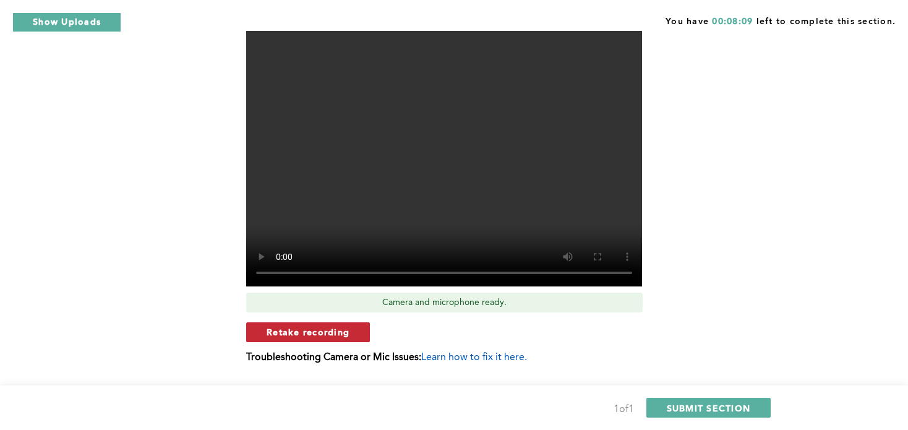
click at [338, 337] on button "Retake recording" at bounding box center [308, 332] width 124 height 20
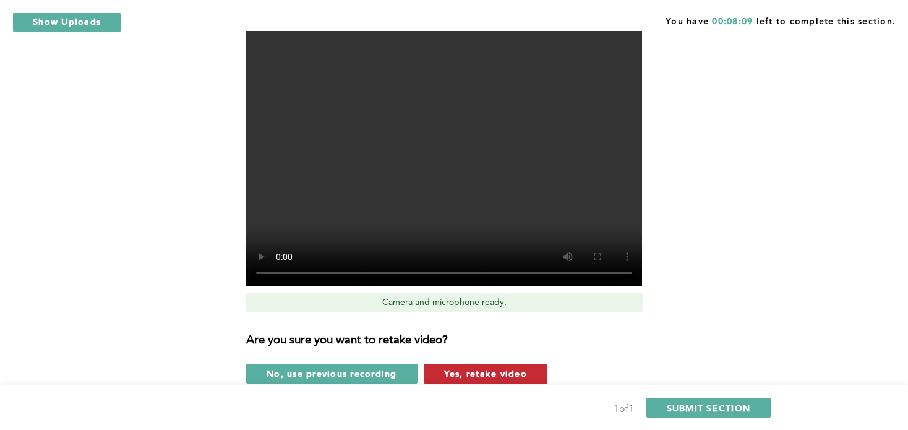
click at [493, 369] on span "Yes, retake video" at bounding box center [485, 374] width 83 height 12
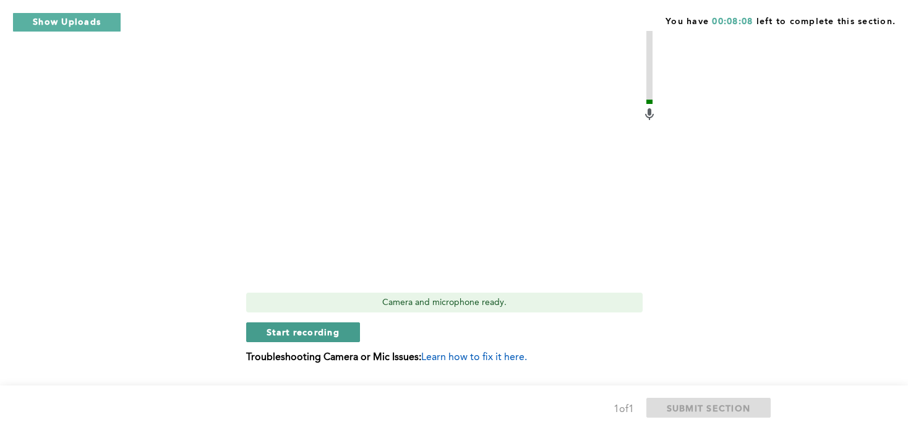
click at [319, 332] on span "Start recording" at bounding box center [303, 332] width 73 height 12
click at [322, 340] on button "Stop recording" at bounding box center [302, 332] width 113 height 20
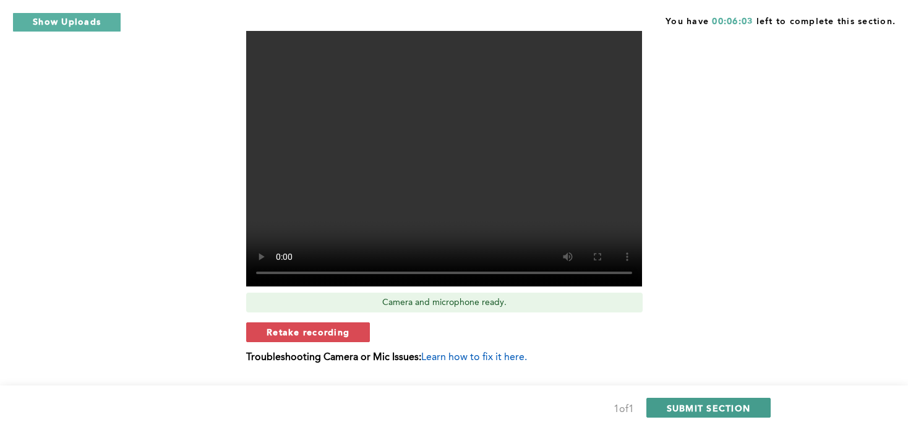
click at [668, 411] on span "SUBMIT SECTION" at bounding box center [709, 408] width 84 height 12
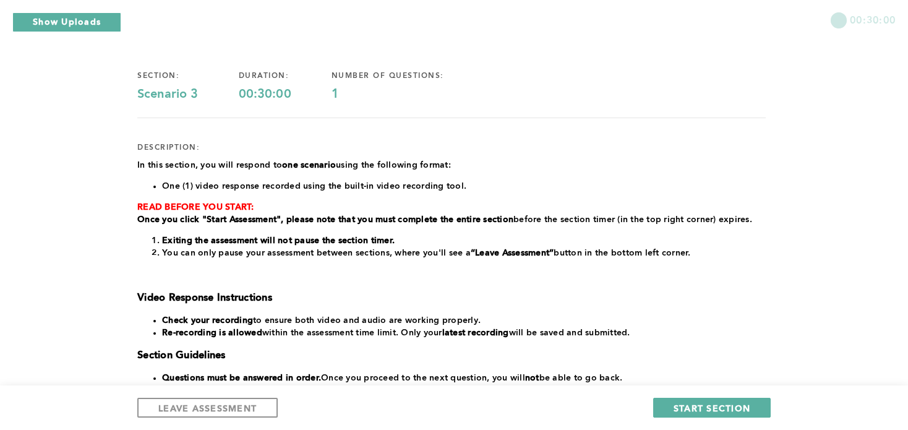
scroll to position [259, 0]
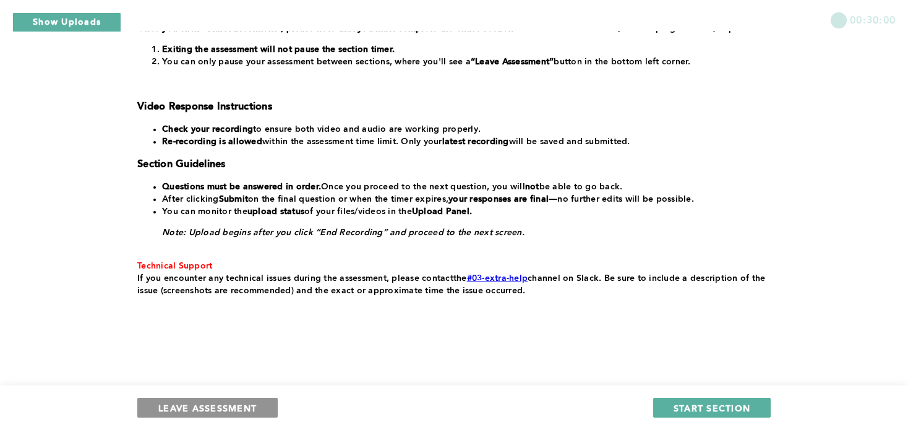
click at [223, 416] on button "LEAVE ASSESSMENT" at bounding box center [207, 408] width 140 height 20
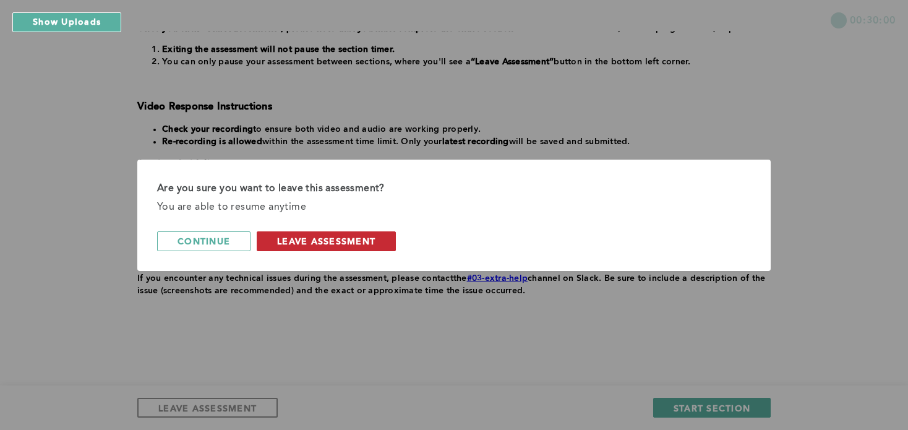
click at [328, 242] on span "leave assessment" at bounding box center [326, 241] width 98 height 12
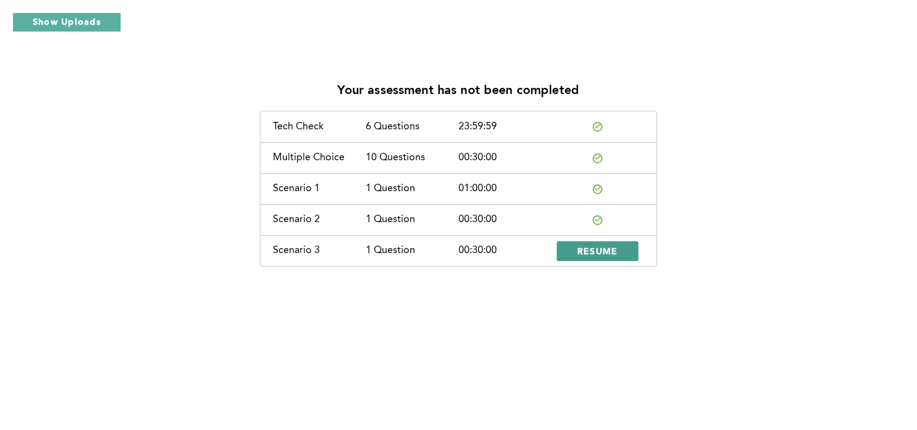
click at [572, 259] on button "RESUME" at bounding box center [598, 251] width 82 height 20
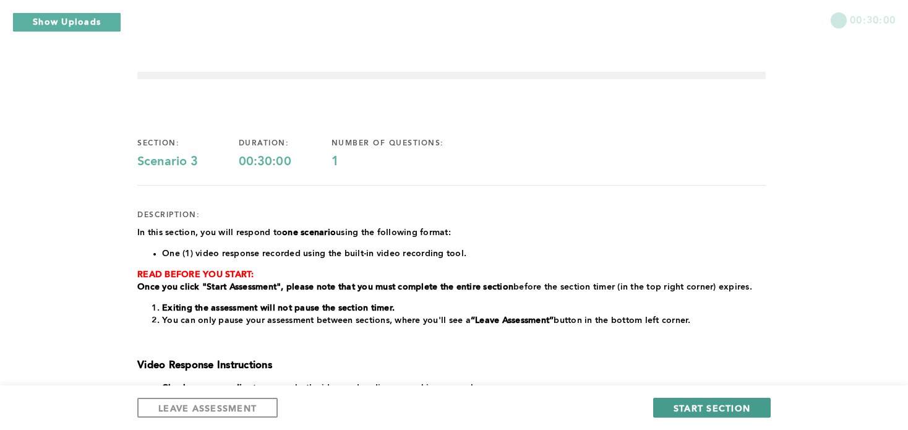
click at [705, 408] on span "START SECTION" at bounding box center [712, 408] width 77 height 12
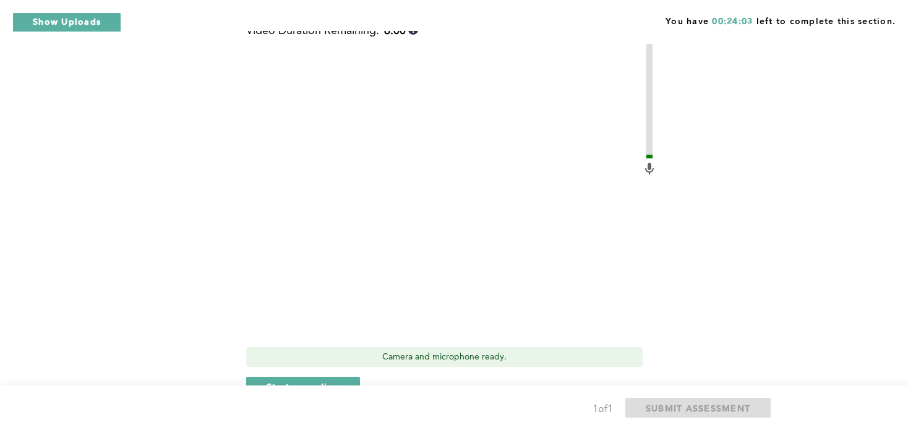
scroll to position [360, 0]
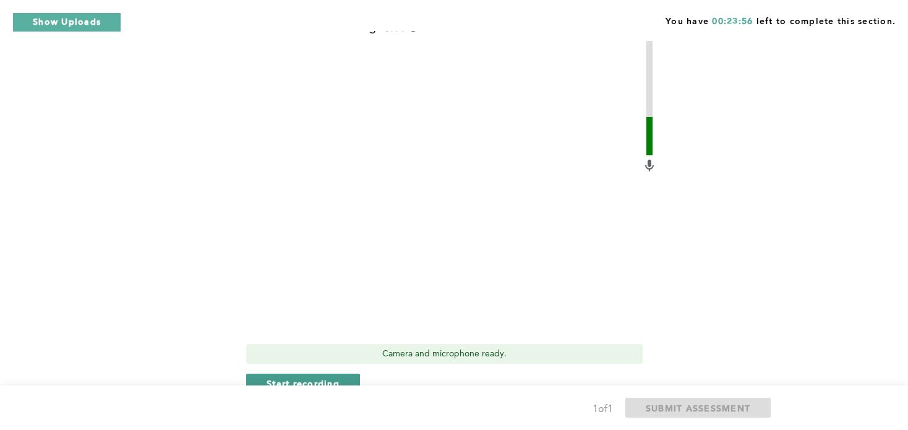
click at [329, 377] on span "Start recording" at bounding box center [303, 383] width 73 height 12
click at [329, 377] on span "Stop recording" at bounding box center [303, 383] width 72 height 12
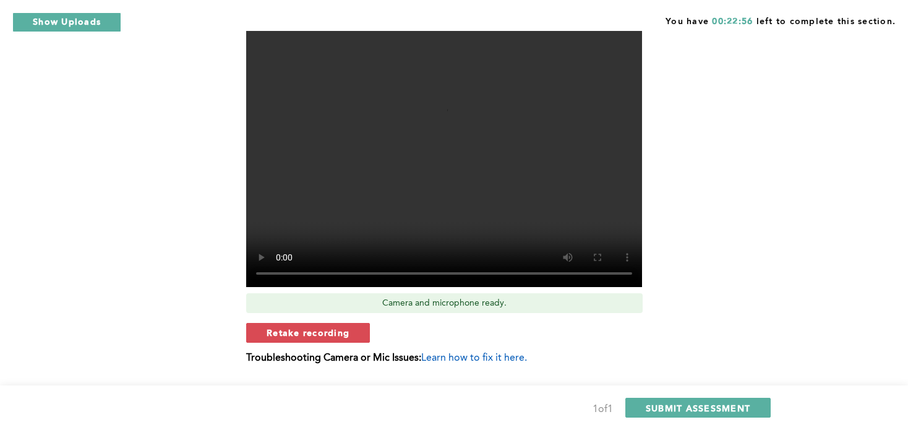
scroll to position [443, 0]
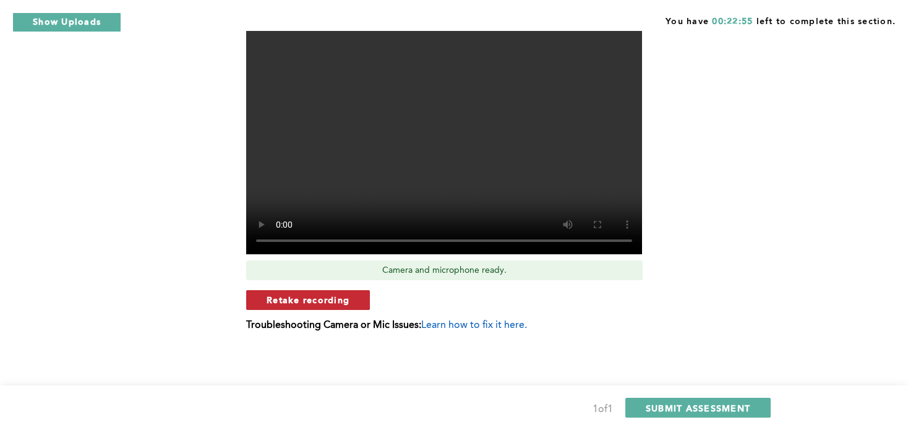
click at [341, 297] on span "Retake recording" at bounding box center [308, 300] width 83 height 12
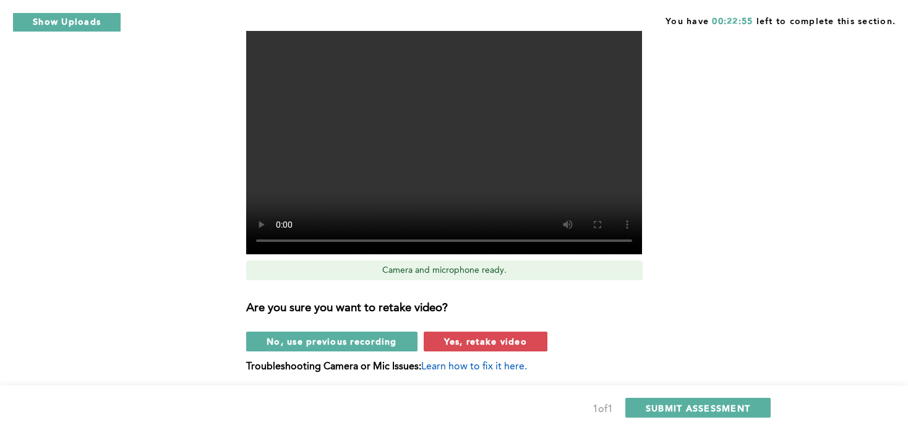
click at [478, 339] on span "Yes, retake video" at bounding box center [485, 341] width 83 height 12
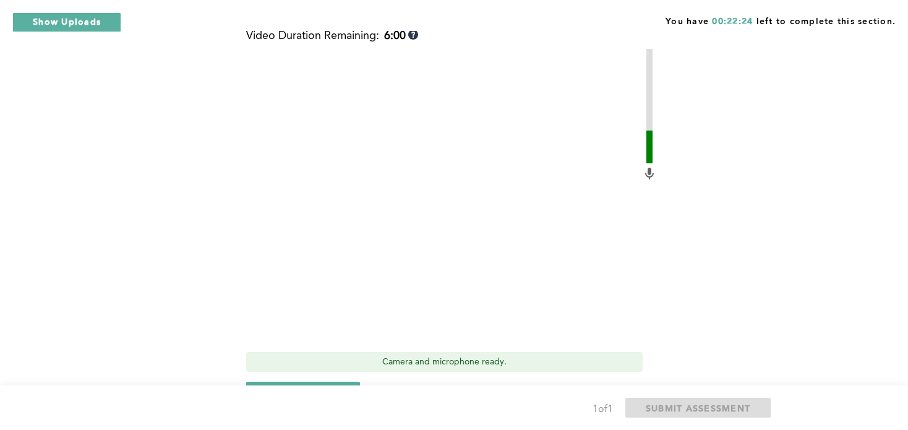
scroll to position [350, 0]
click at [335, 392] on div "1 of 1 SUBMIT ASSESSMENT" at bounding box center [454, 408] width 908 height 45
click at [335, 387] on div "1 of 1 SUBMIT ASSESSMENT" at bounding box center [454, 408] width 908 height 45
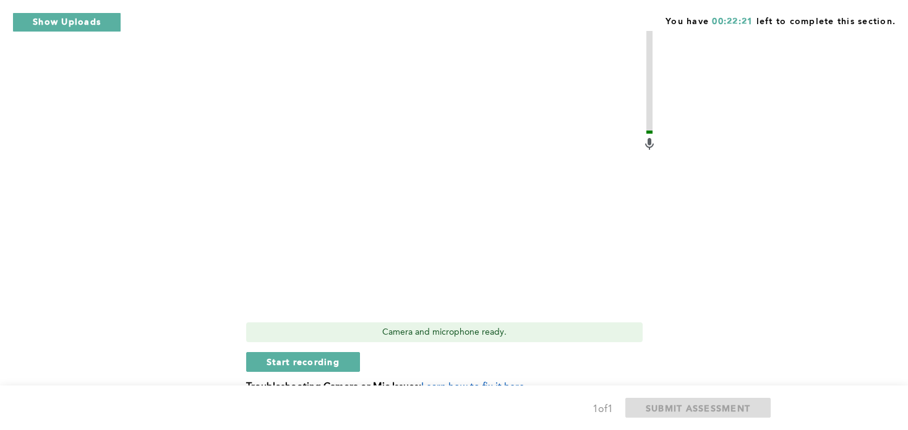
scroll to position [387, 0]
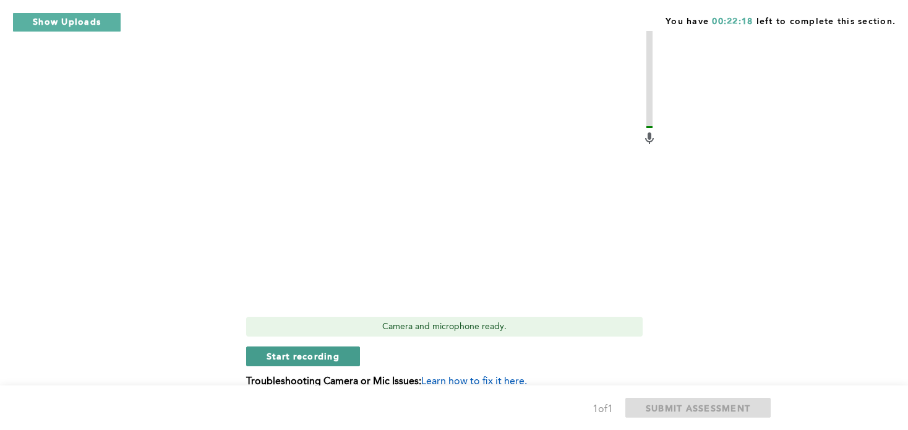
click at [287, 359] on span "Start recording" at bounding box center [303, 356] width 73 height 12
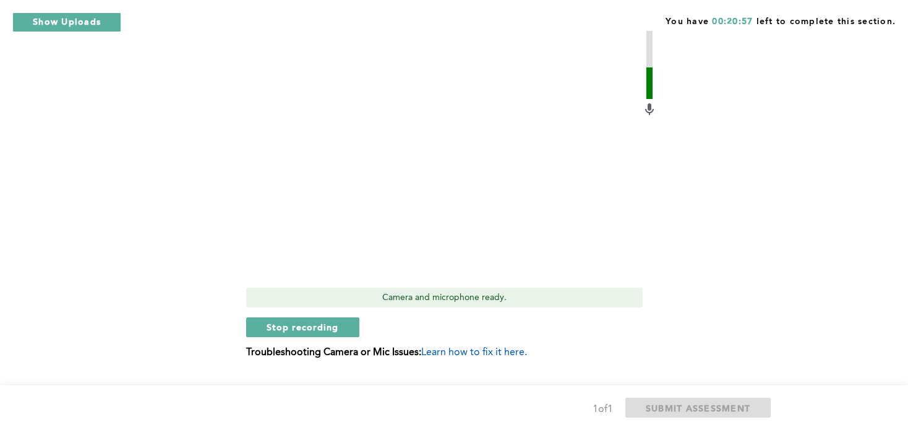
scroll to position [443, 0]
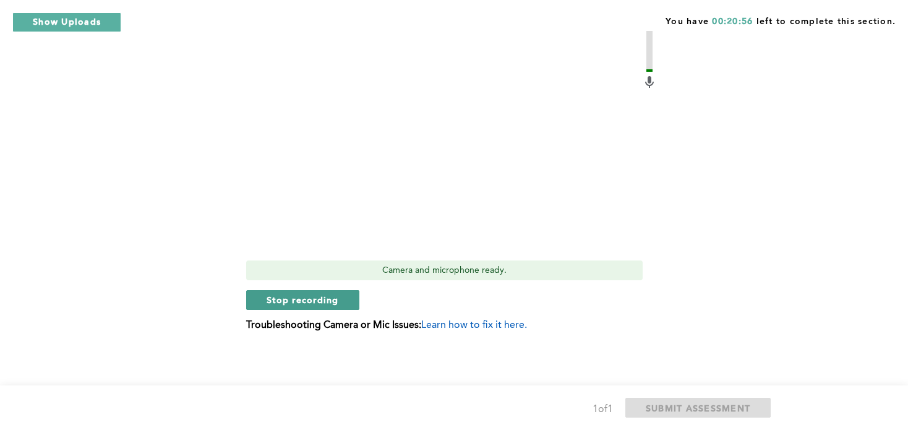
click at [303, 298] on span "Stop recording" at bounding box center [303, 300] width 72 height 12
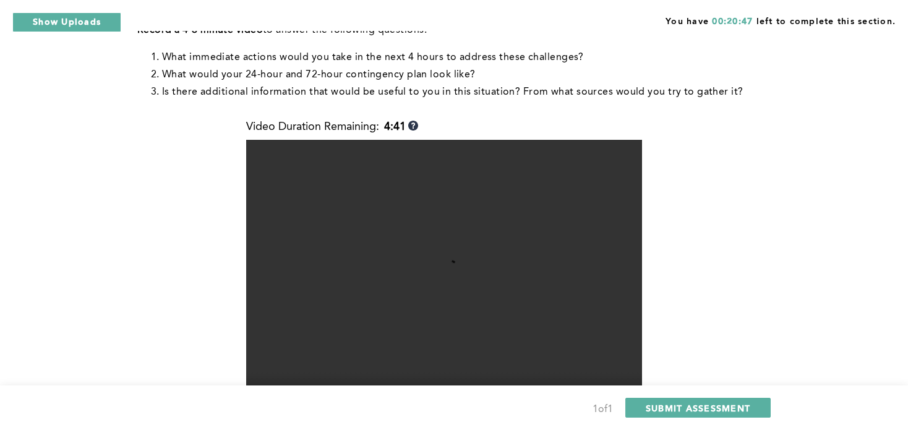
scroll to position [261, 0]
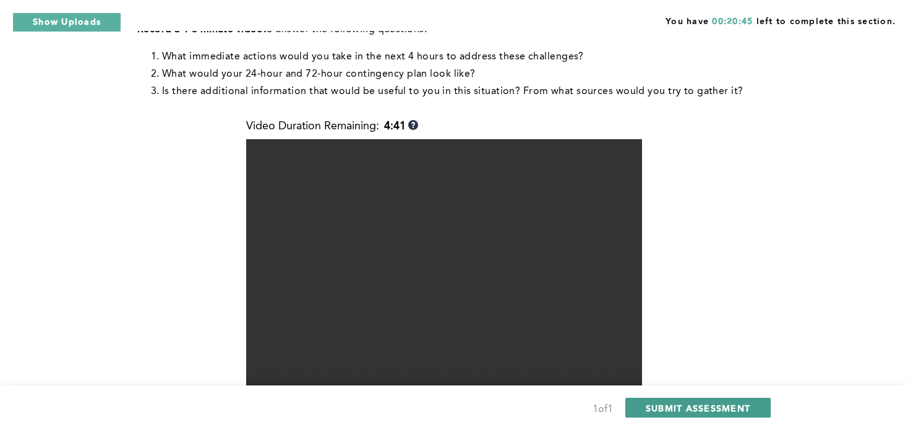
click at [688, 407] on span "SUBMIT ASSESSMENT" at bounding box center [698, 408] width 105 height 12
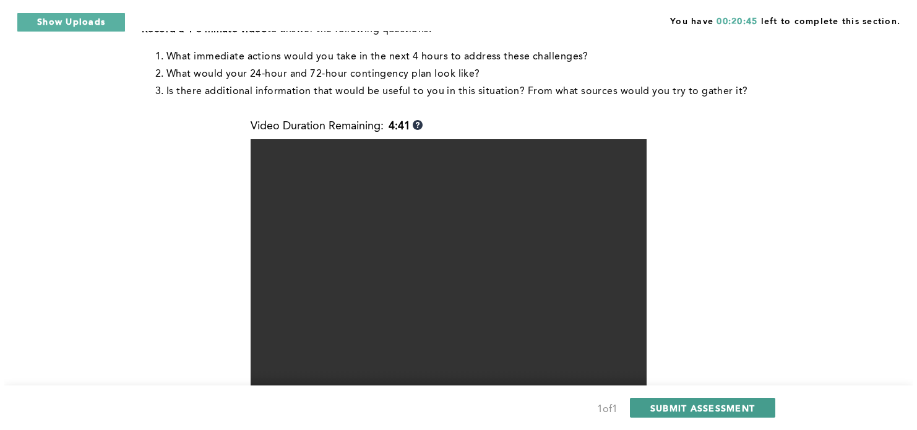
scroll to position [0, 0]
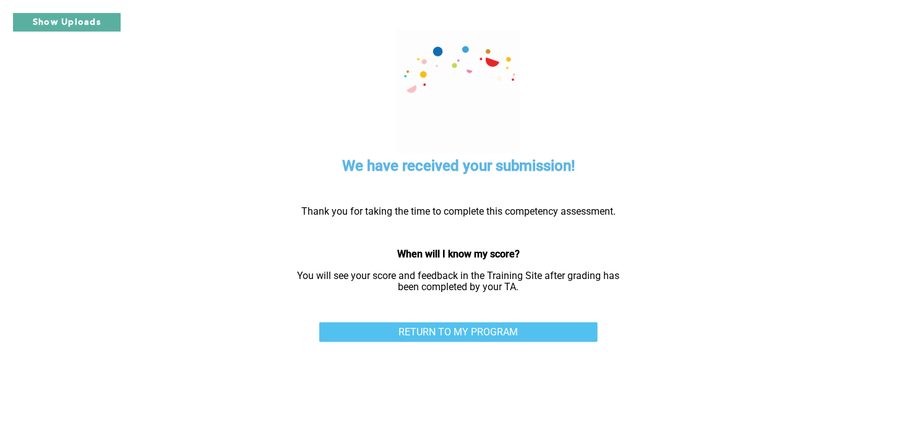
click at [509, 324] on link "RETURN TO MY PROGRAM" at bounding box center [458, 332] width 278 height 20
